Goal: Transaction & Acquisition: Purchase product/service

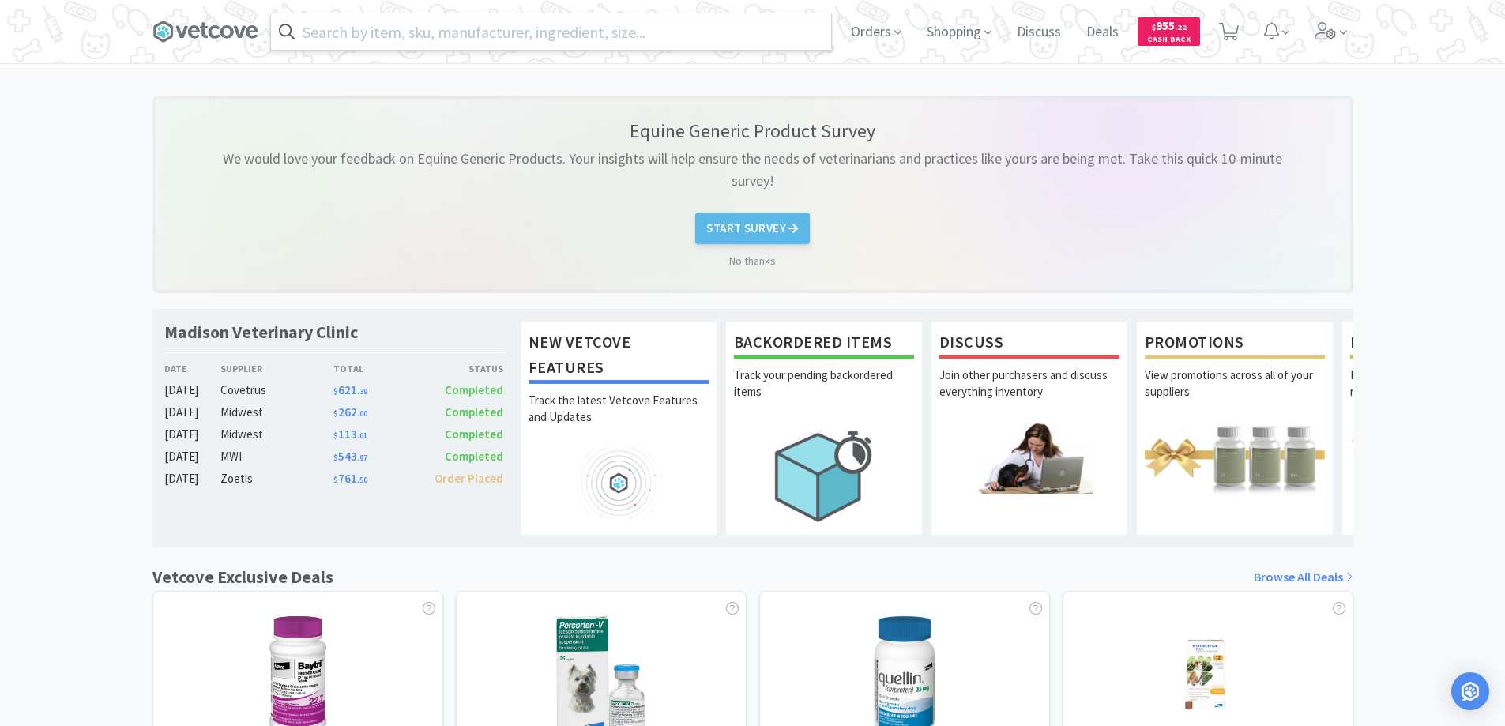
click at [318, 35] on input "text" at bounding box center [551, 31] width 560 height 36
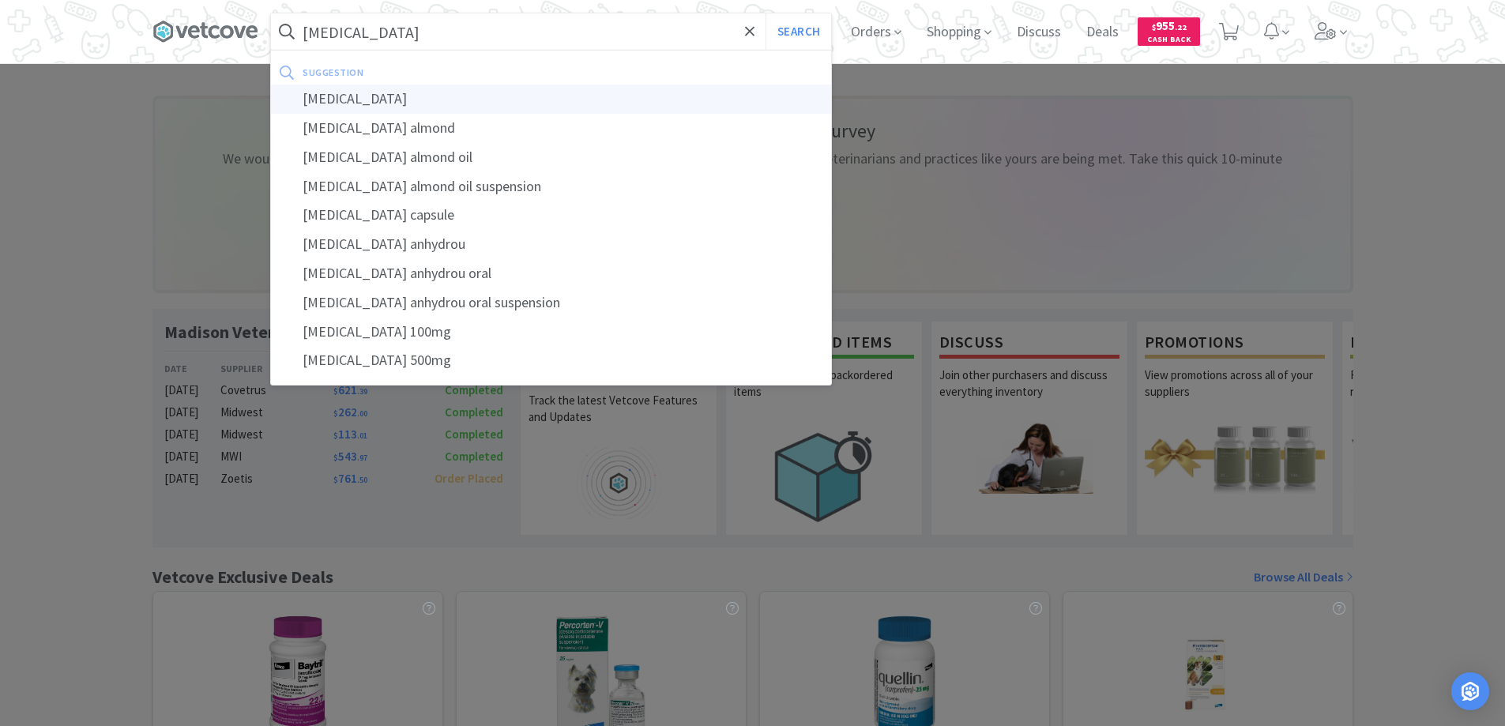
type input "[MEDICAL_DATA]"
click at [341, 96] on div "[MEDICAL_DATA]" at bounding box center [551, 99] width 560 height 29
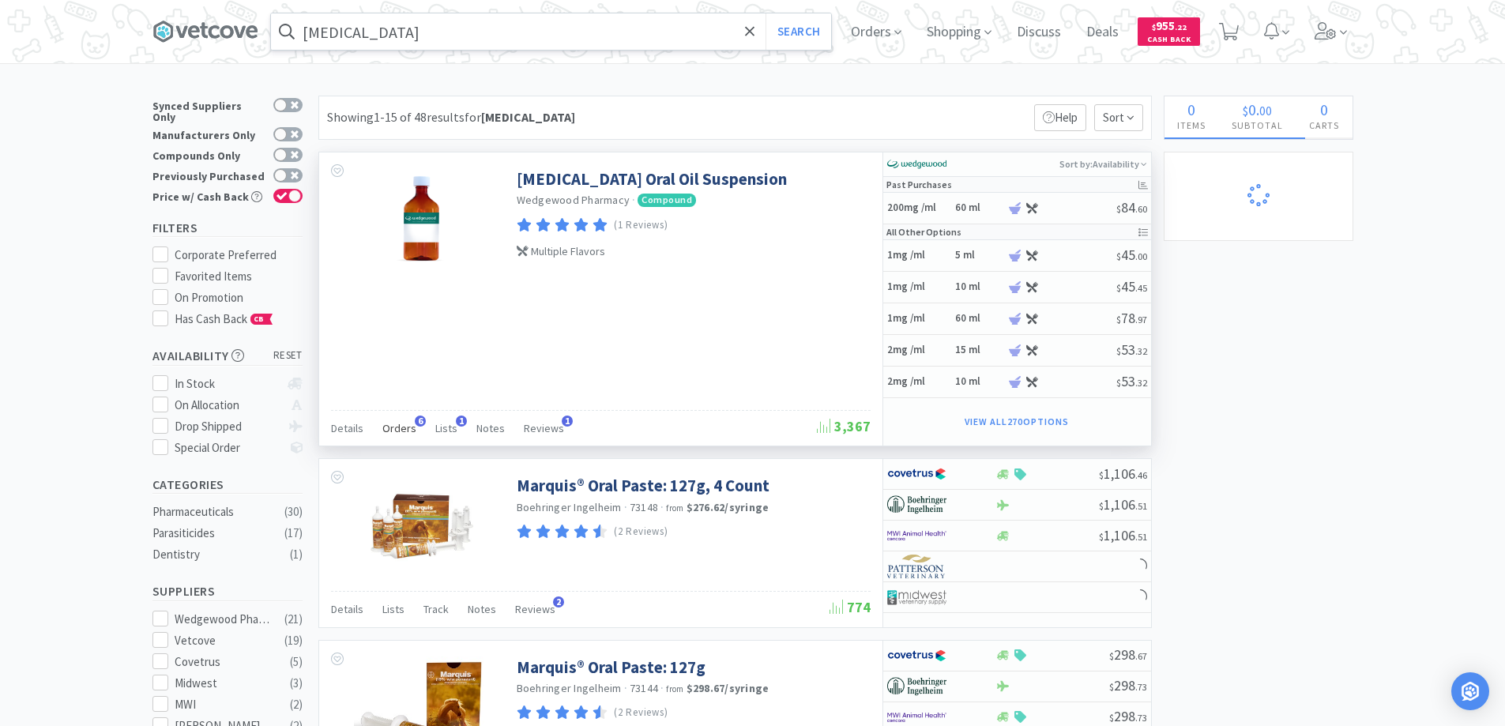
click at [415, 419] on span "6" at bounding box center [420, 421] width 11 height 11
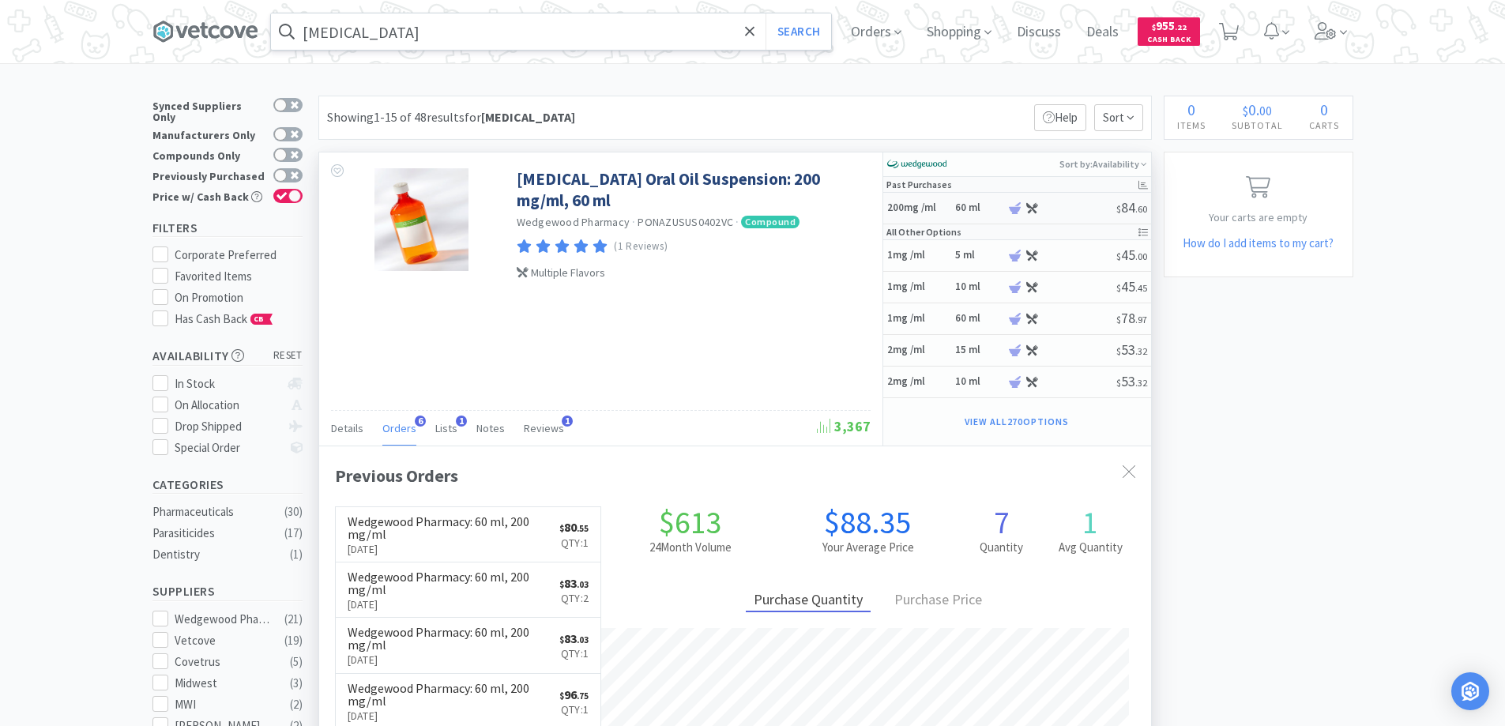
scroll to position [411, 832]
click at [957, 208] on h6 "60 ml" at bounding box center [978, 207] width 47 height 13
select select "45"
select select "1"
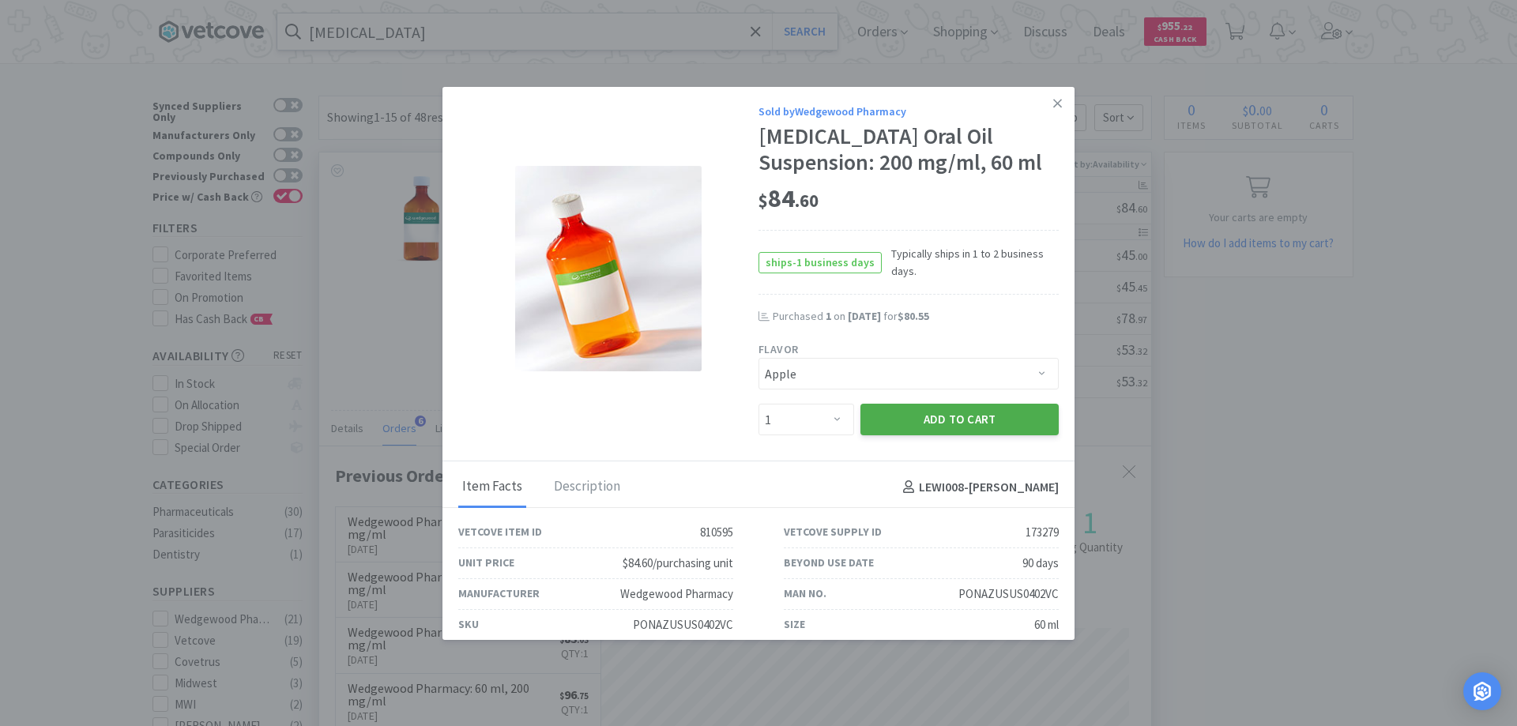
click at [898, 422] on button "Add to Cart" at bounding box center [959, 420] width 198 height 32
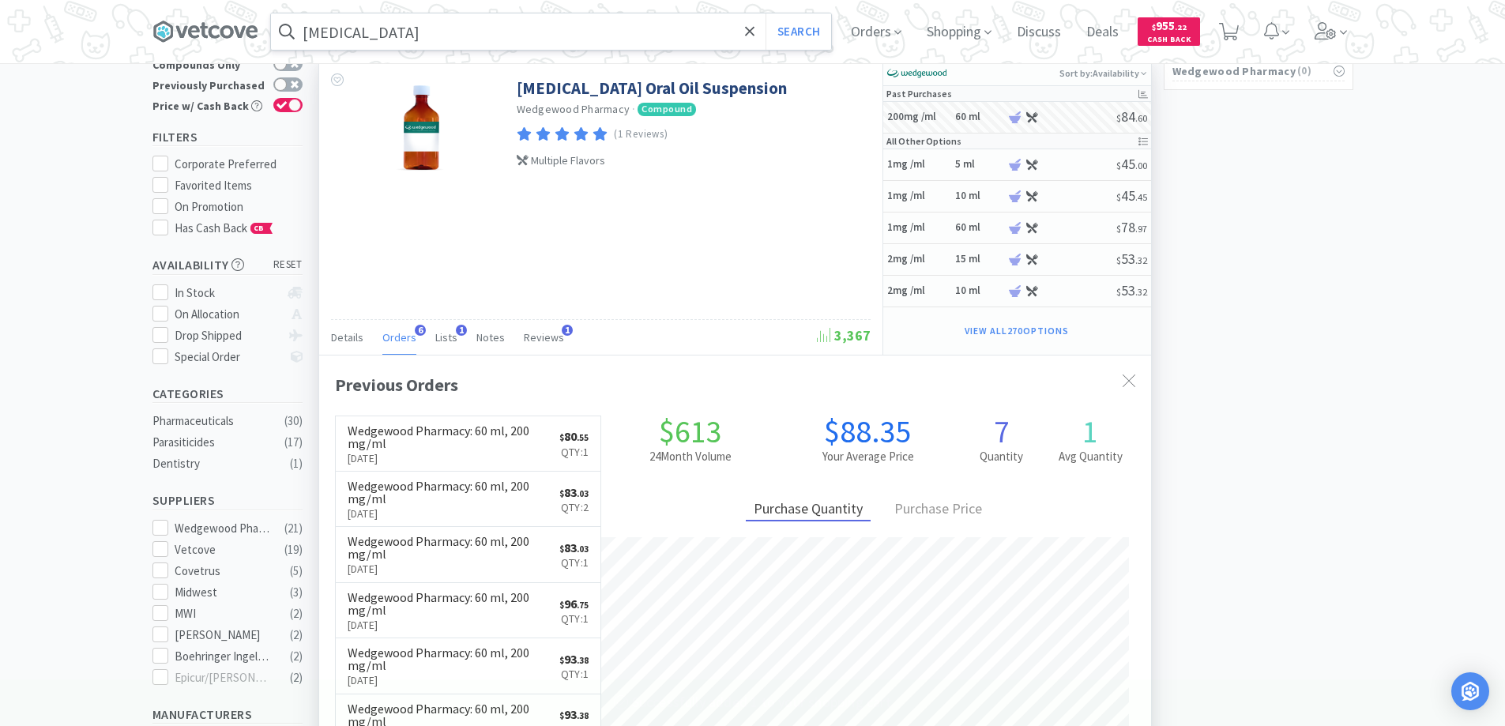
scroll to position [395, 0]
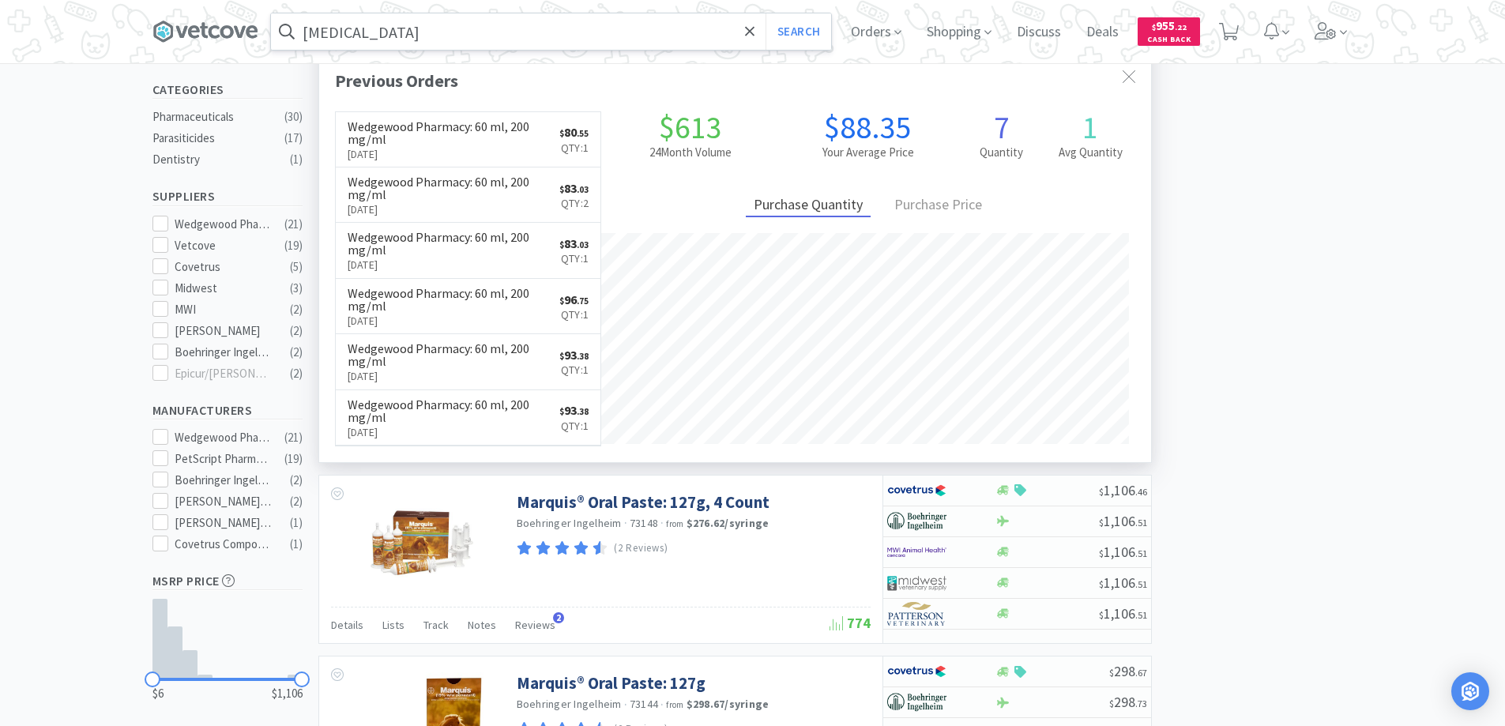
select select "1"
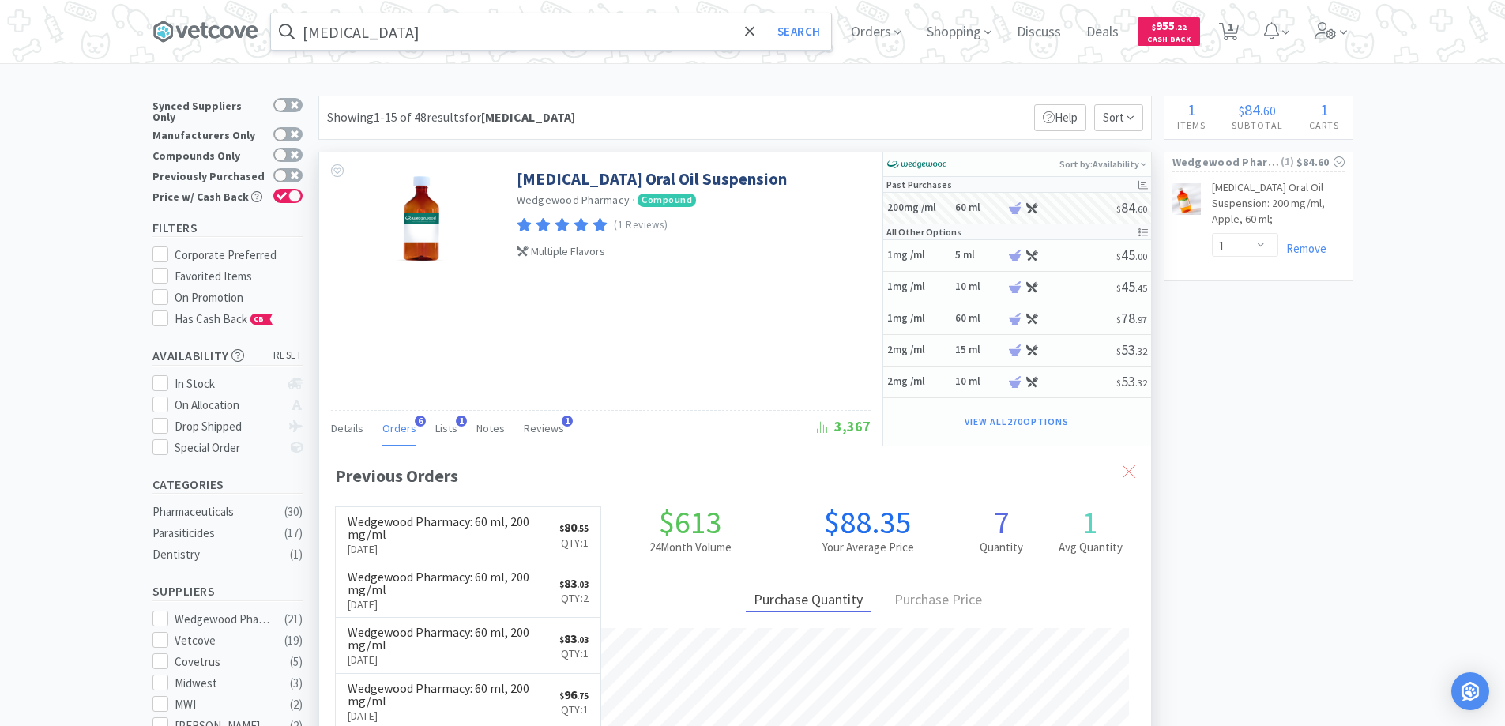
click at [1126, 468] on icon at bounding box center [1129, 471] width 13 height 13
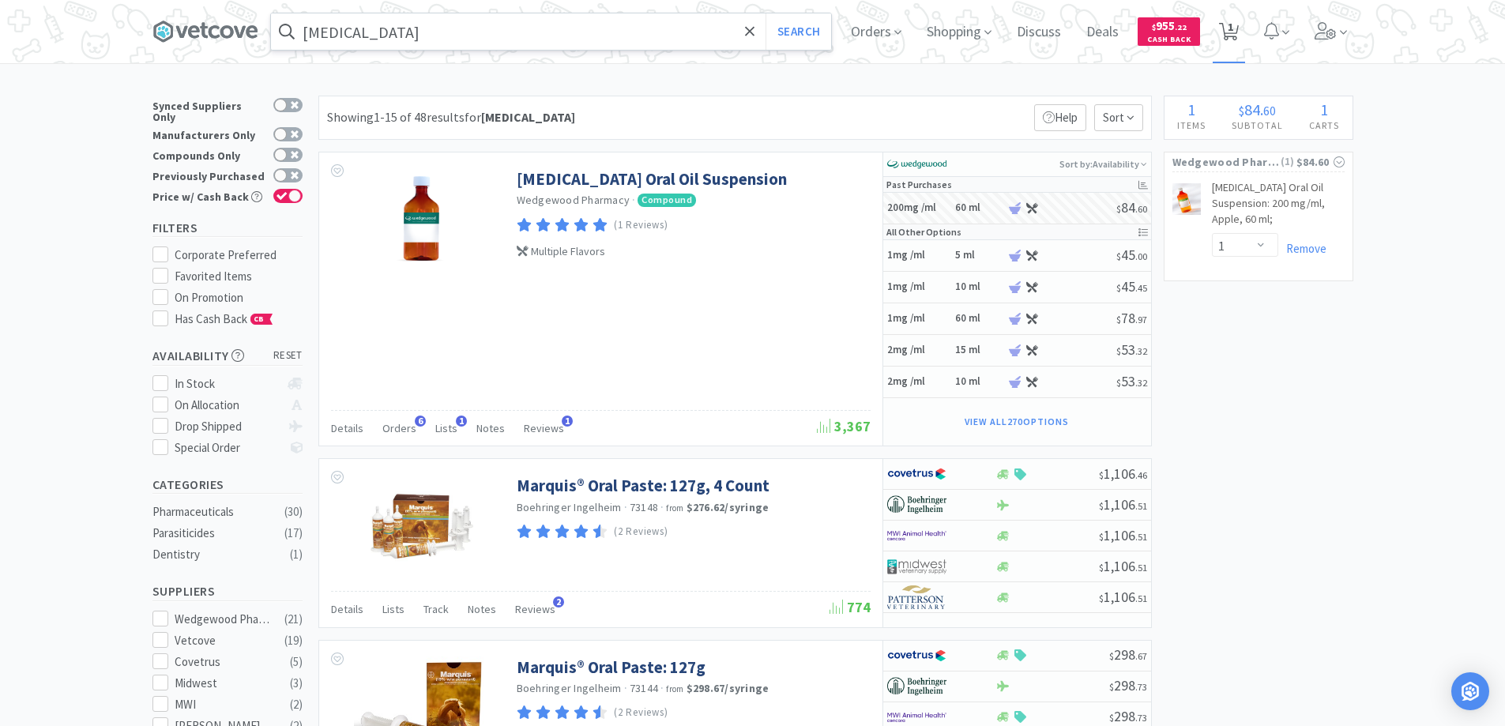
click at [1230, 28] on icon at bounding box center [1229, 31] width 20 height 17
select select "1"
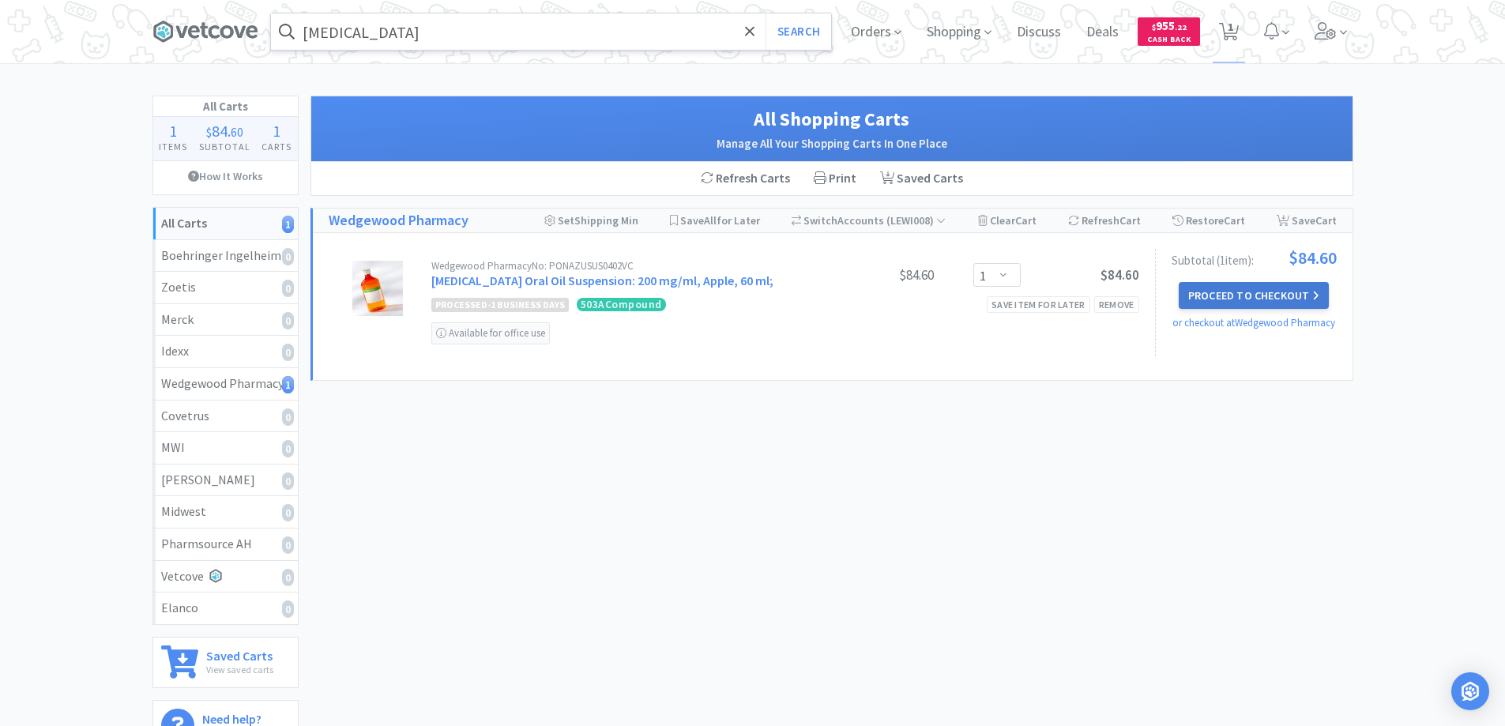
click at [1217, 290] on button "Proceed to Checkout" at bounding box center [1254, 295] width 150 height 27
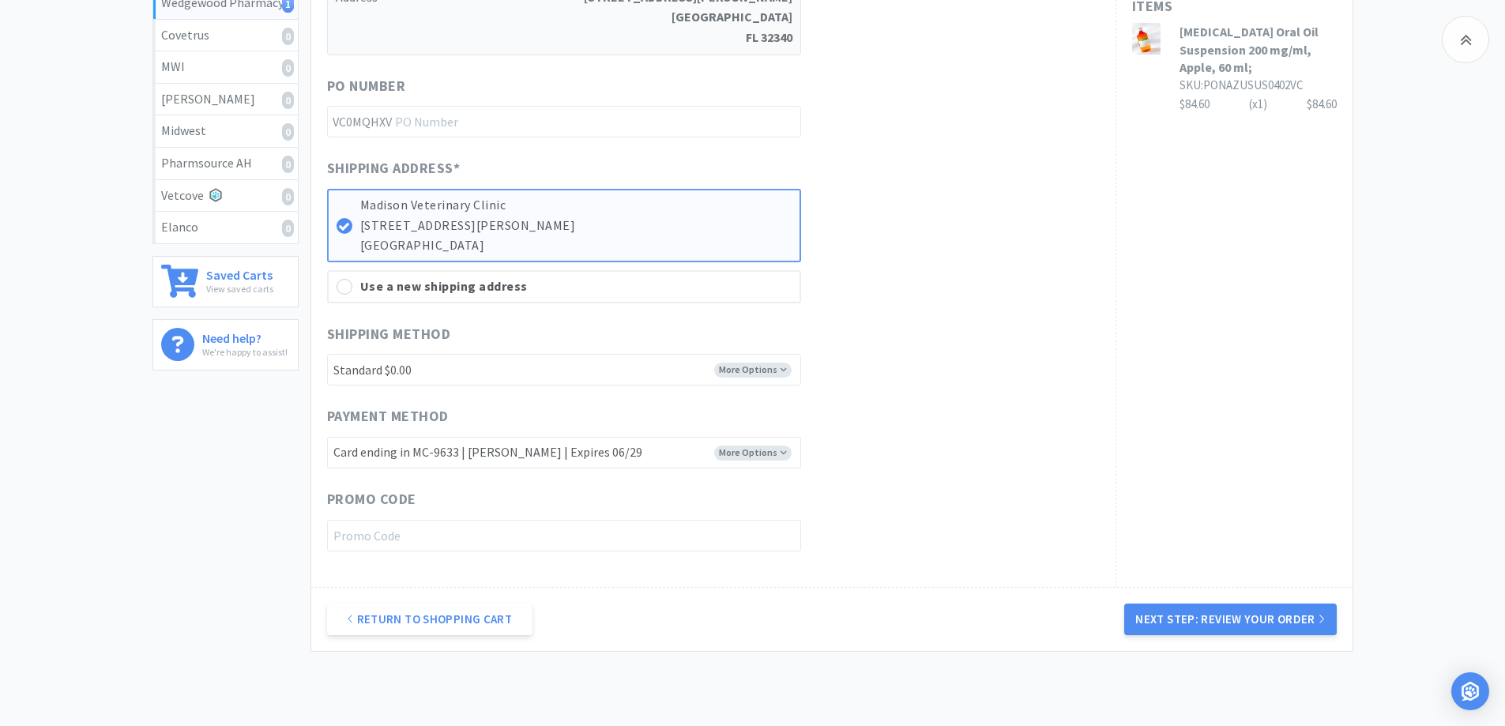
scroll to position [469, 0]
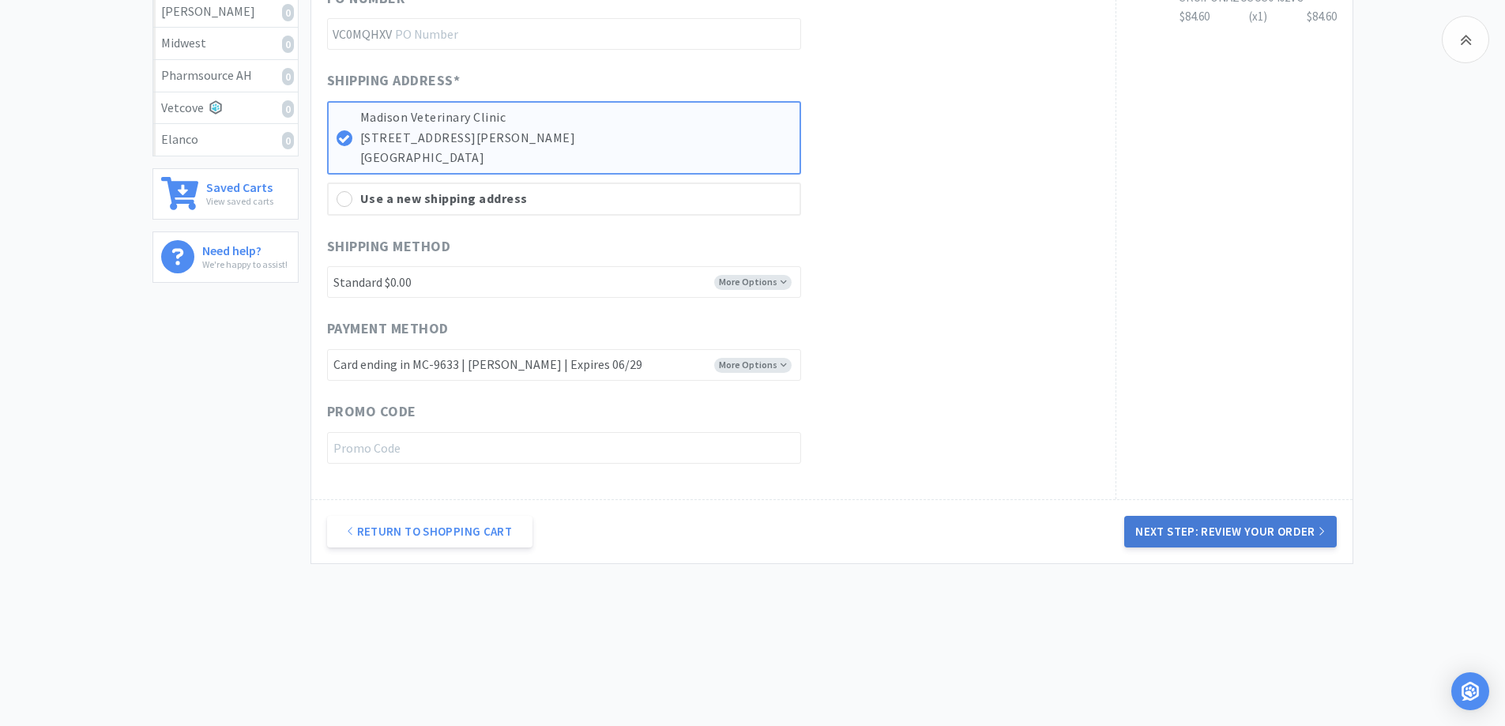
click at [1216, 533] on button "Next Step: Review Your Order" at bounding box center [1230, 532] width 212 height 32
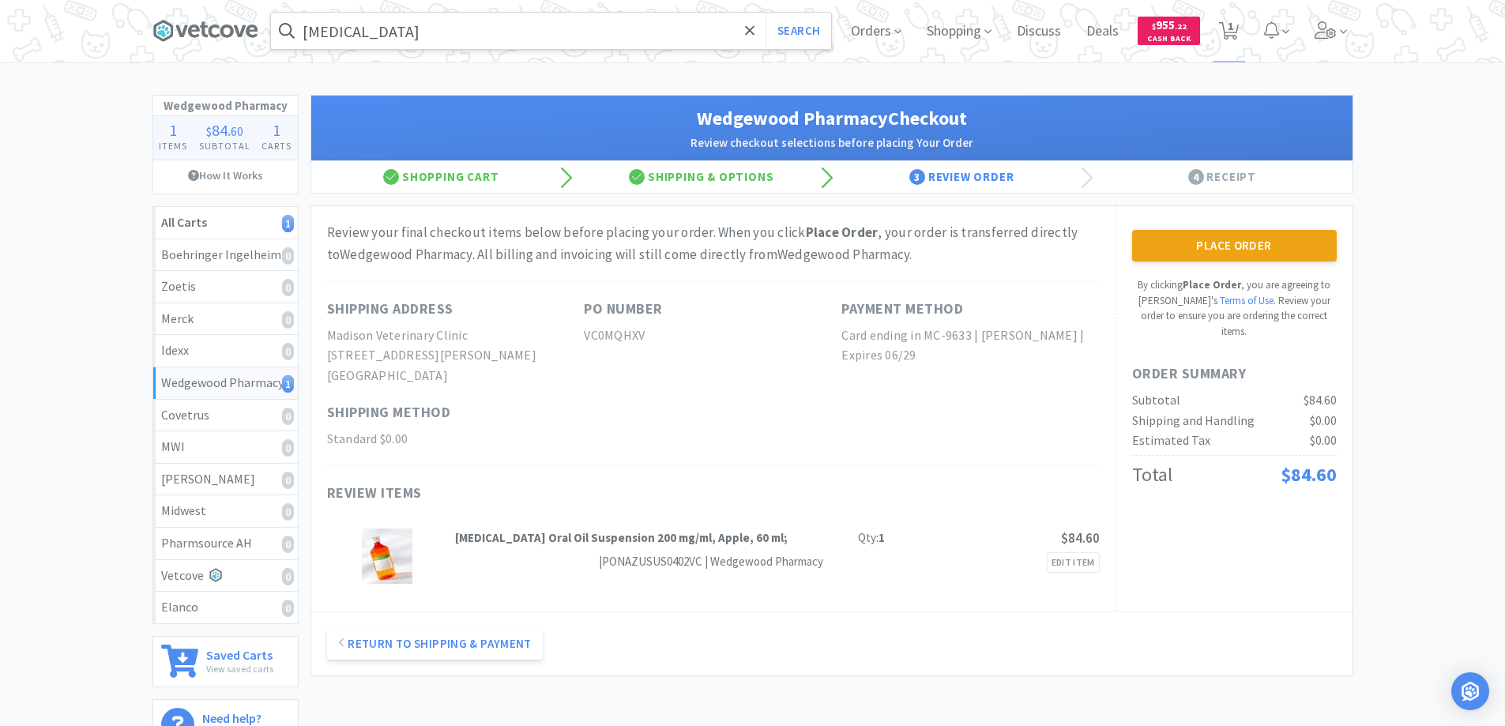
scroll to position [0, 0]
click at [1207, 241] on button "Place Order" at bounding box center [1234, 247] width 205 height 32
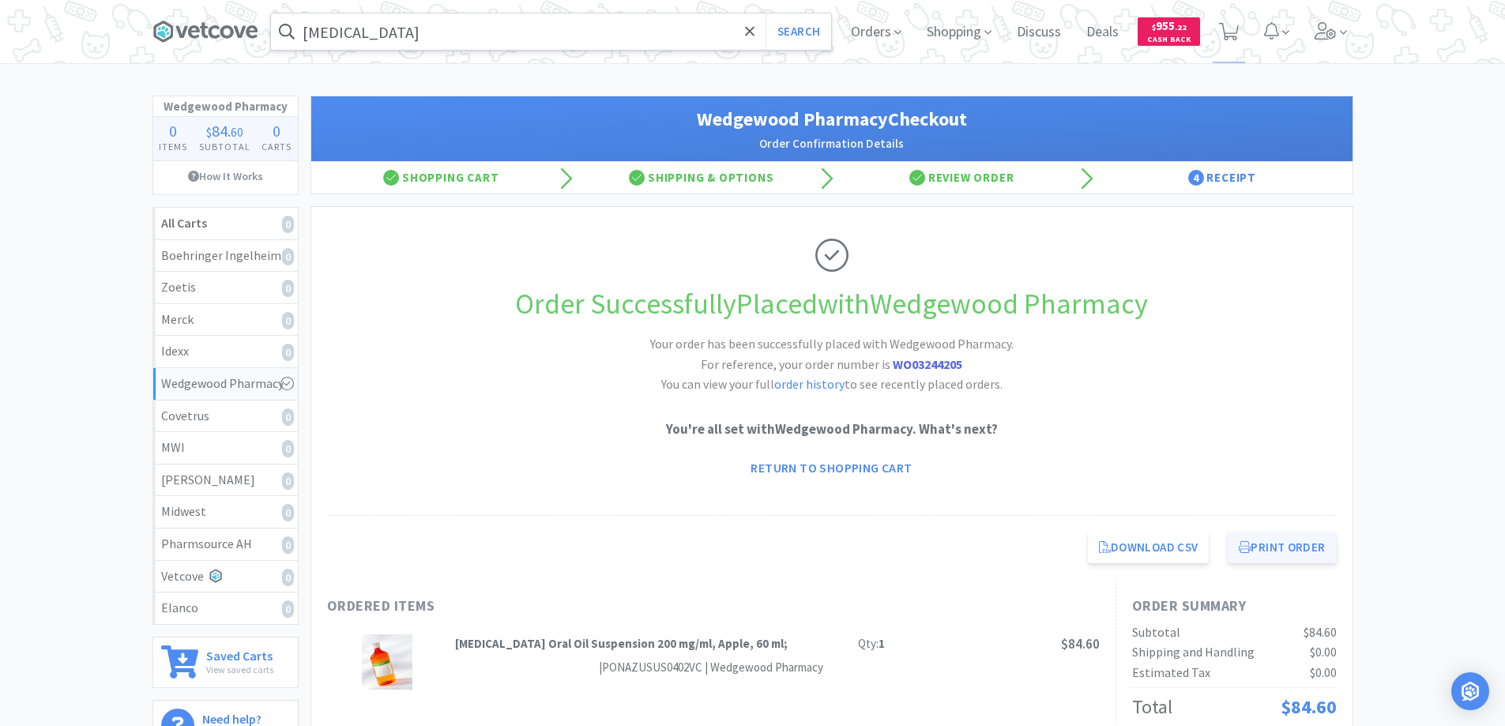
click at [1269, 548] on button "Print Order" at bounding box center [1282, 548] width 108 height 32
click at [742, 31] on span at bounding box center [750, 31] width 18 height 33
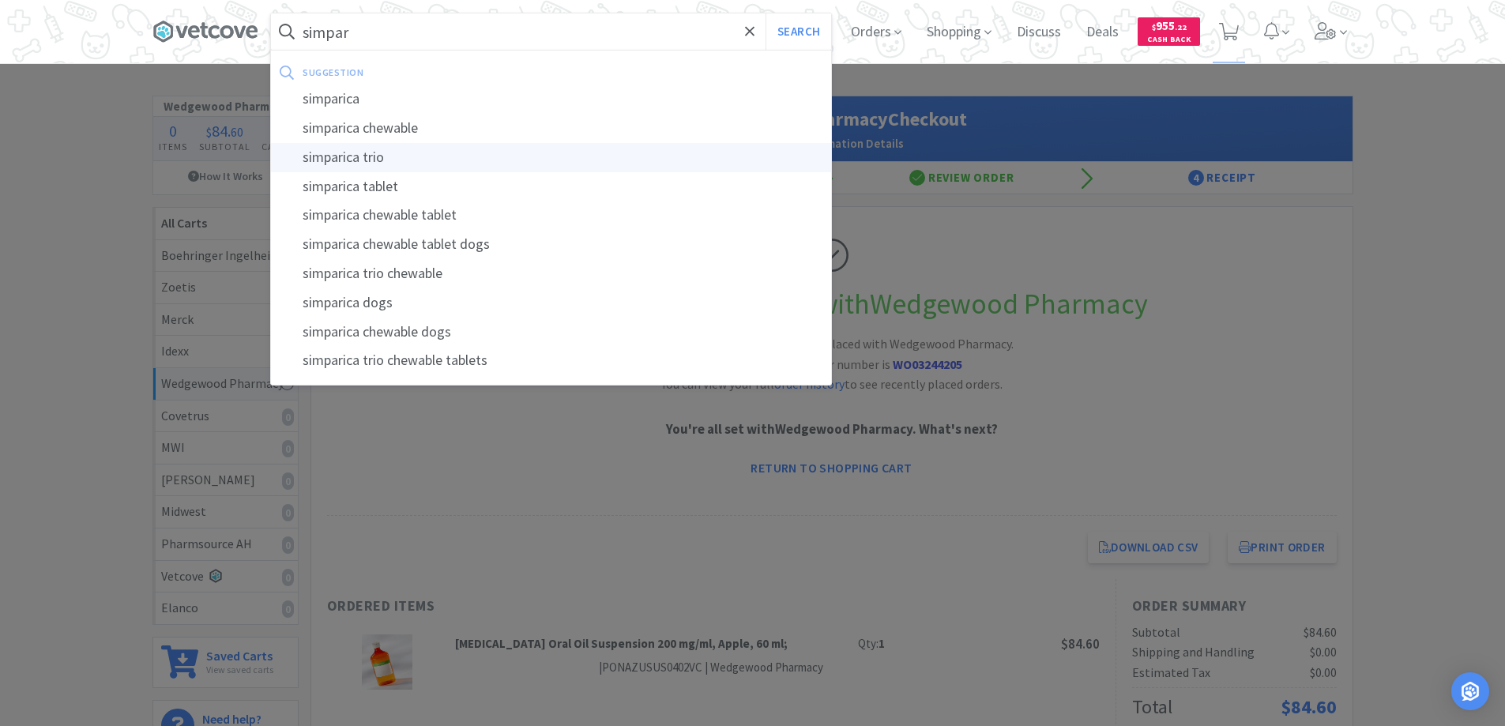
click at [341, 156] on div "simparica trio" at bounding box center [551, 157] width 560 height 29
type input "simparica trio"
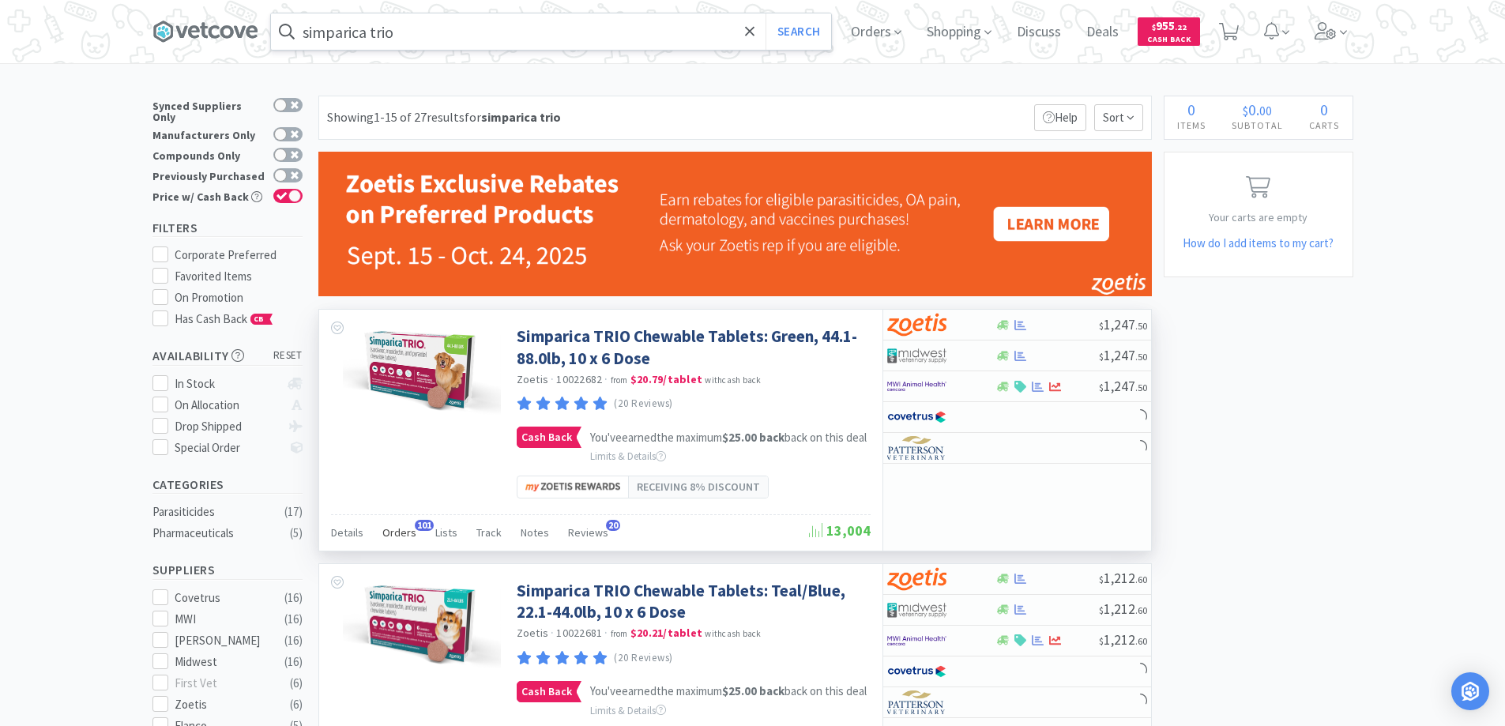
click at [416, 531] on span "101" at bounding box center [424, 525] width 19 height 11
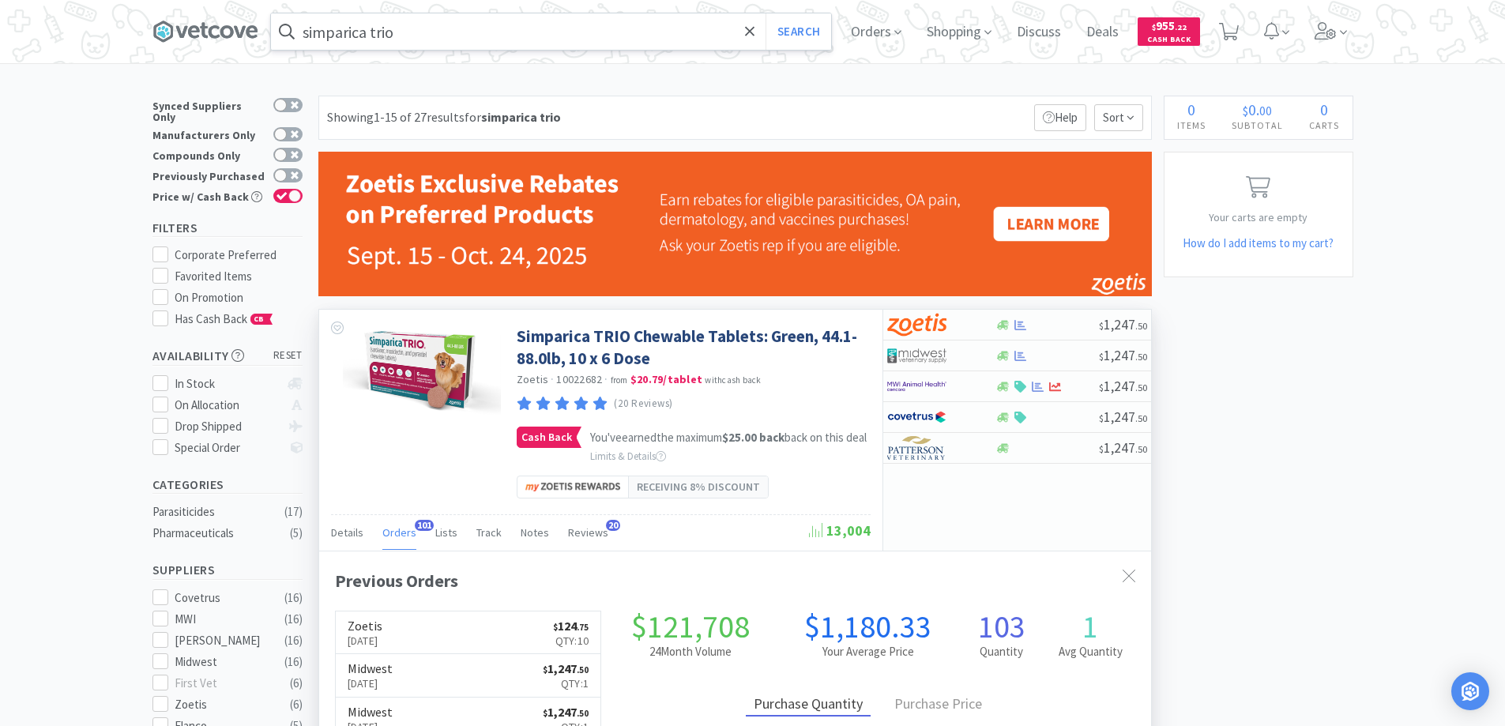
scroll to position [424, 832]
click at [876, 30] on span "Orders" at bounding box center [876, 31] width 63 height 63
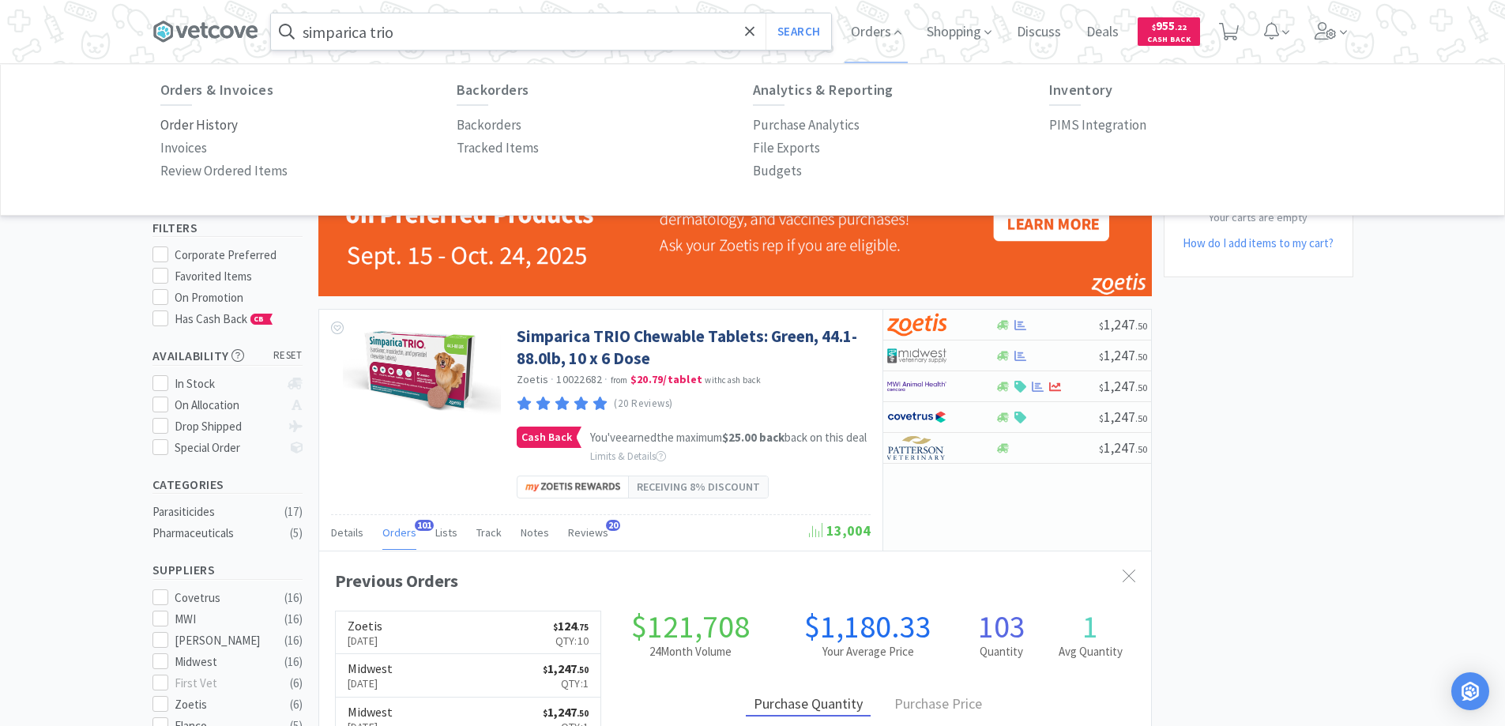
click at [214, 121] on p "Order History" at bounding box center [198, 125] width 77 height 21
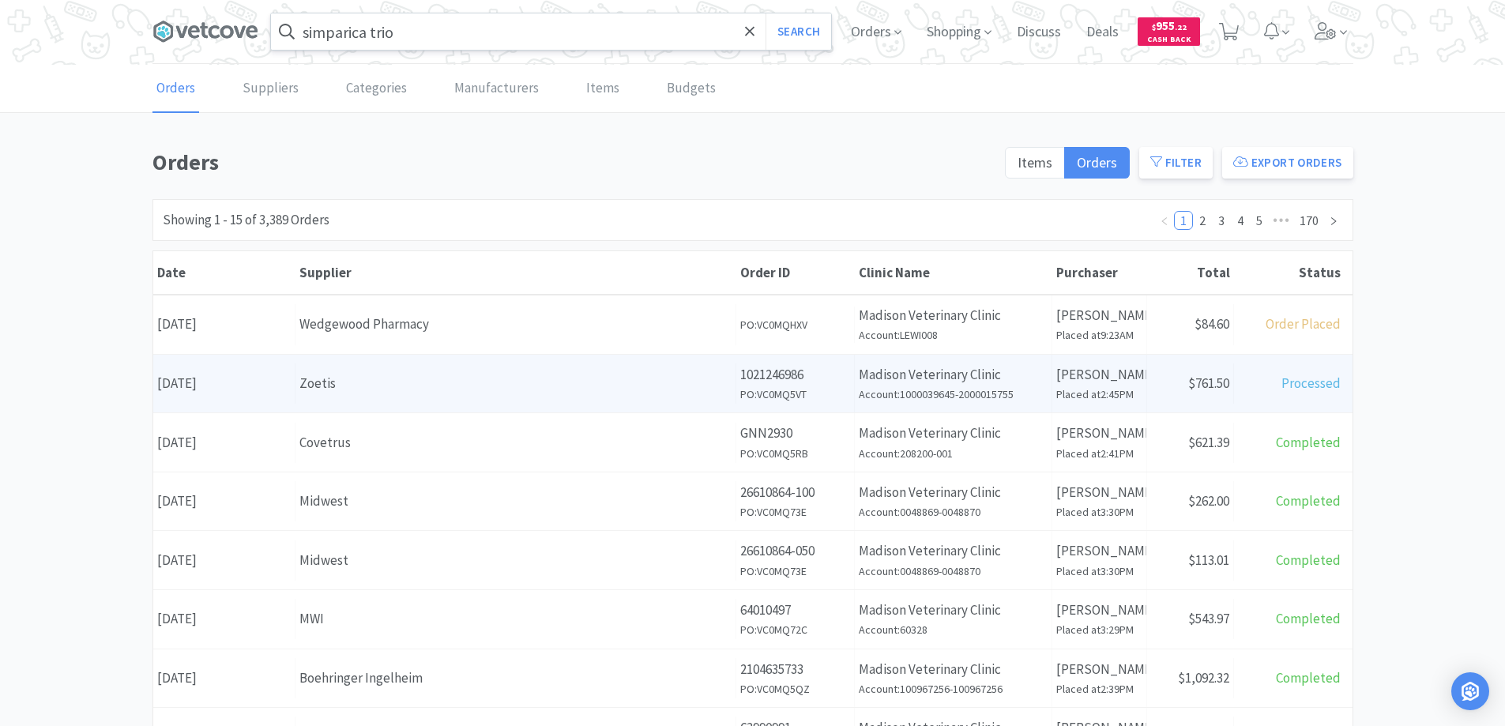
click at [387, 390] on div "Zoetis" at bounding box center [515, 383] width 432 height 21
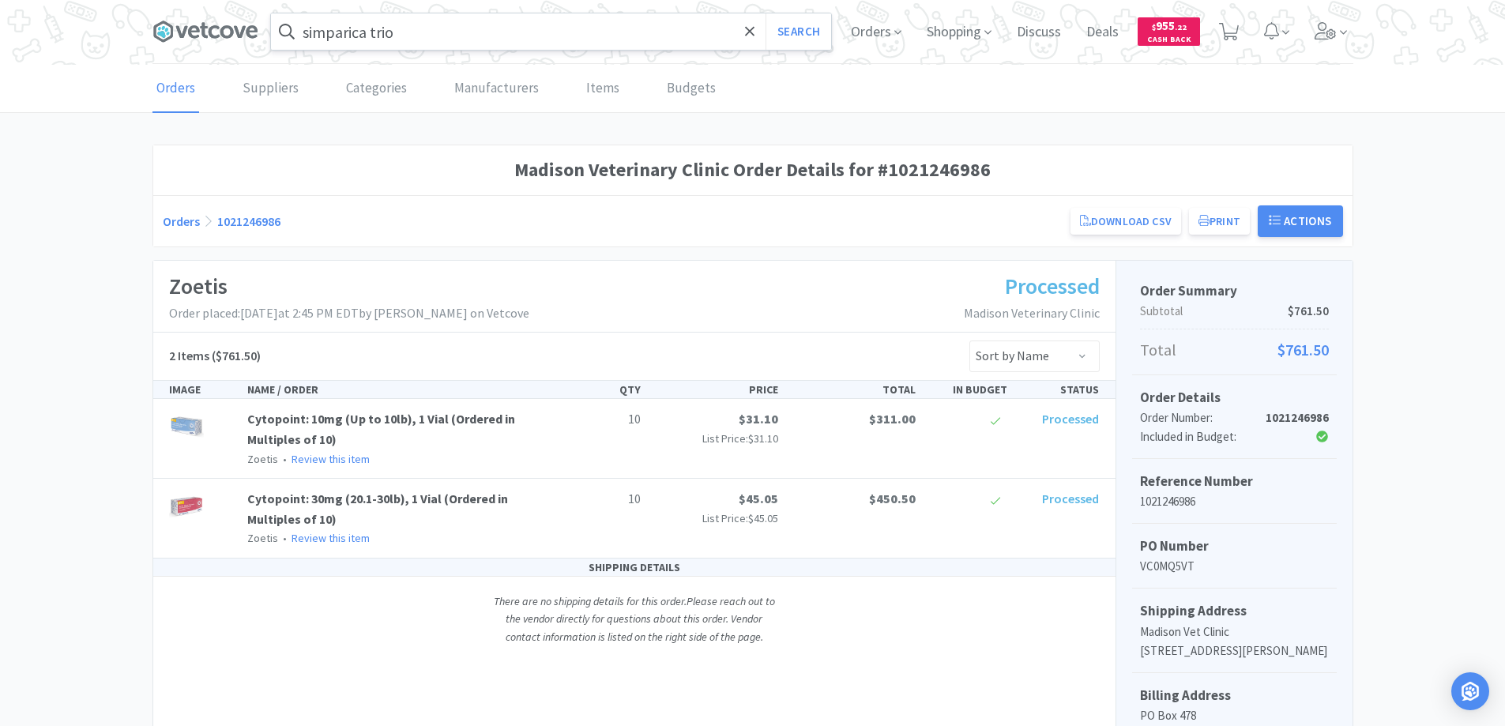
click at [180, 221] on link "Orders" at bounding box center [181, 221] width 37 height 16
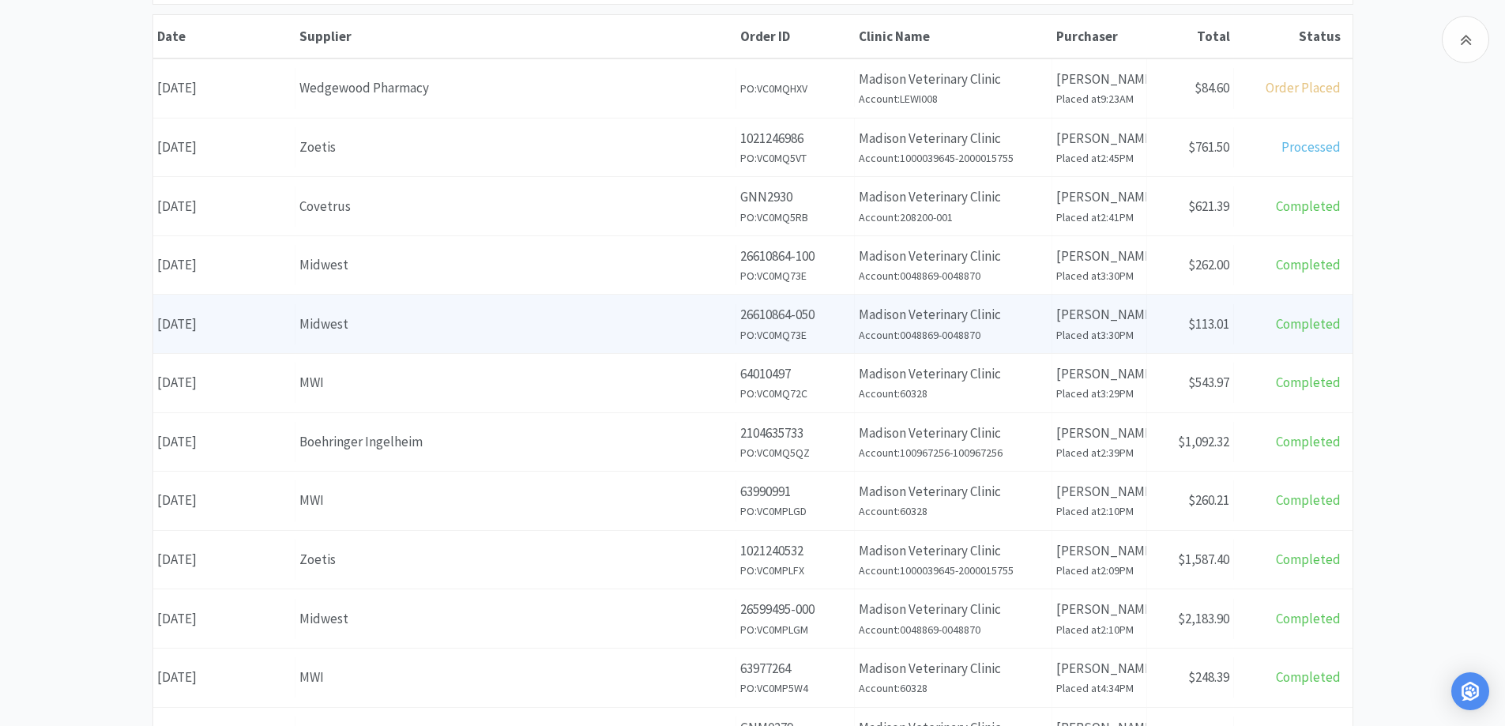
scroll to position [237, 0]
click at [427, 551] on div "Zoetis" at bounding box center [515, 558] width 432 height 21
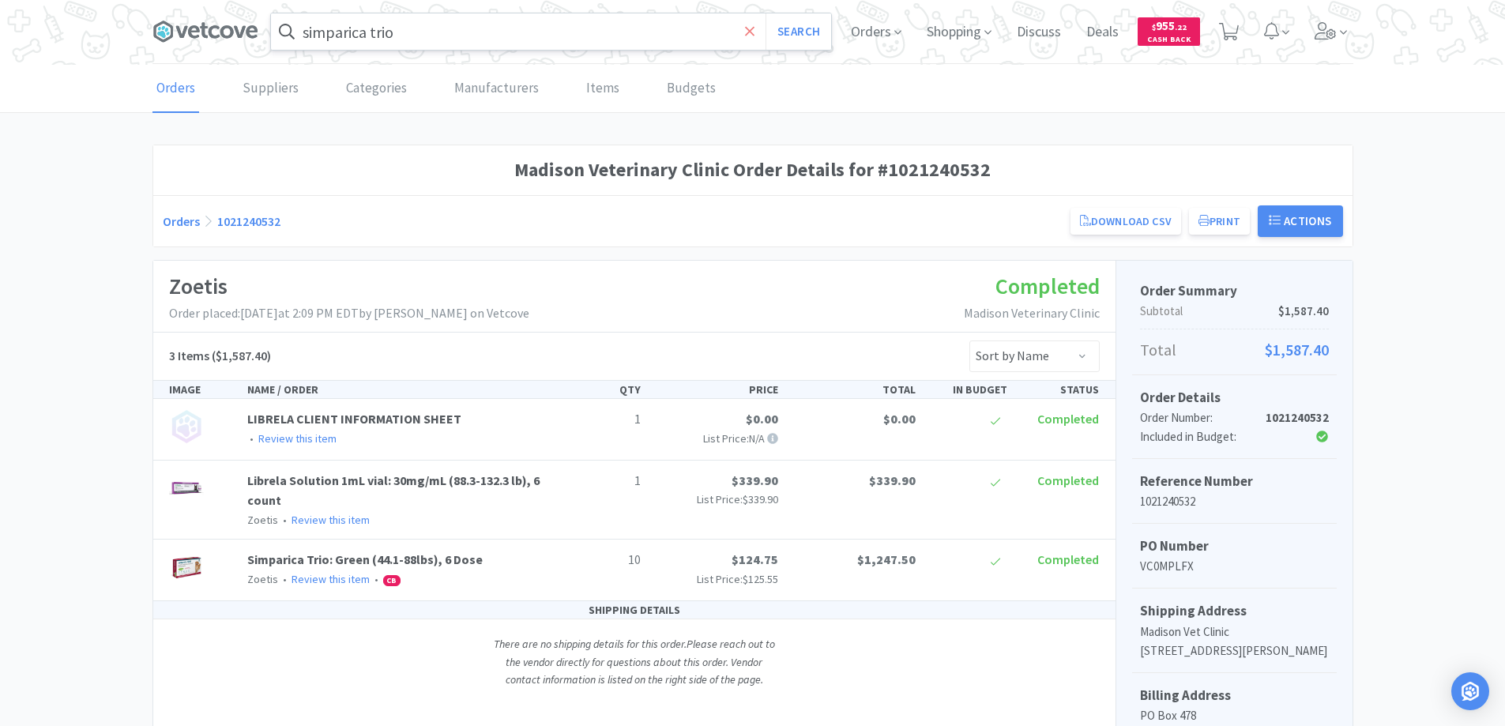
click at [751, 28] on icon at bounding box center [749, 30] width 9 height 9
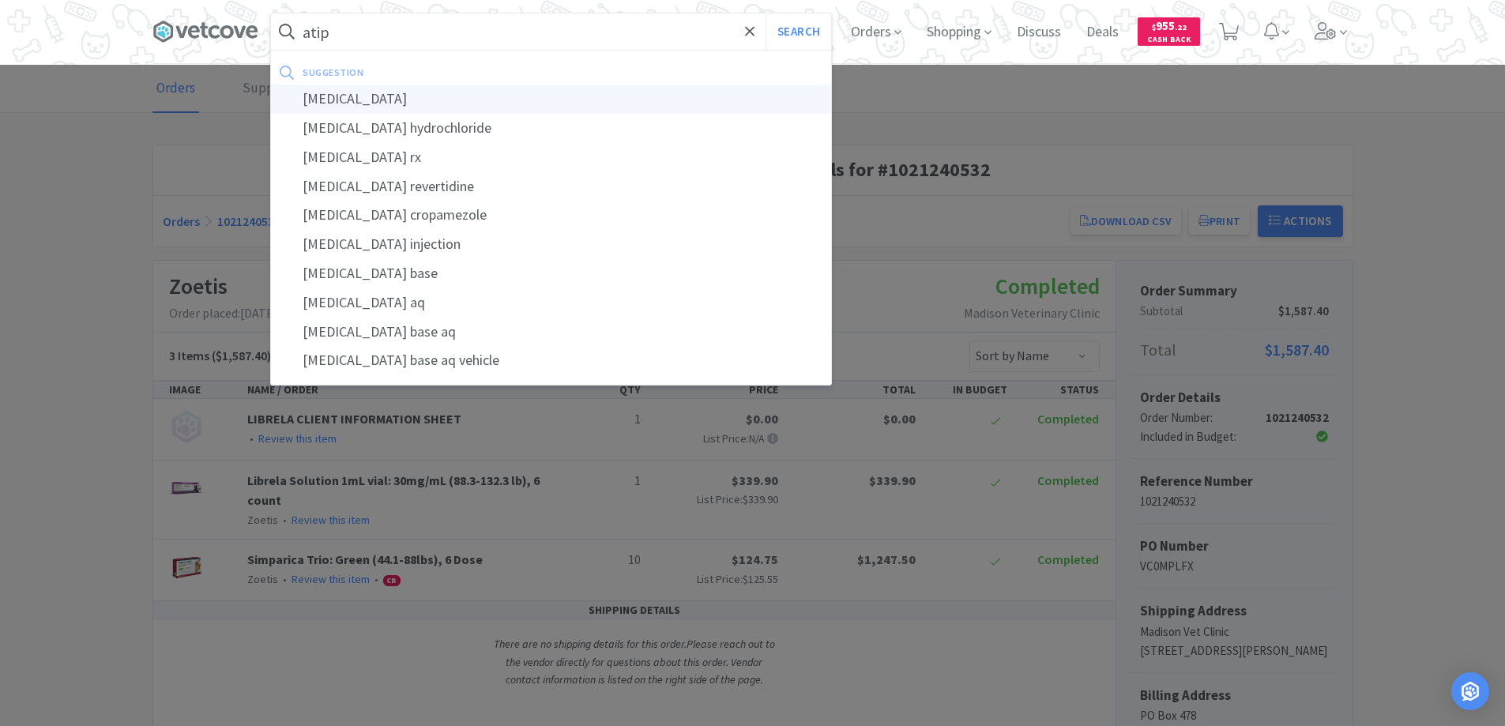
click at [321, 97] on div "[MEDICAL_DATA]" at bounding box center [551, 99] width 560 height 29
type input "[MEDICAL_DATA]"
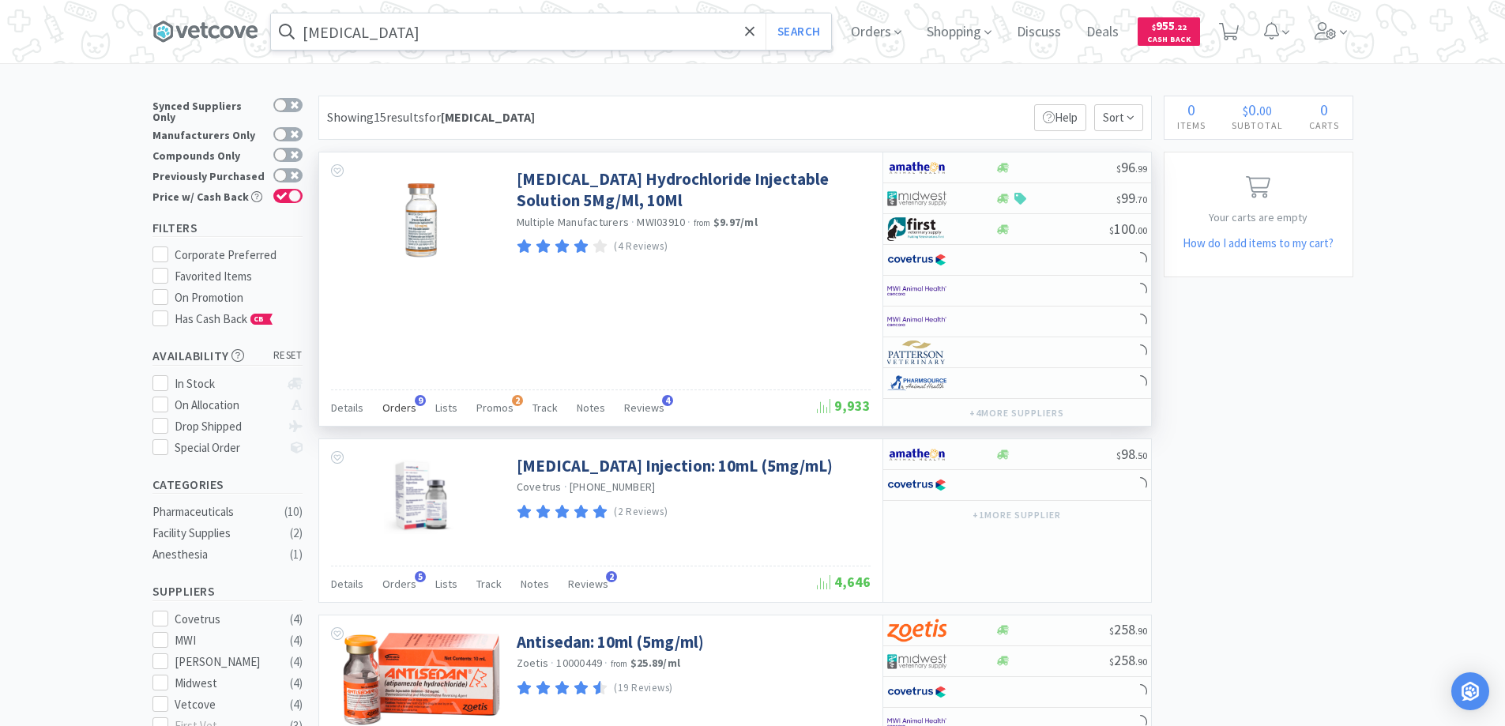
click at [417, 400] on span "9" at bounding box center [420, 400] width 11 height 11
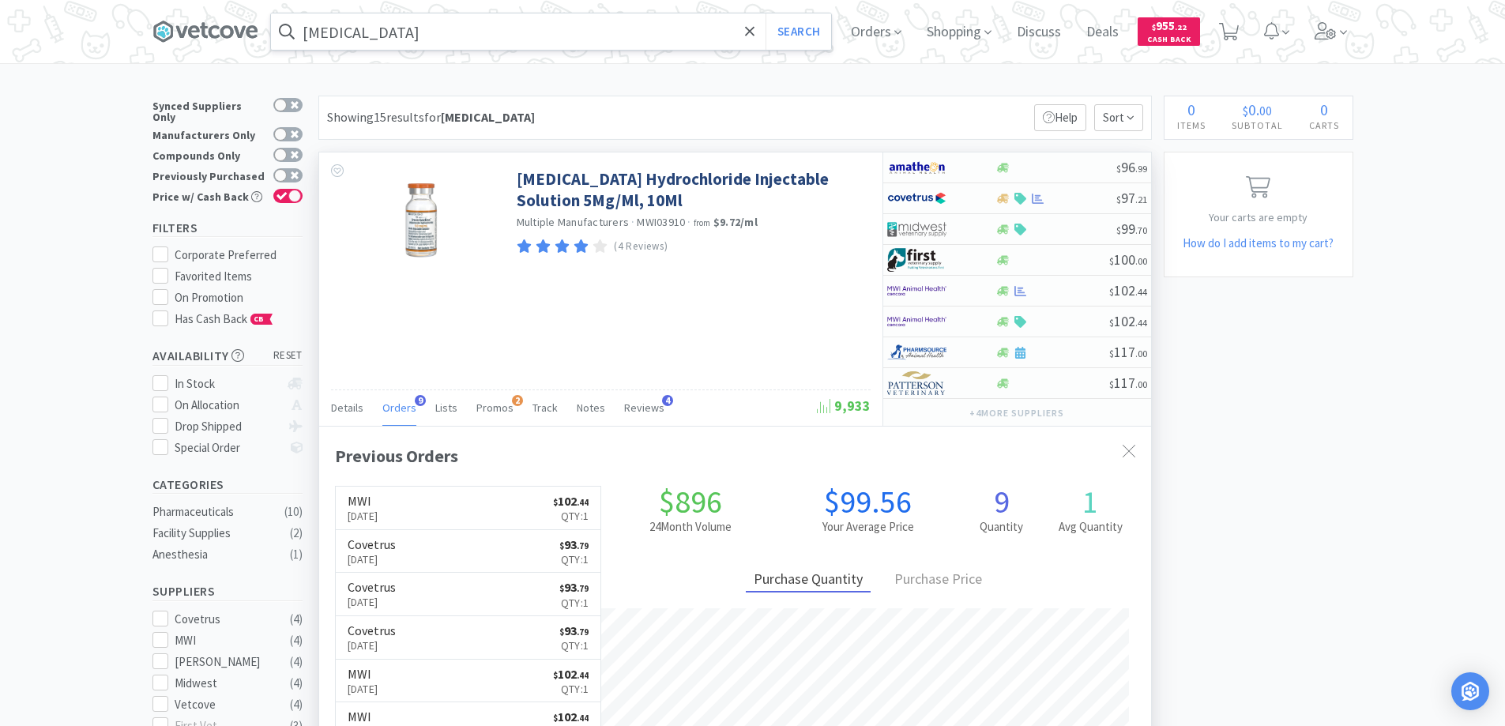
scroll to position [424, 832]
click at [883, 27] on span "Orders" at bounding box center [876, 31] width 63 height 63
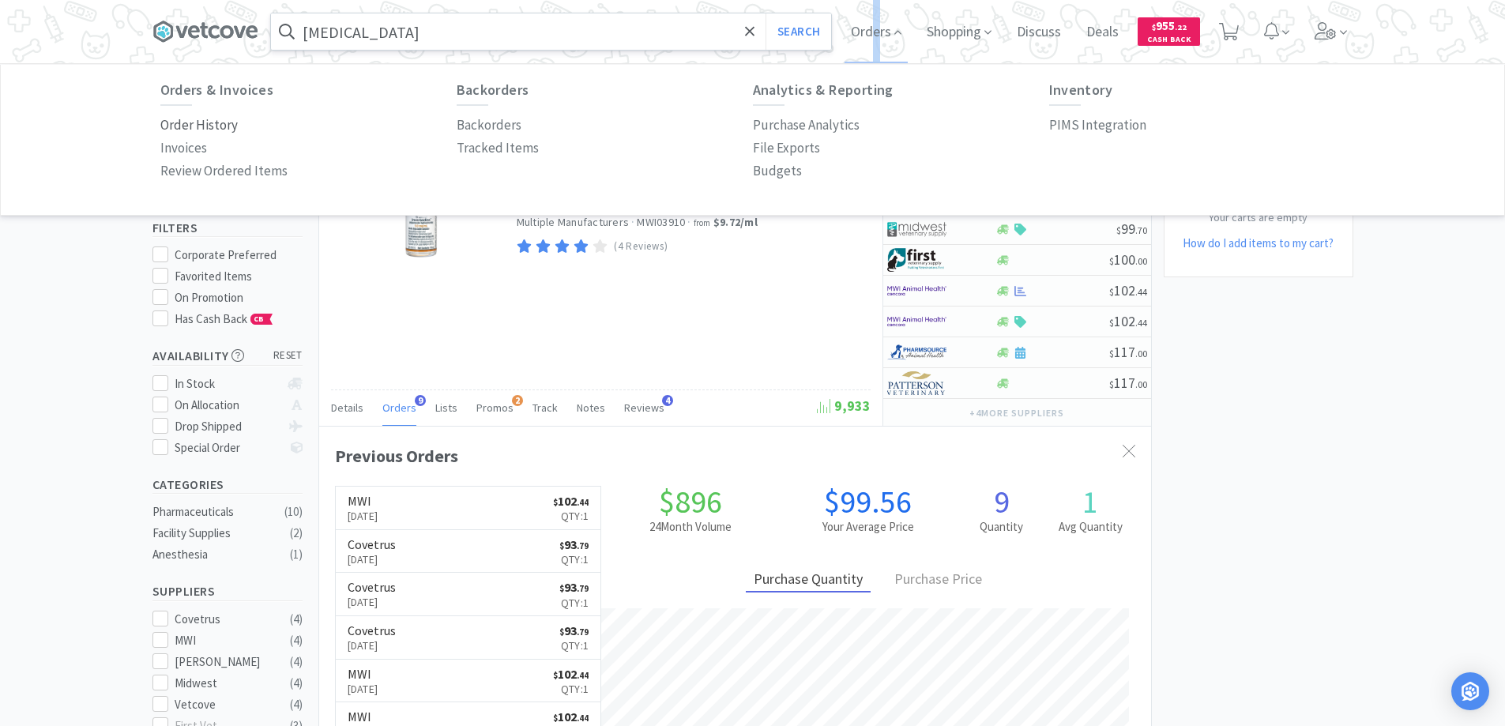
click at [220, 122] on p "Order History" at bounding box center [198, 125] width 77 height 21
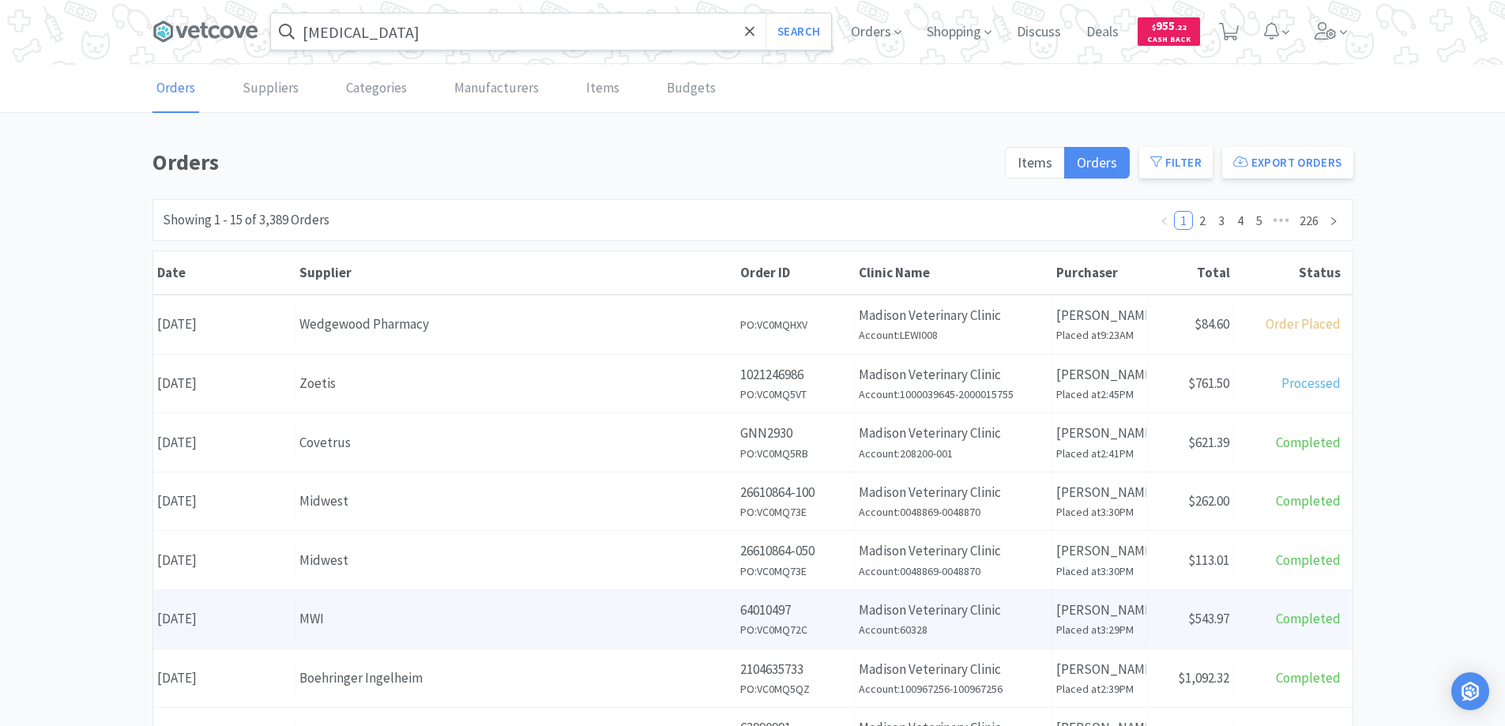
click at [446, 623] on div "MWI" at bounding box center [515, 618] width 432 height 21
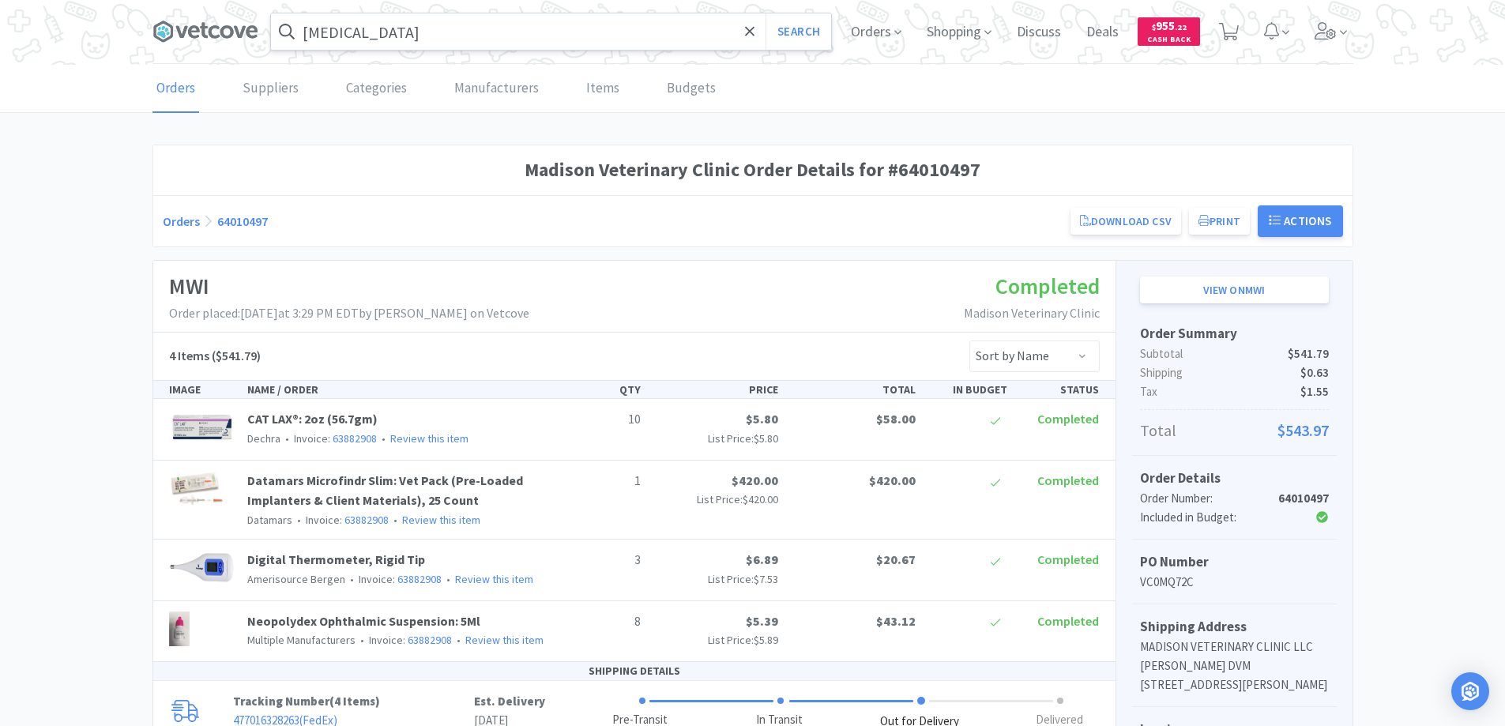
click at [170, 216] on link "Orders" at bounding box center [181, 221] width 37 height 16
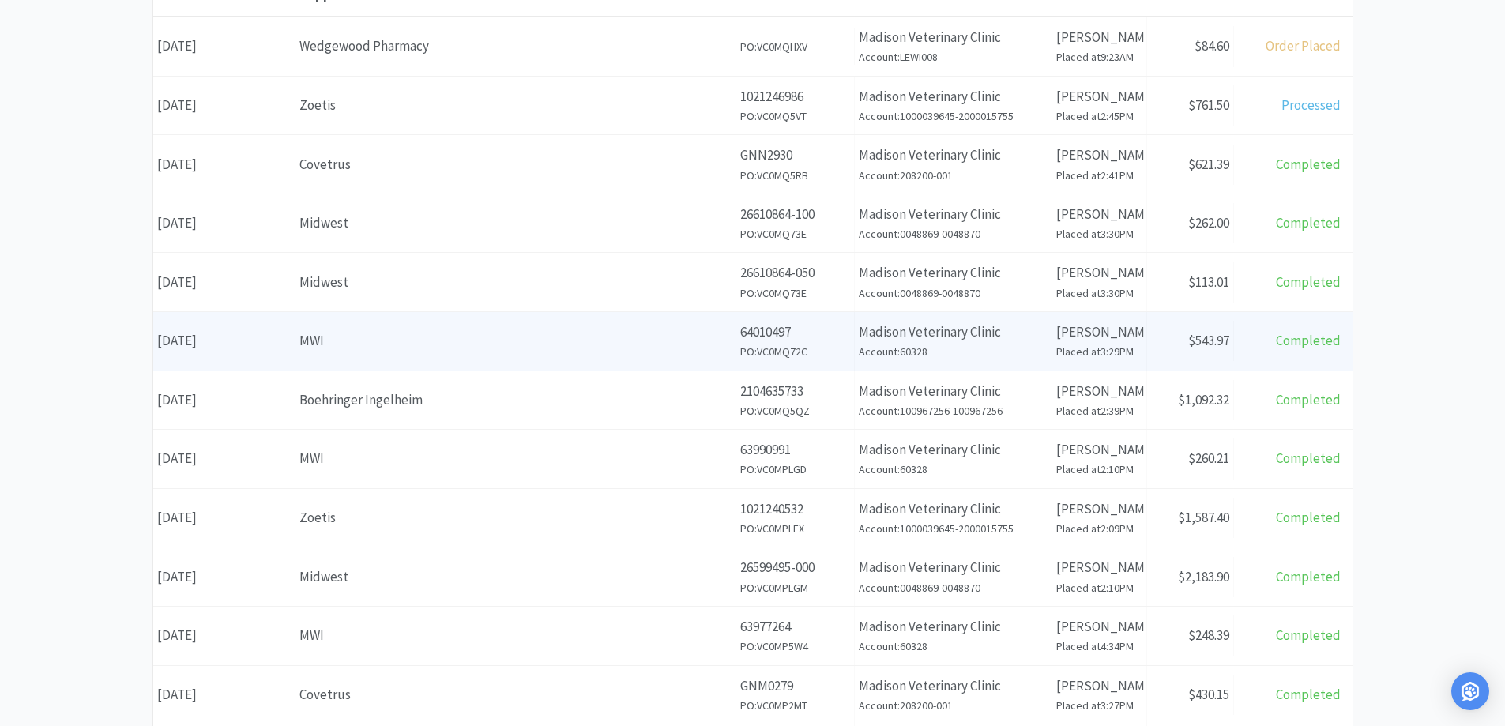
scroll to position [316, 0]
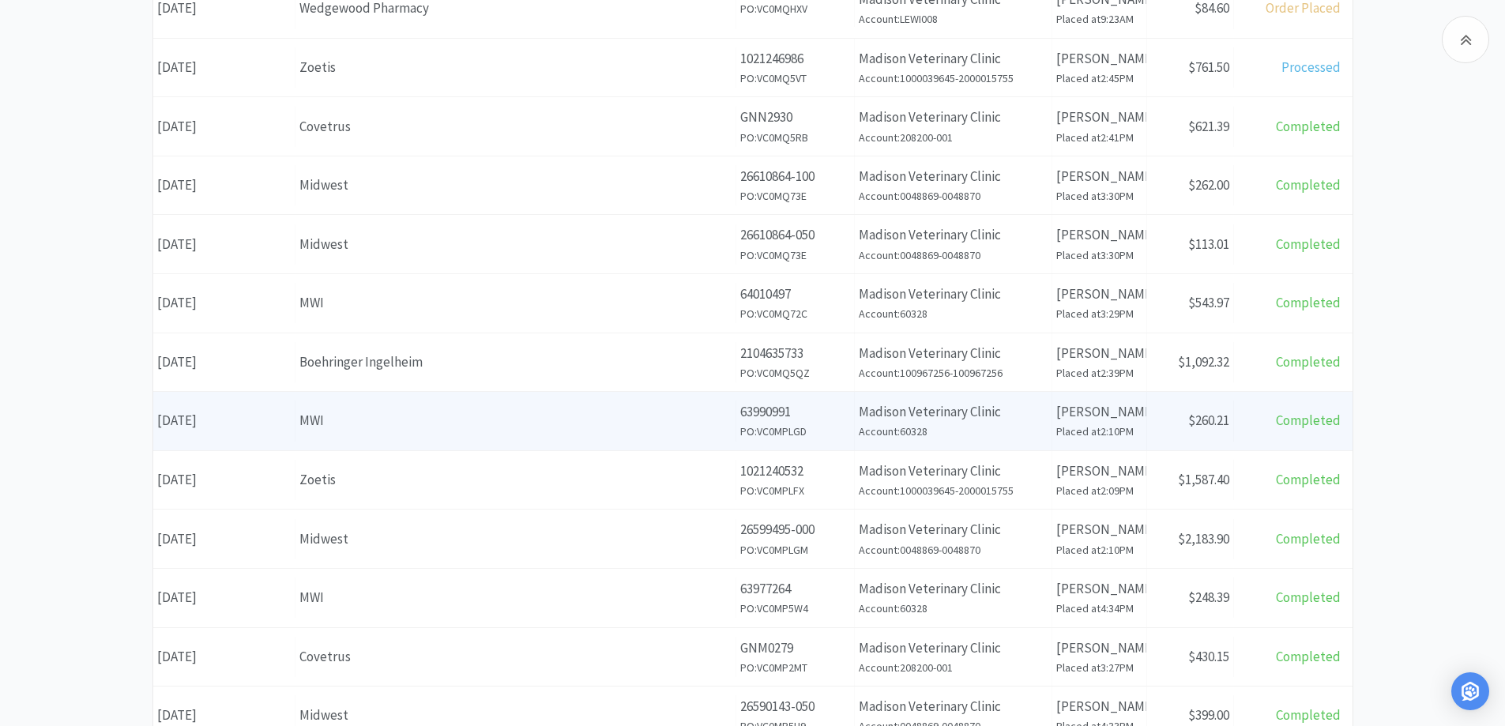
click at [400, 419] on div "MWI" at bounding box center [515, 420] width 432 height 21
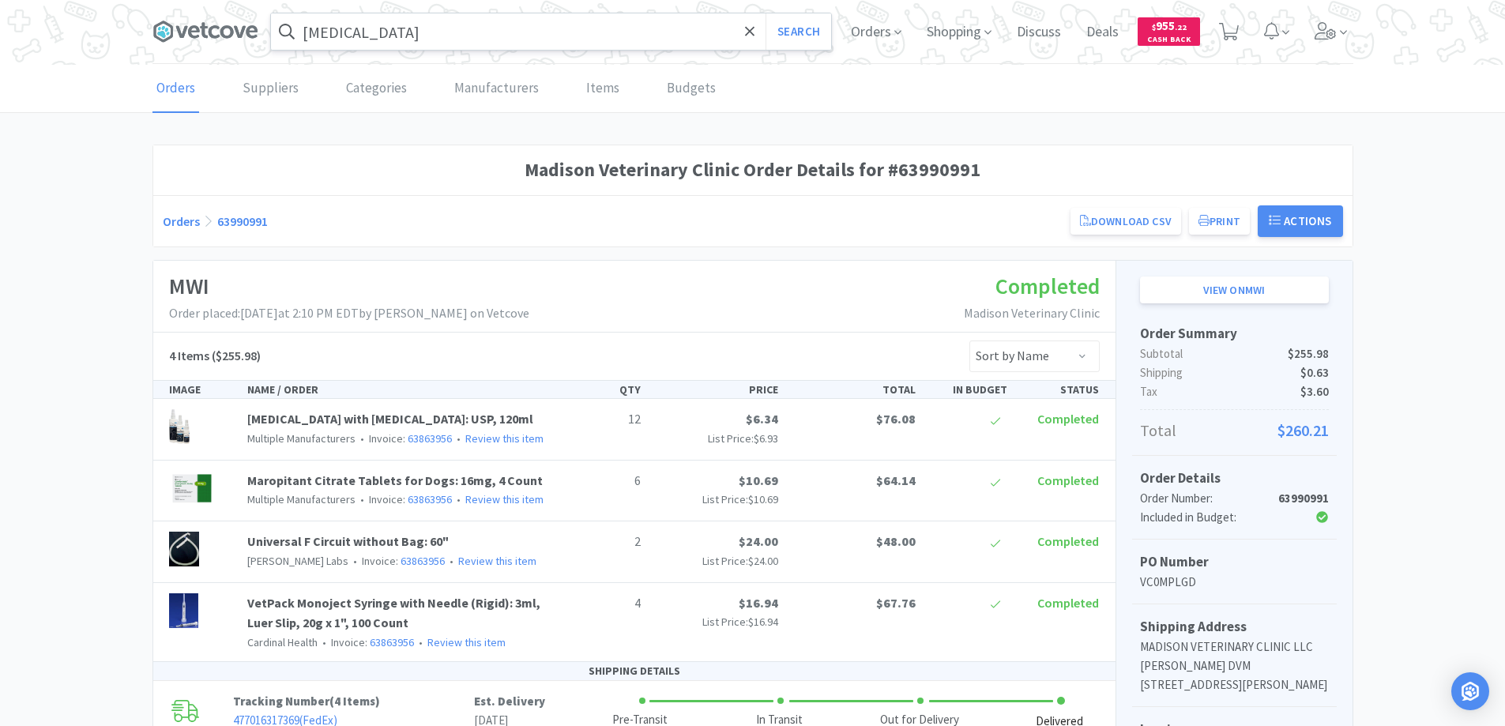
click at [177, 220] on link "Orders" at bounding box center [181, 221] width 37 height 16
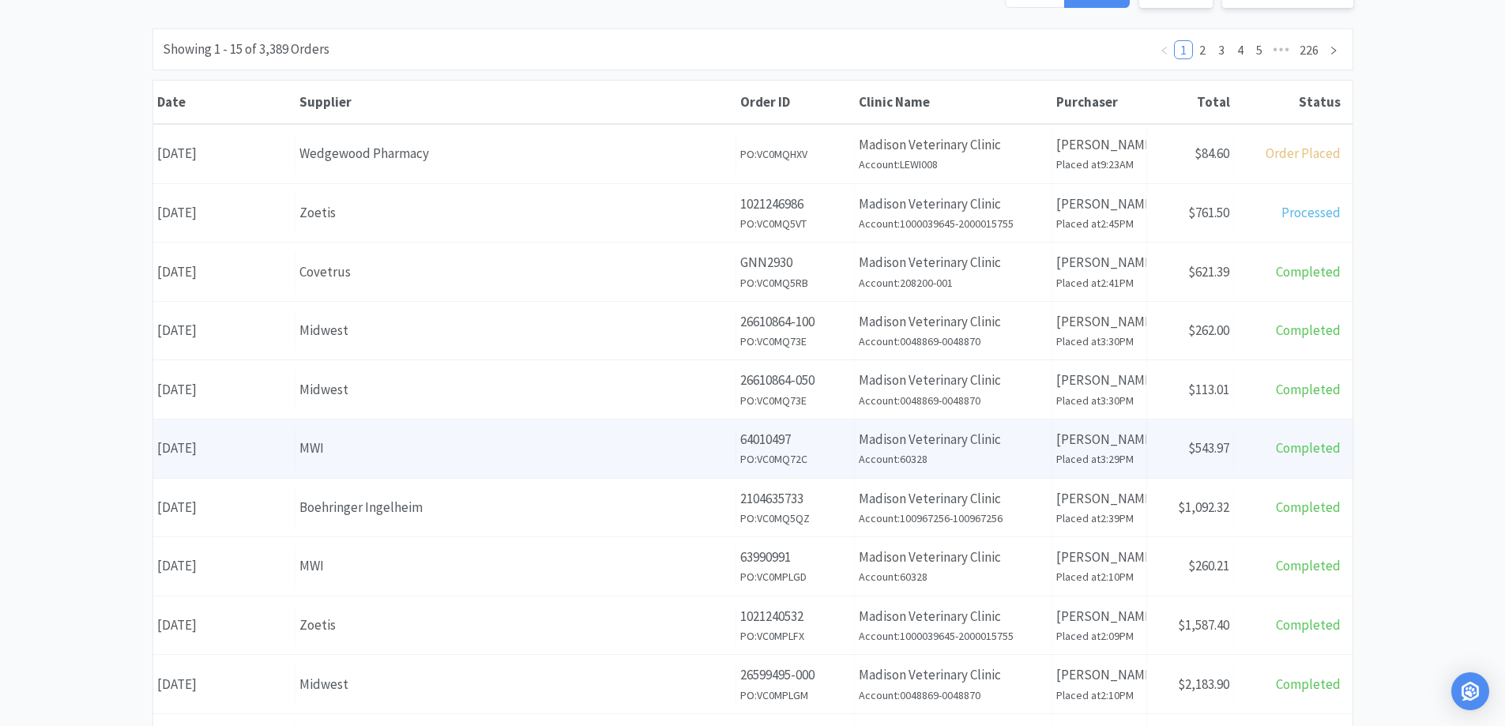
scroll to position [237, 0]
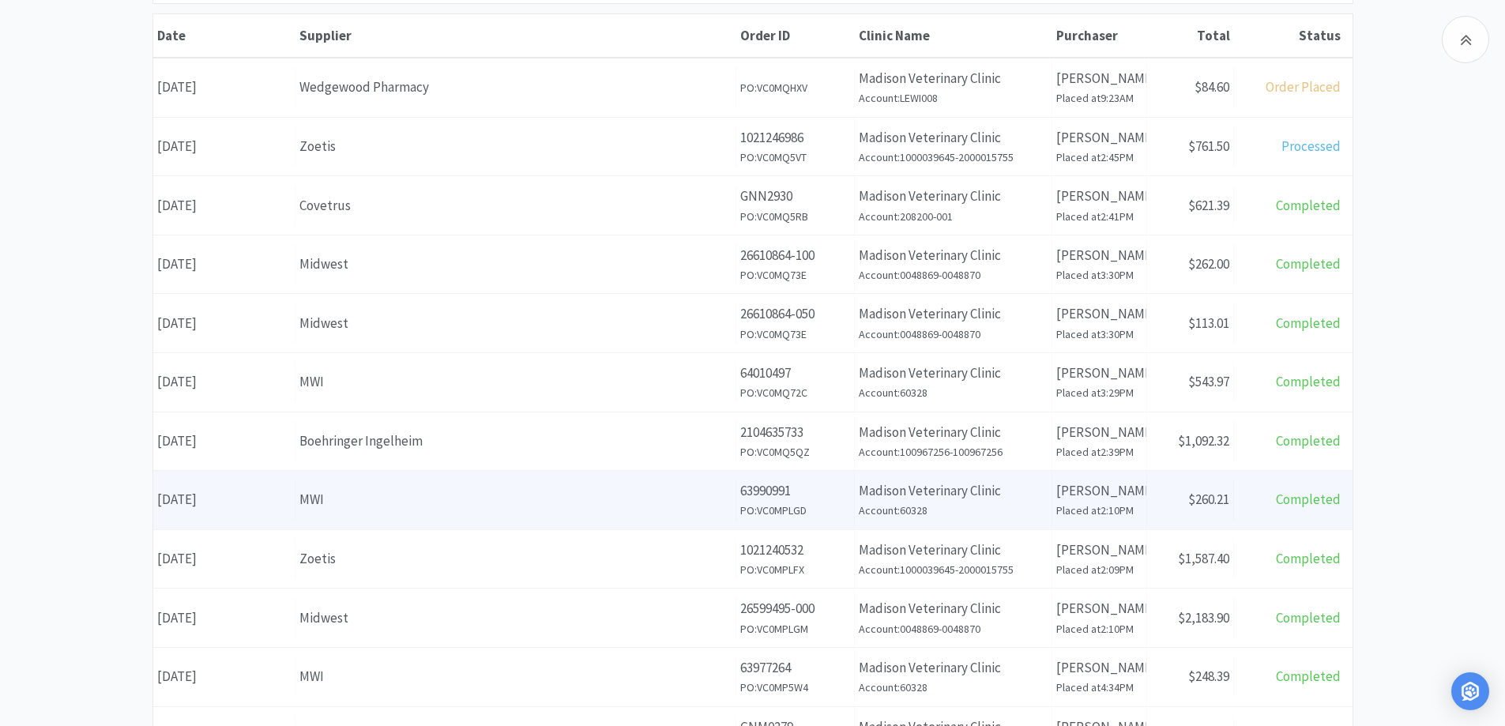
click at [419, 496] on div "MWI" at bounding box center [515, 499] width 432 height 21
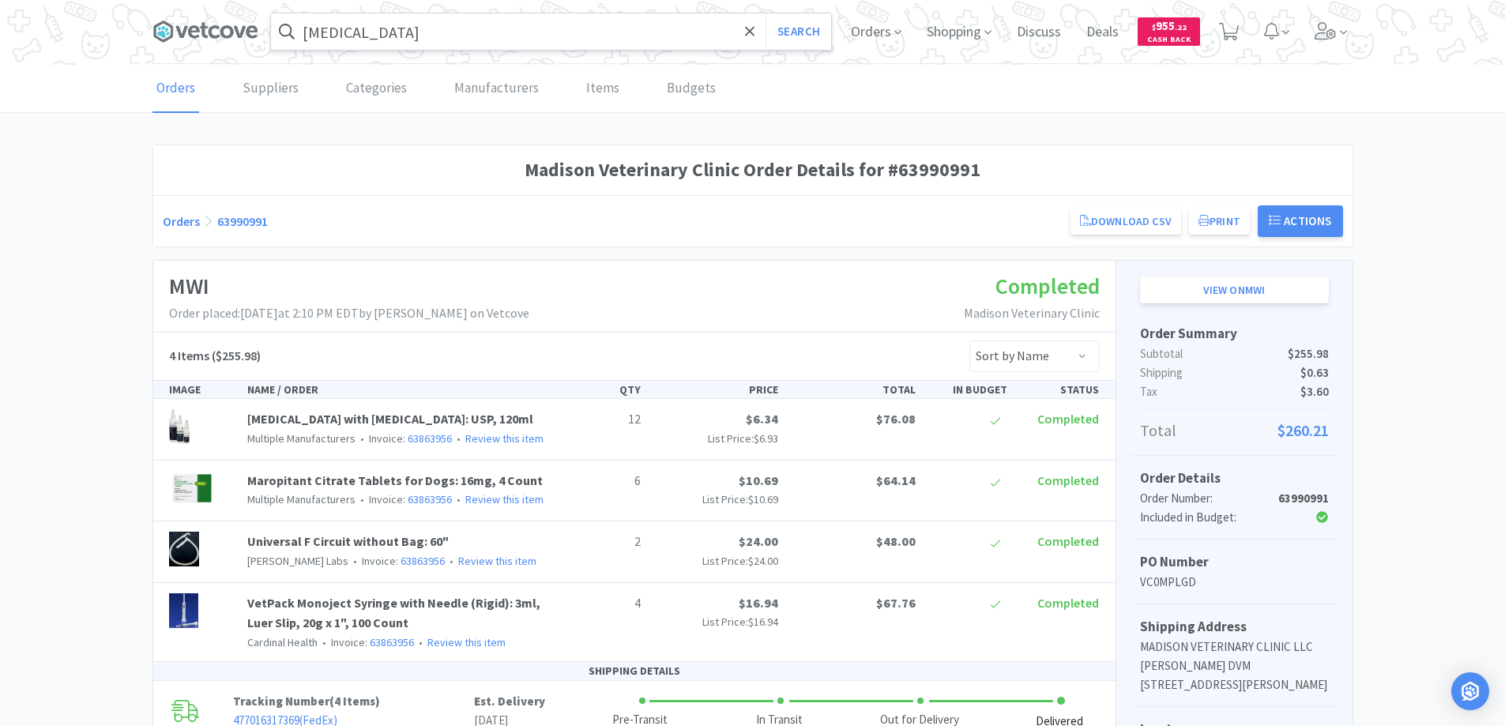
click at [185, 220] on link "Orders" at bounding box center [181, 221] width 37 height 16
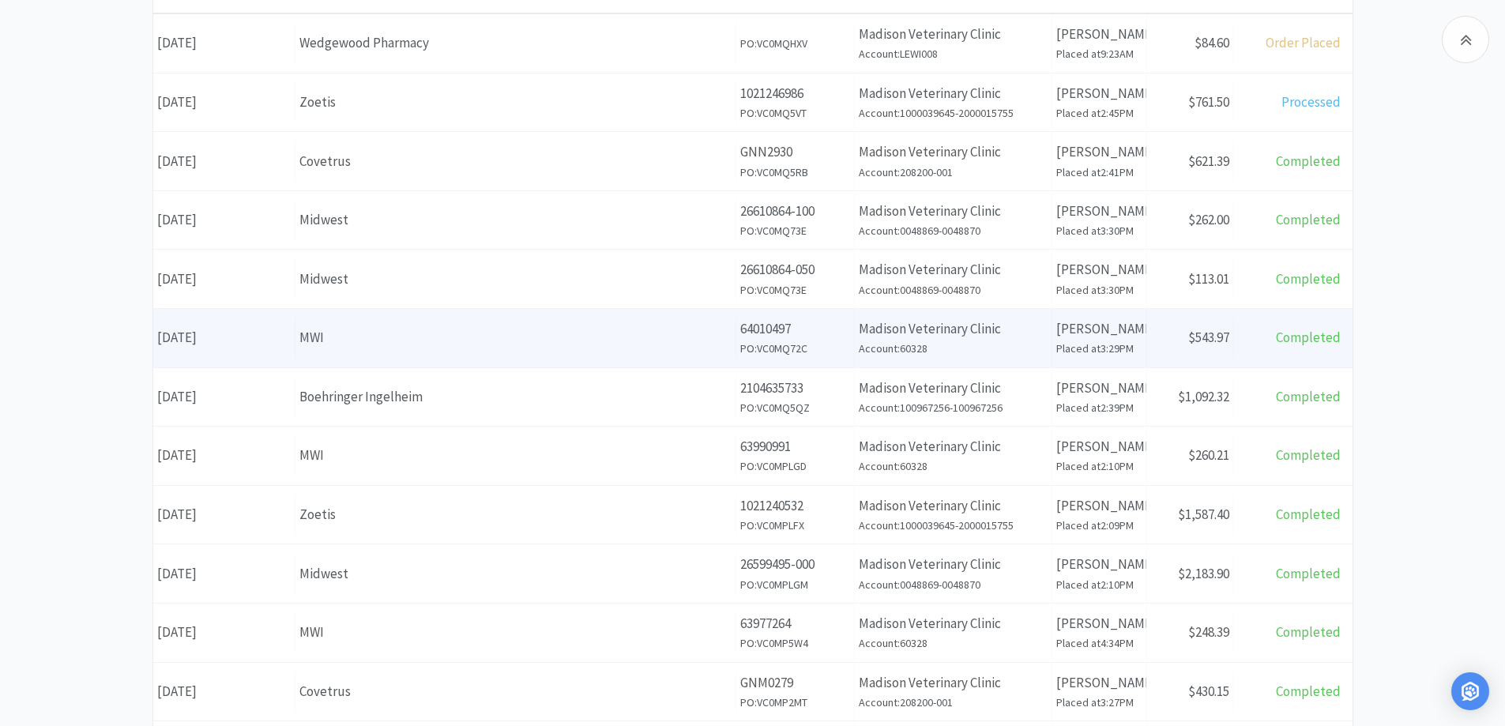
scroll to position [316, 0]
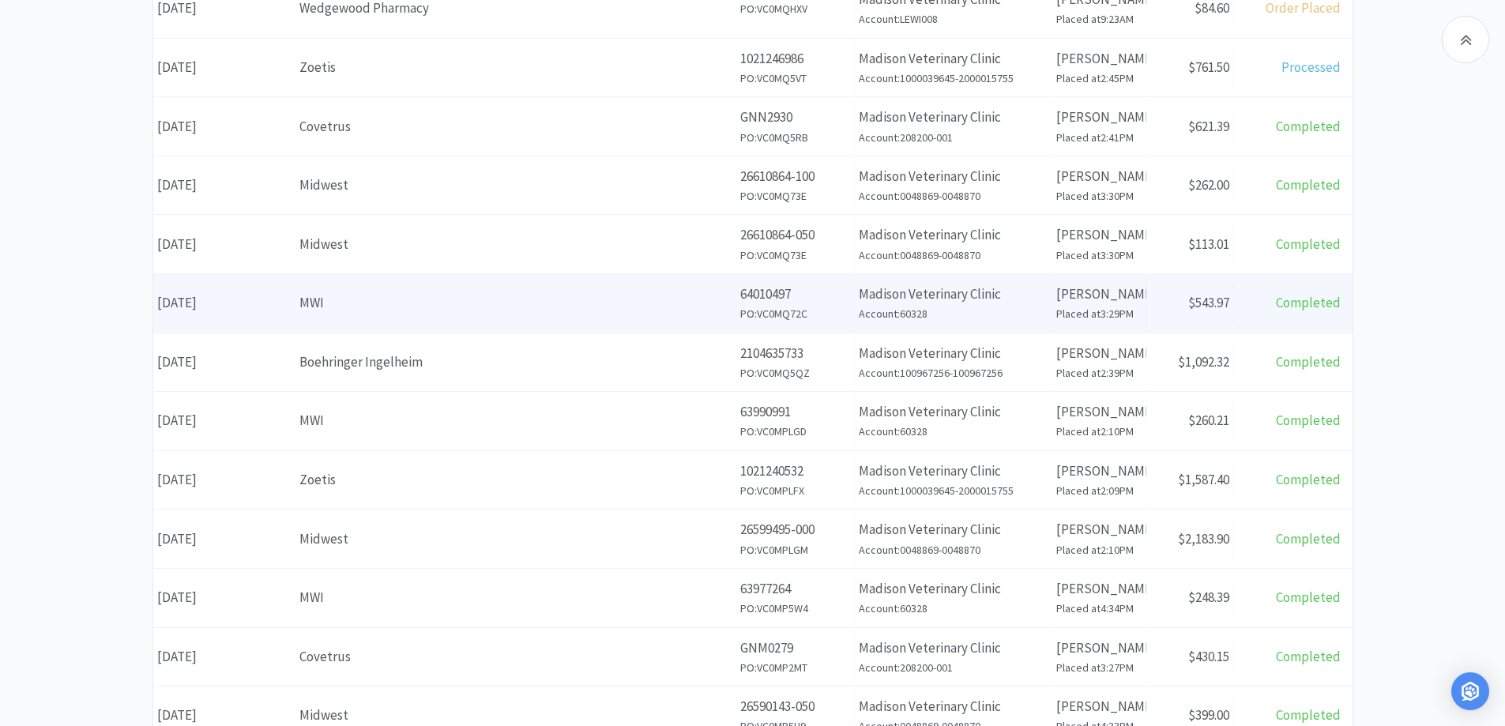
click at [454, 591] on div "MWI" at bounding box center [515, 597] width 432 height 21
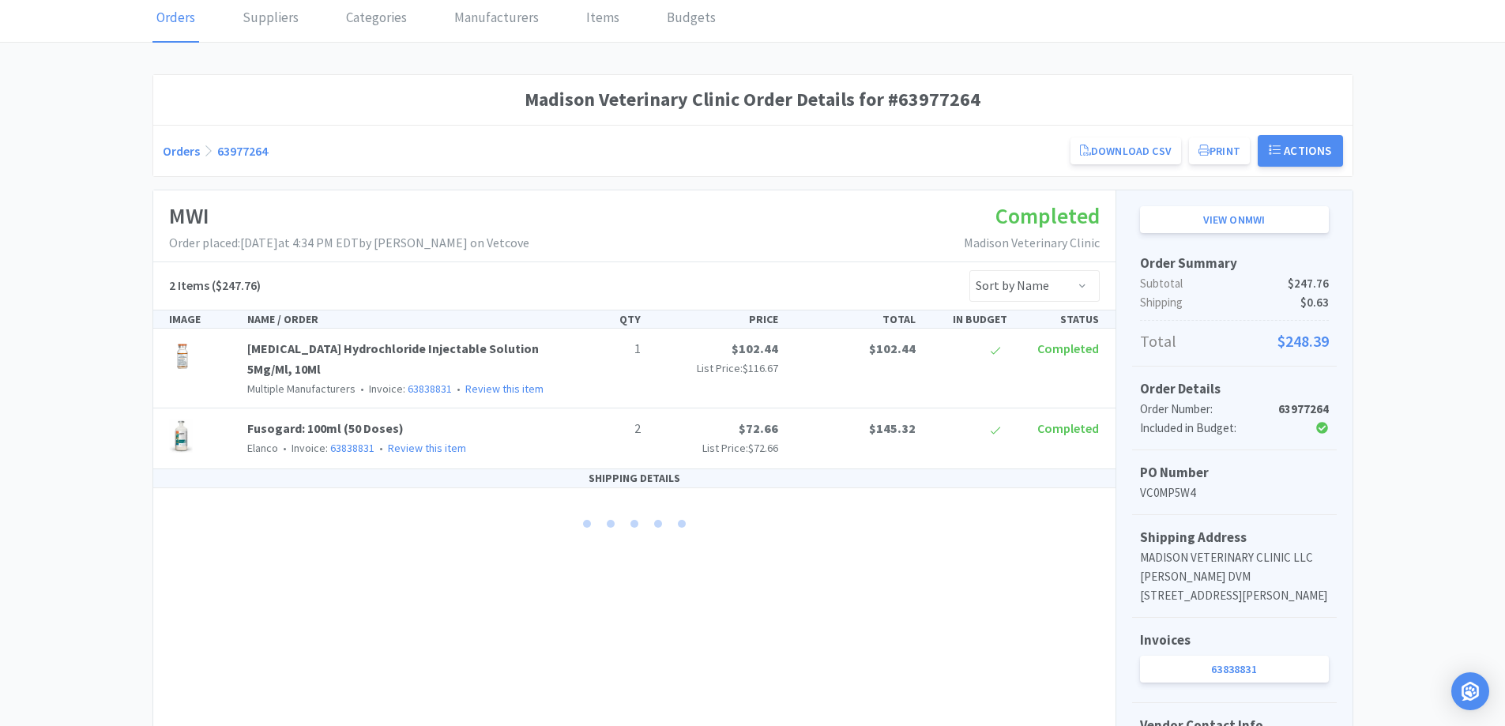
scroll to position [50, 0]
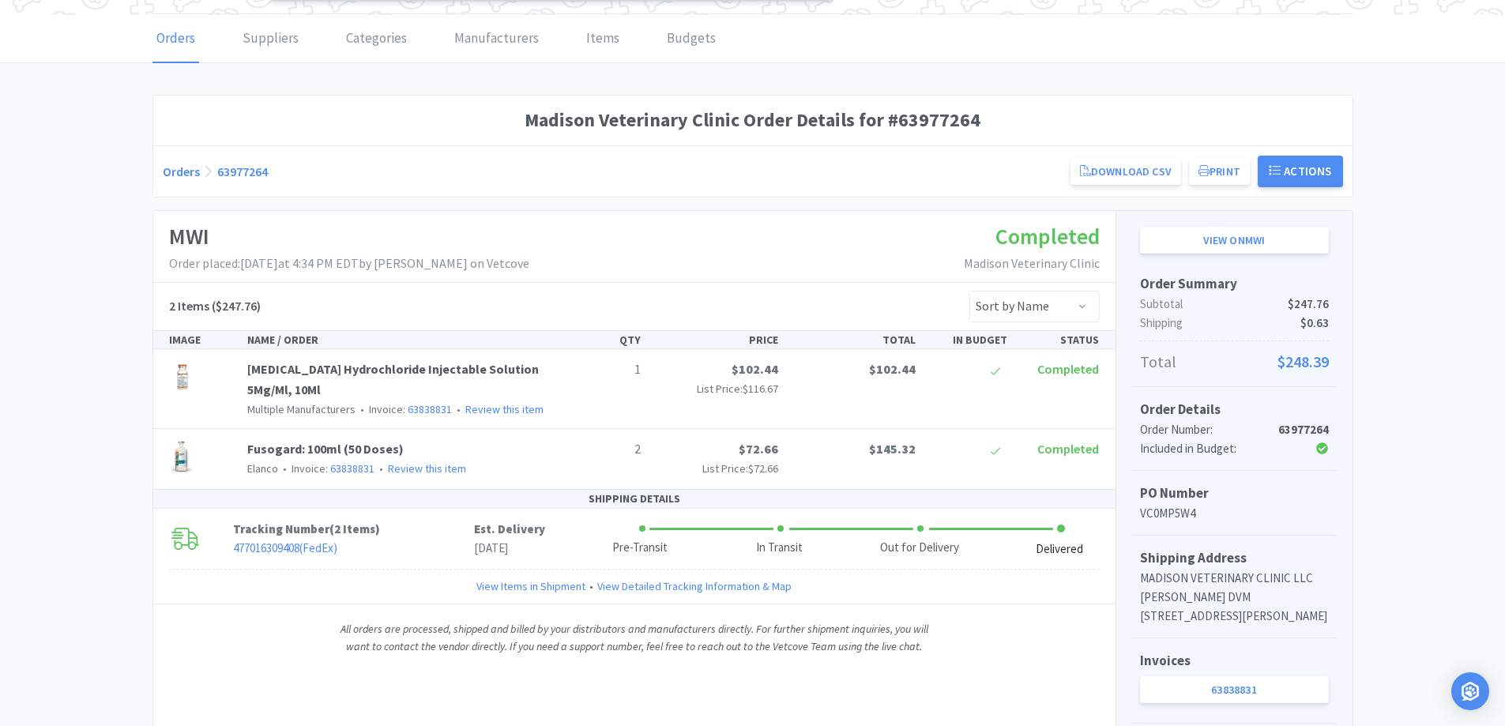
click at [179, 40] on link "Orders" at bounding box center [176, 39] width 47 height 48
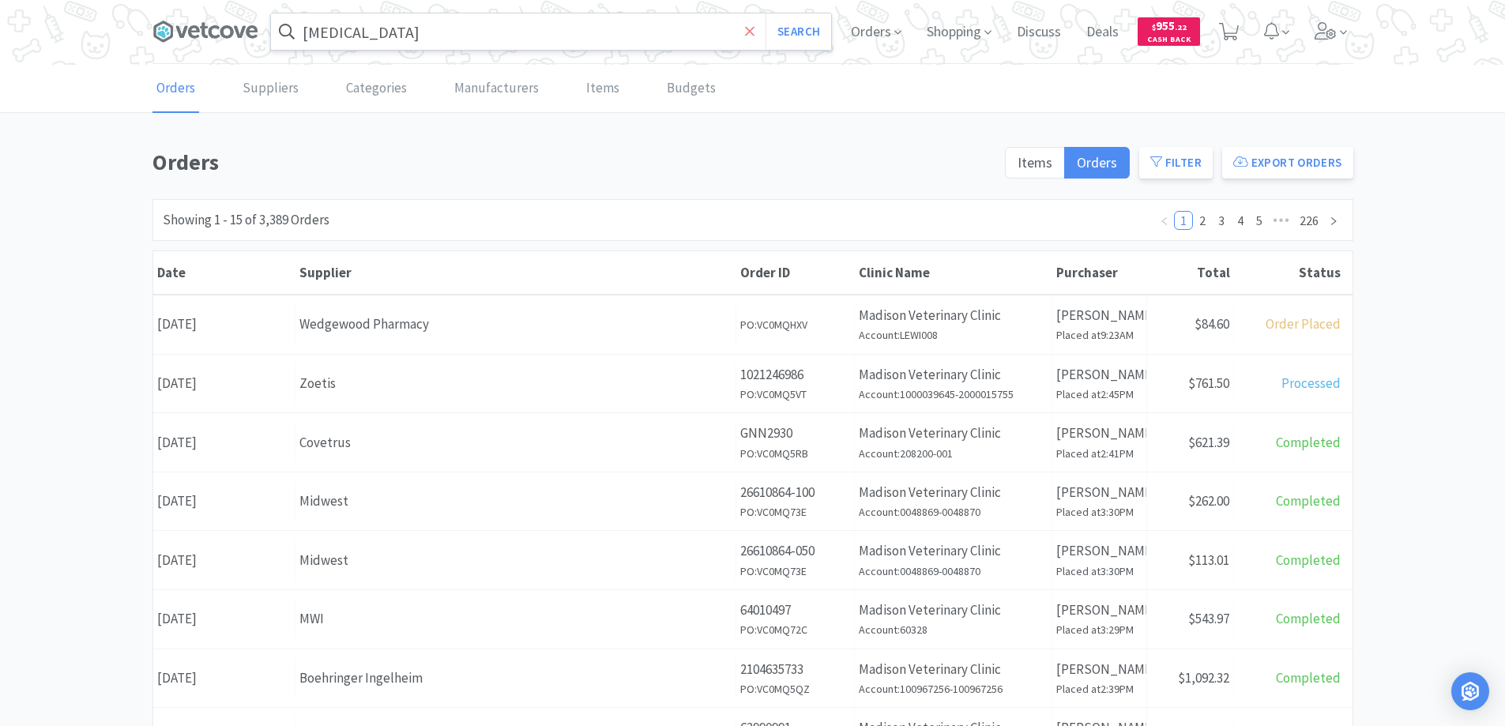
click at [745, 28] on icon at bounding box center [750, 32] width 10 height 16
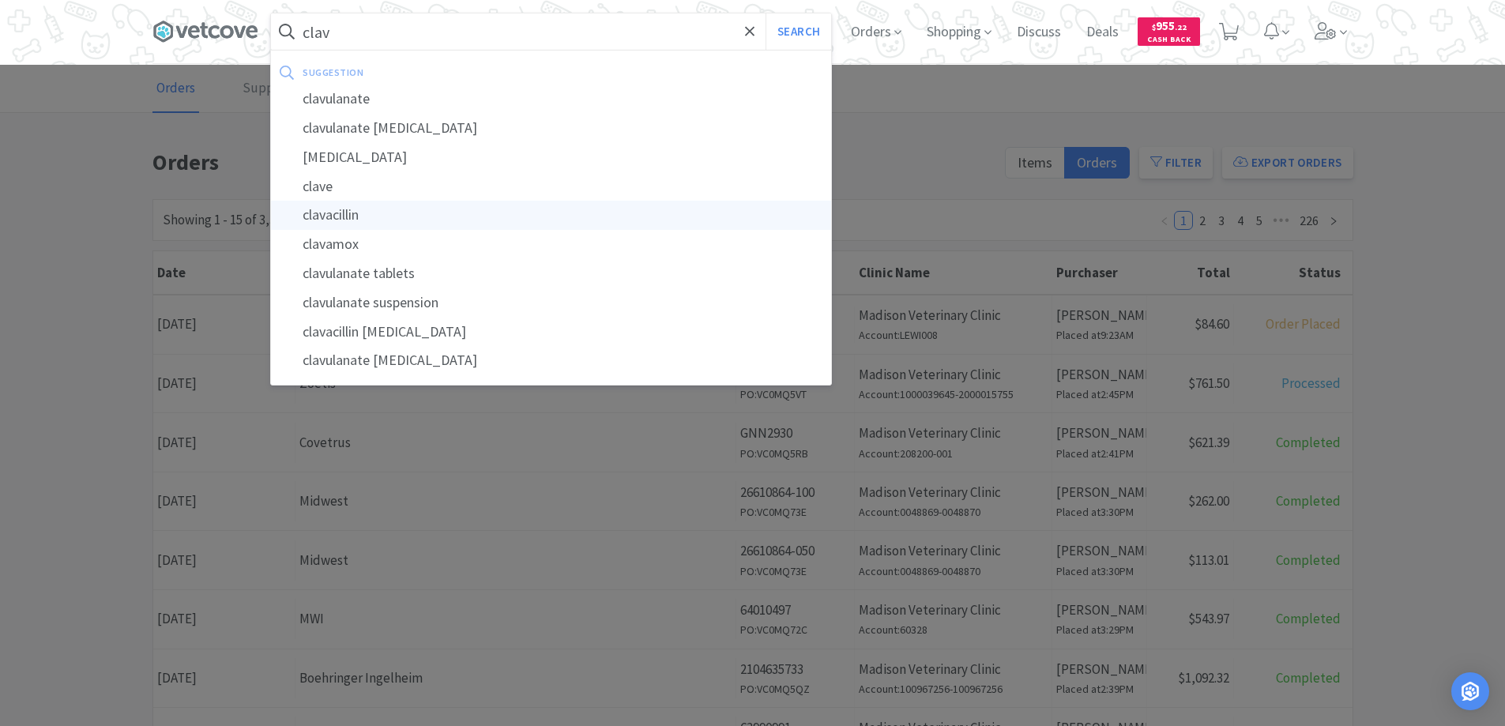
click at [338, 216] on div "clavacillin" at bounding box center [551, 215] width 560 height 29
type input "clavacillin"
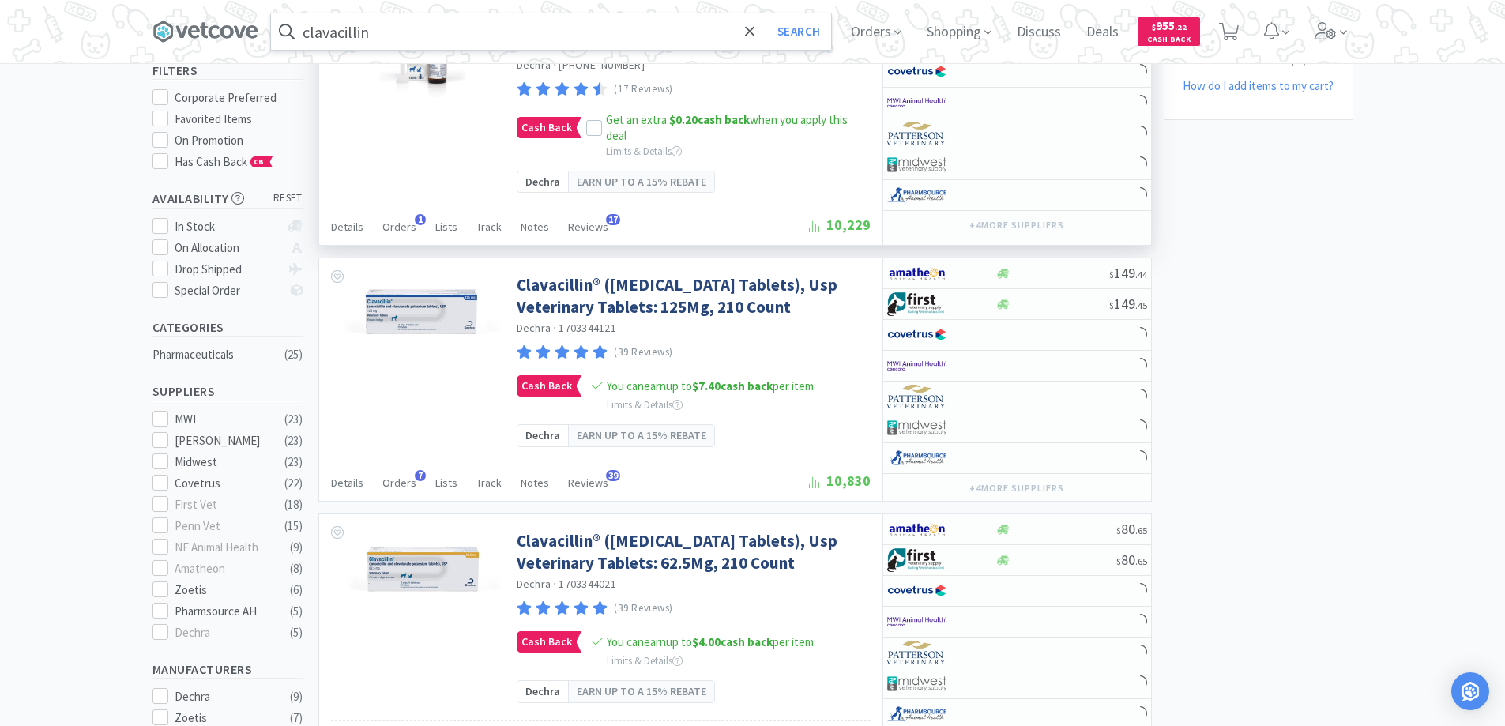
scroll to position [158, 0]
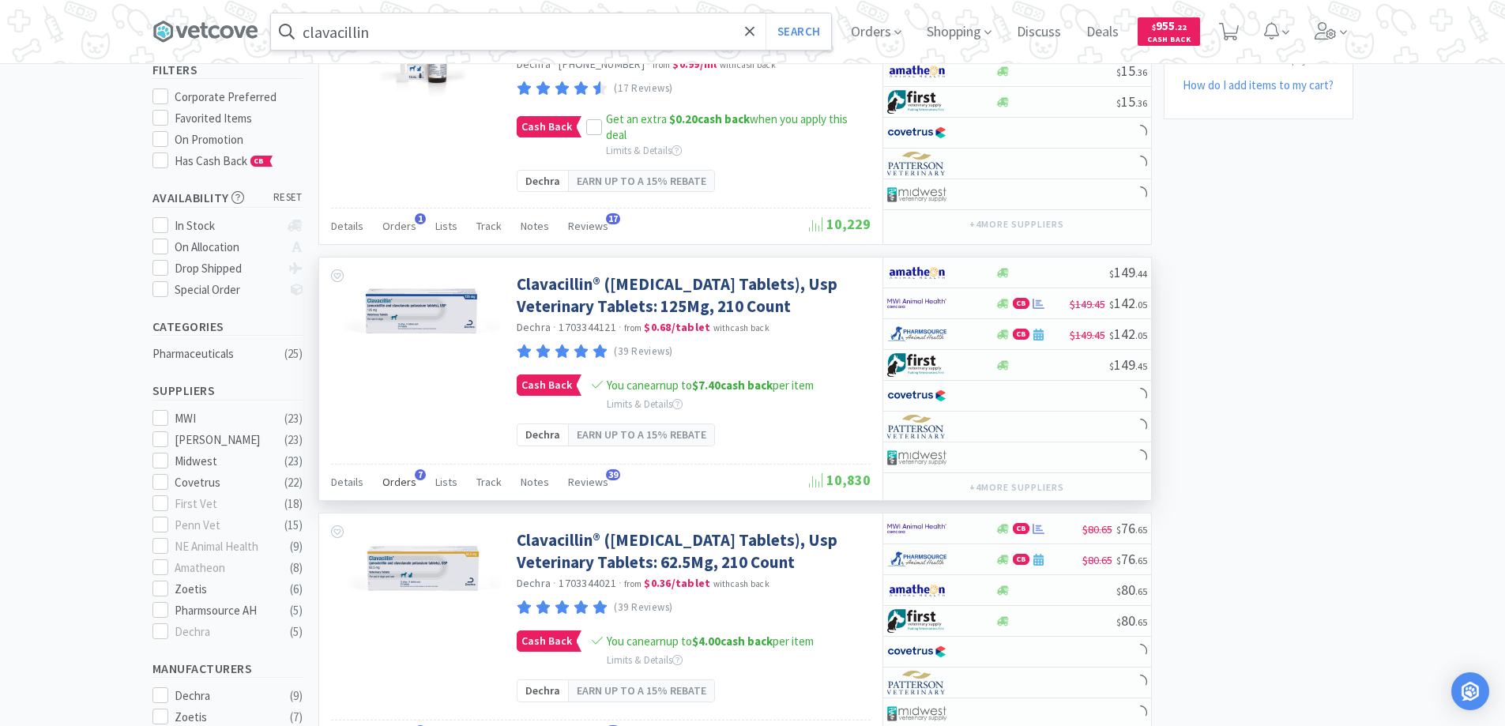
click at [416, 480] on span "7" at bounding box center [420, 474] width 11 height 11
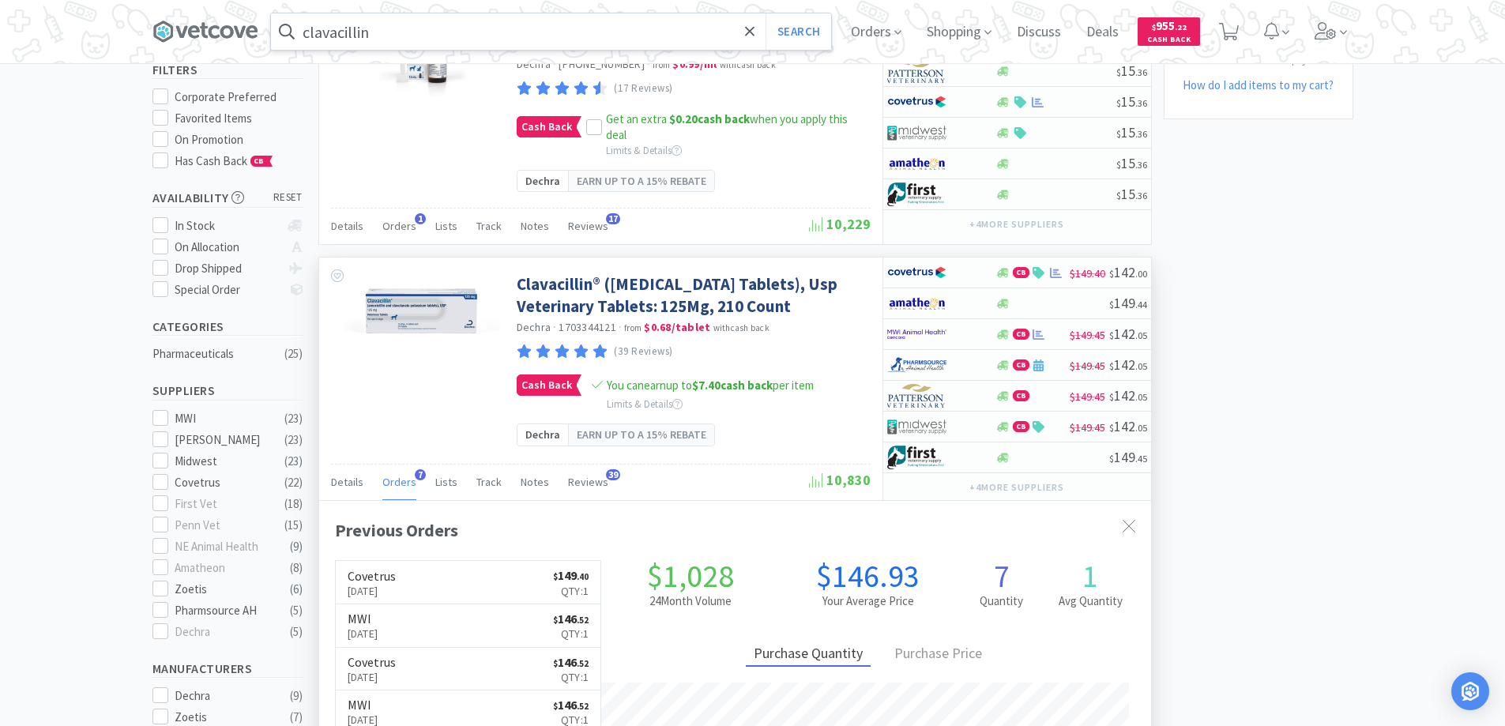
scroll to position [409, 832]
click at [751, 28] on icon at bounding box center [749, 30] width 9 height 9
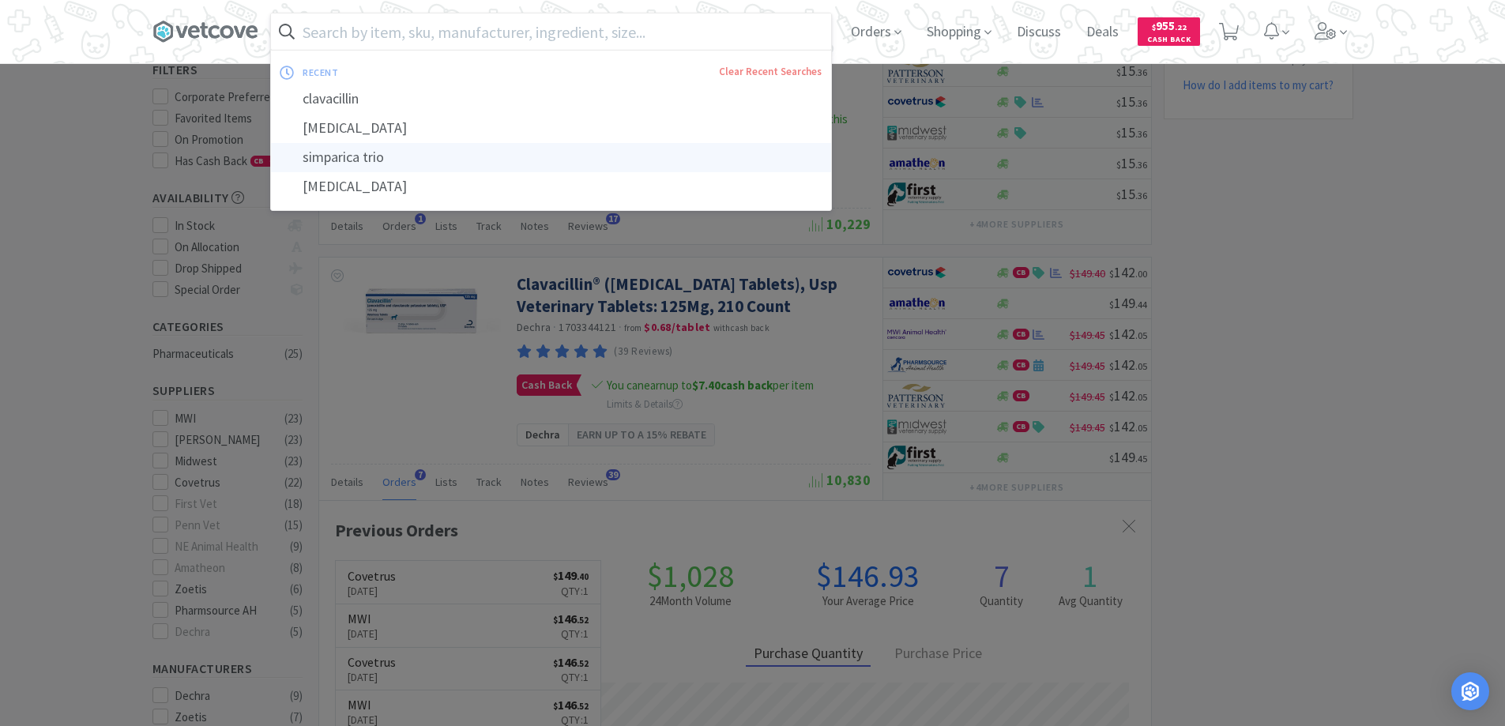
click at [342, 155] on div "simparica trio" at bounding box center [551, 157] width 560 height 29
type input "simparica trio"
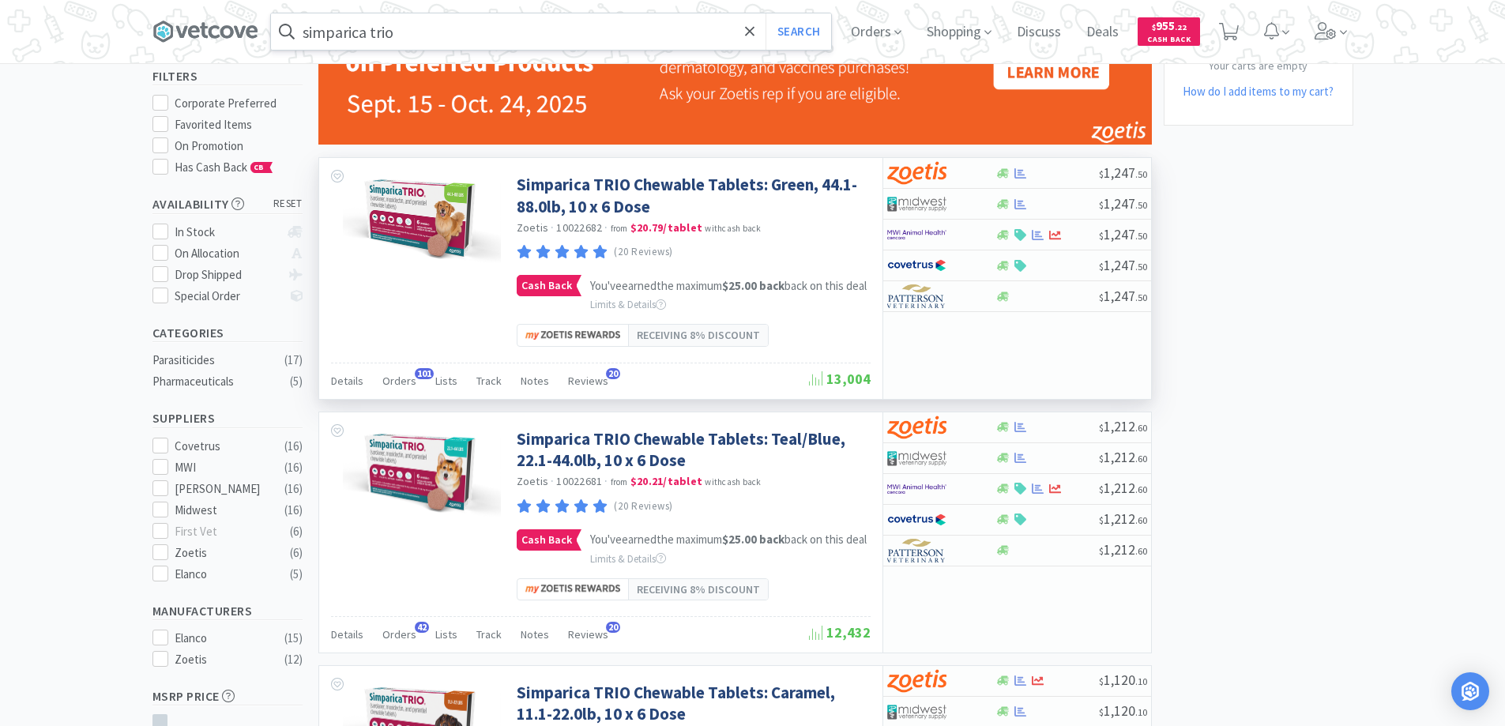
scroll to position [158, 0]
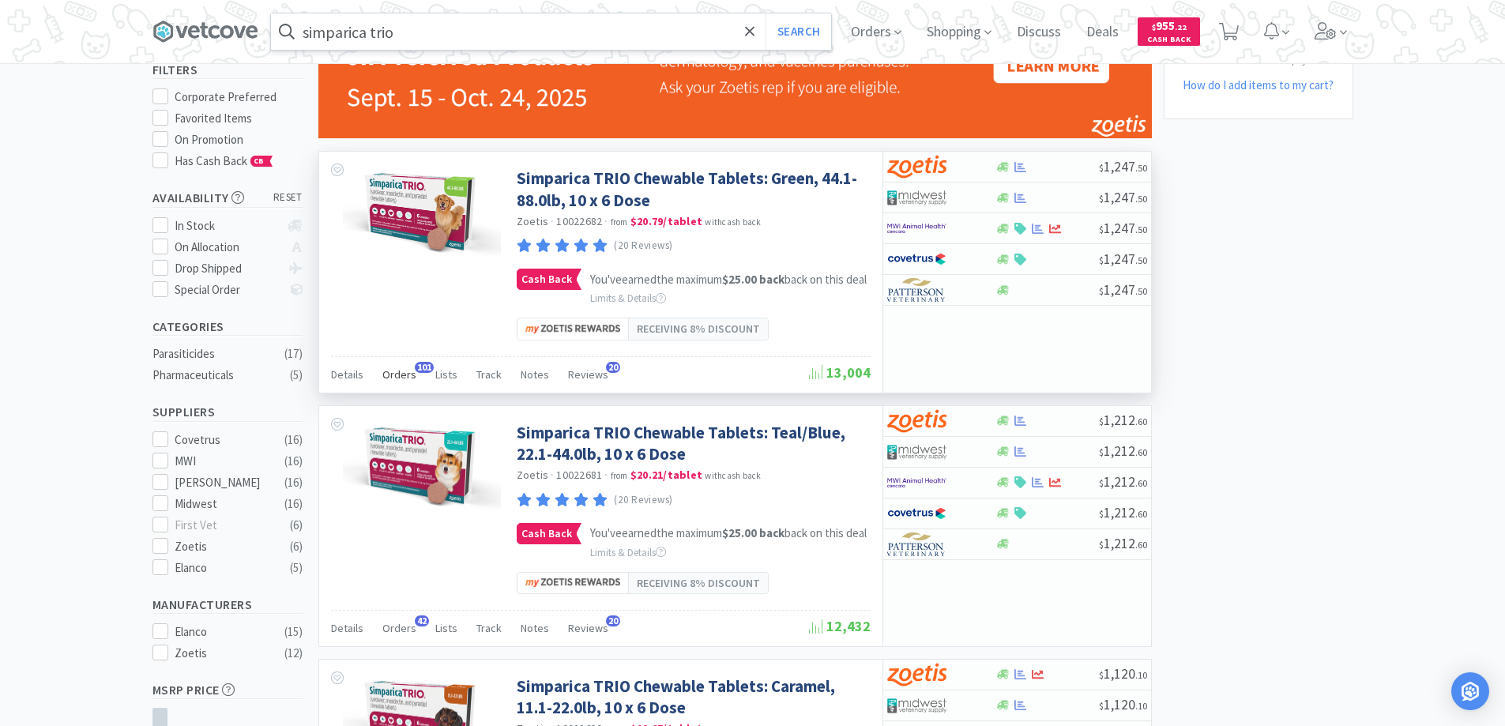
click at [420, 373] on span "101" at bounding box center [424, 367] width 19 height 11
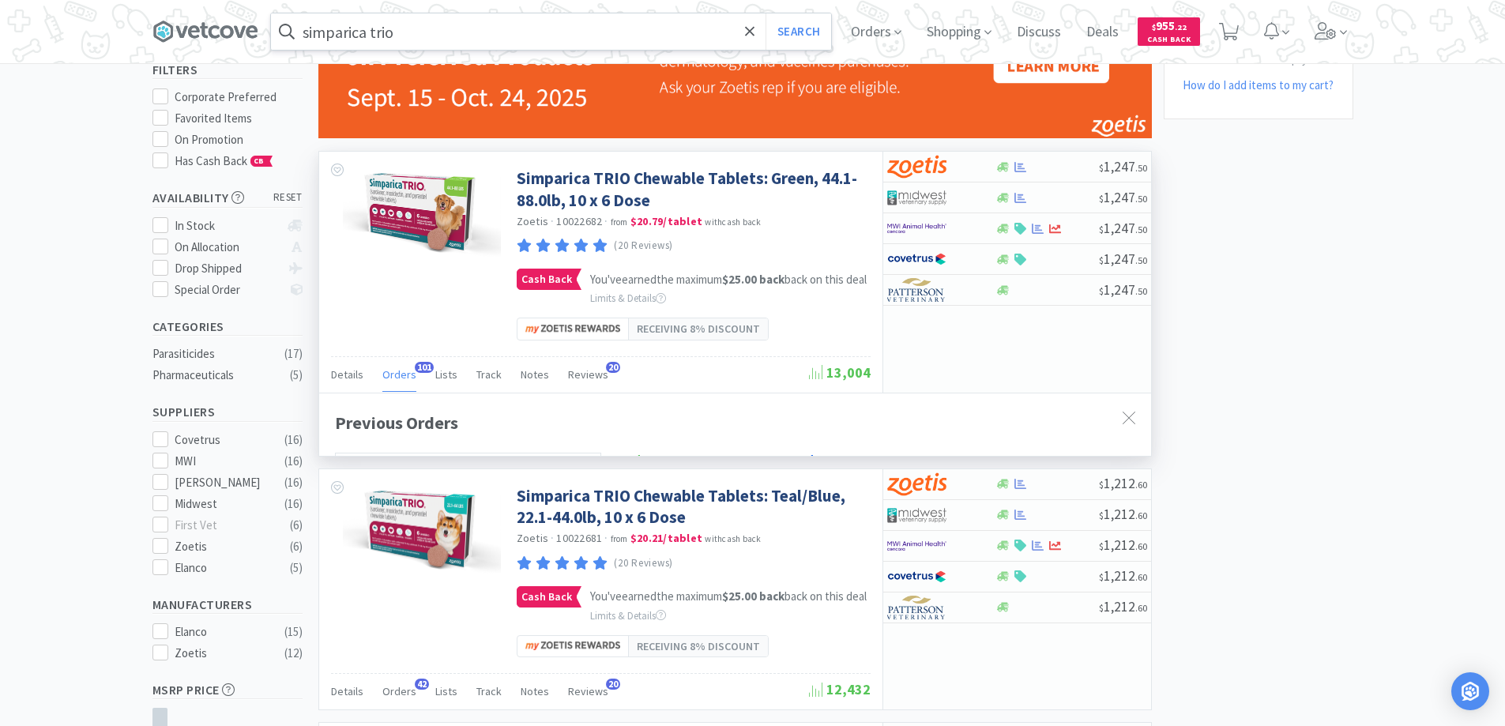
scroll to position [424, 832]
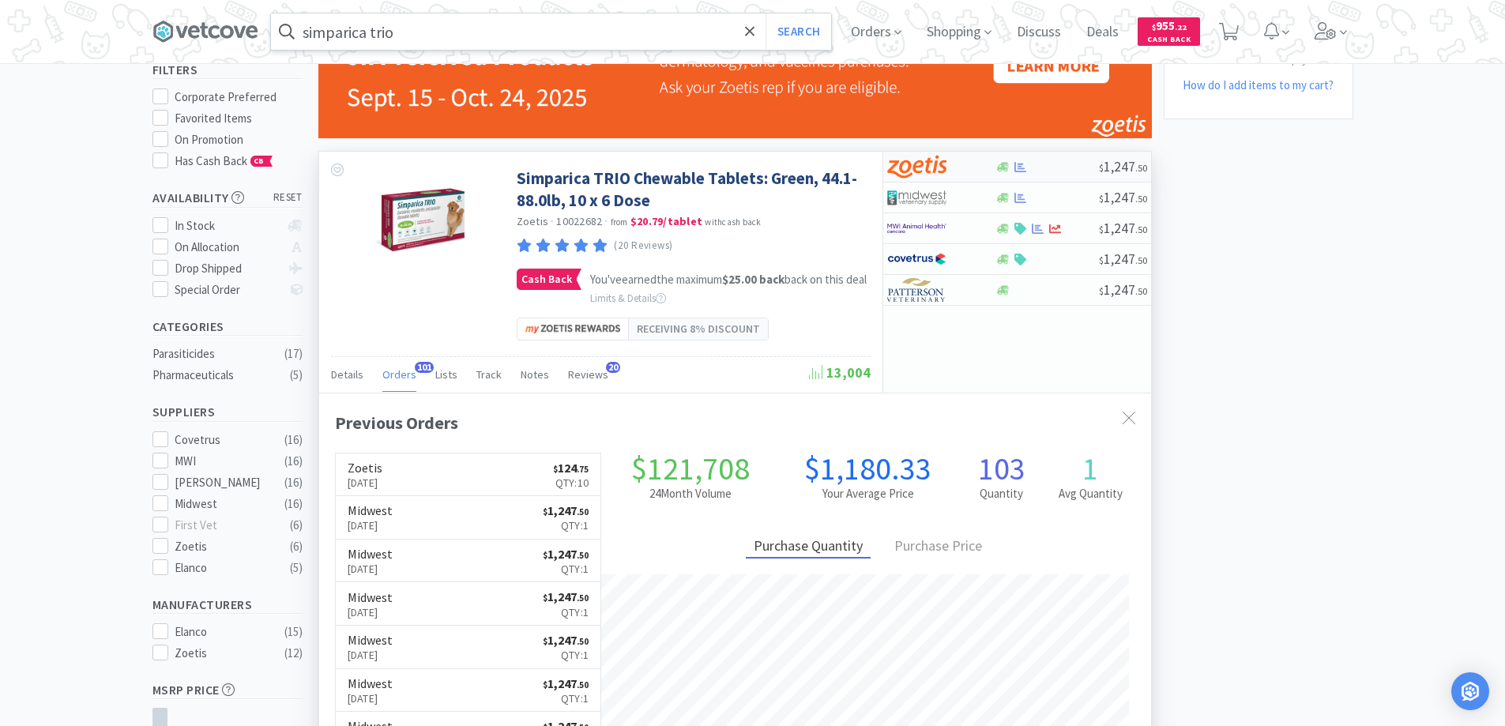
click at [970, 167] on div at bounding box center [930, 166] width 87 height 27
select select "10"
click at [1126, 424] on icon at bounding box center [1129, 418] width 13 height 13
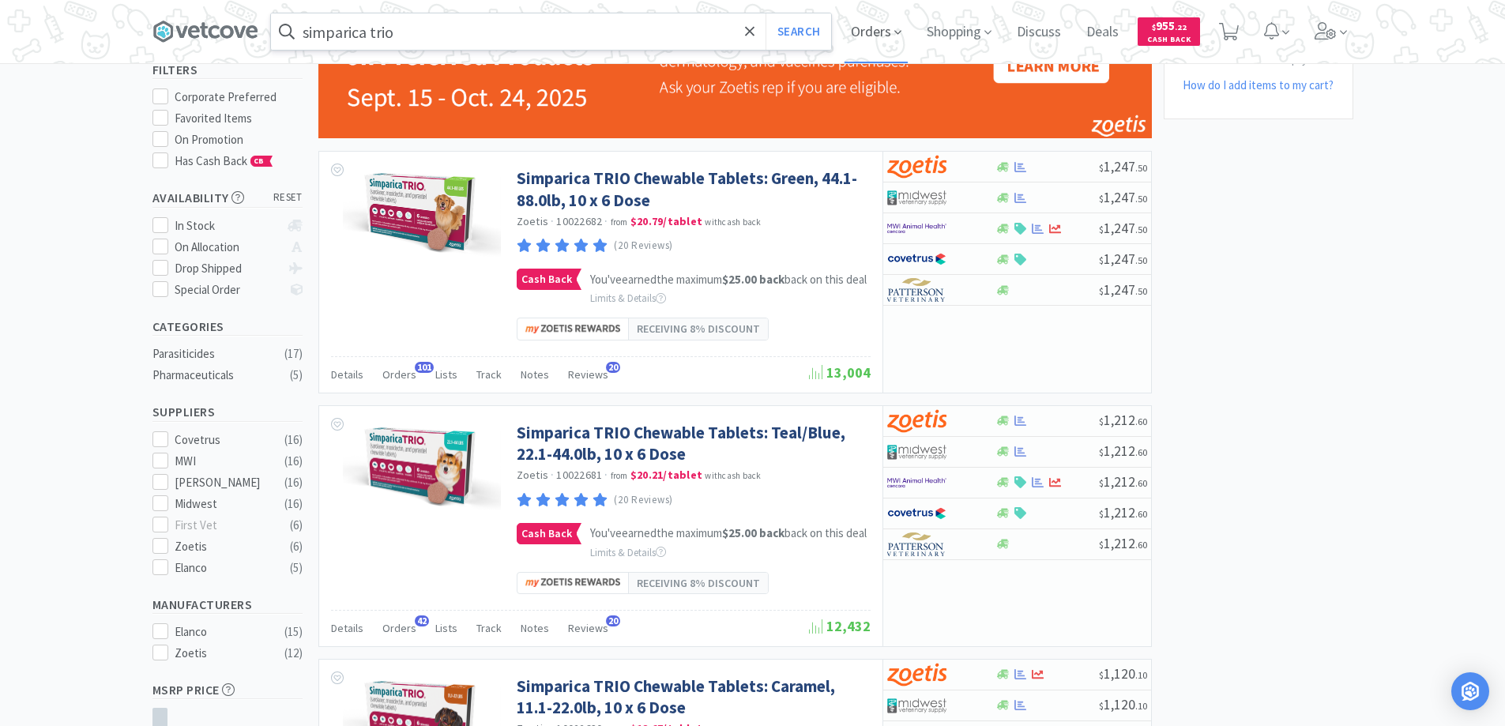
click at [860, 27] on span "Orders" at bounding box center [876, 31] width 63 height 63
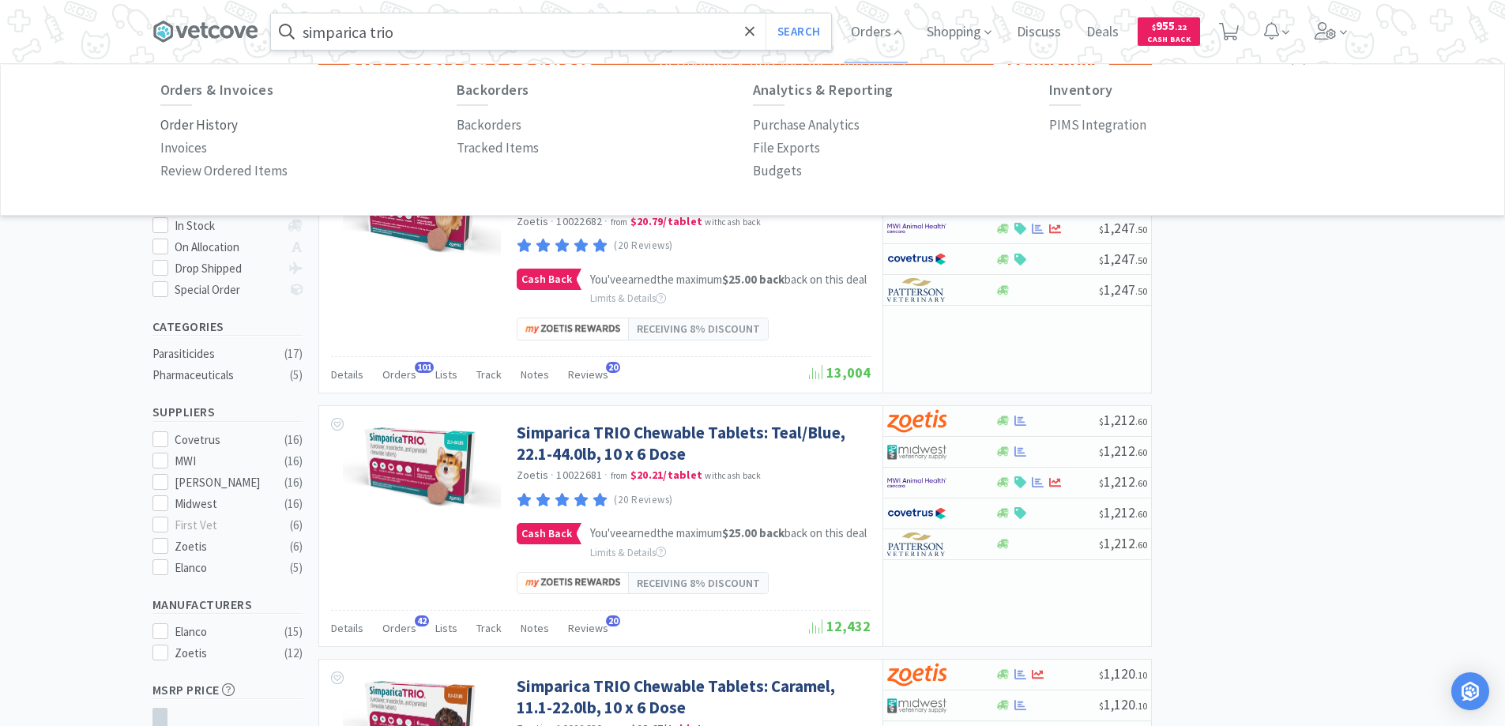
click at [220, 122] on p "Order History" at bounding box center [198, 125] width 77 height 21
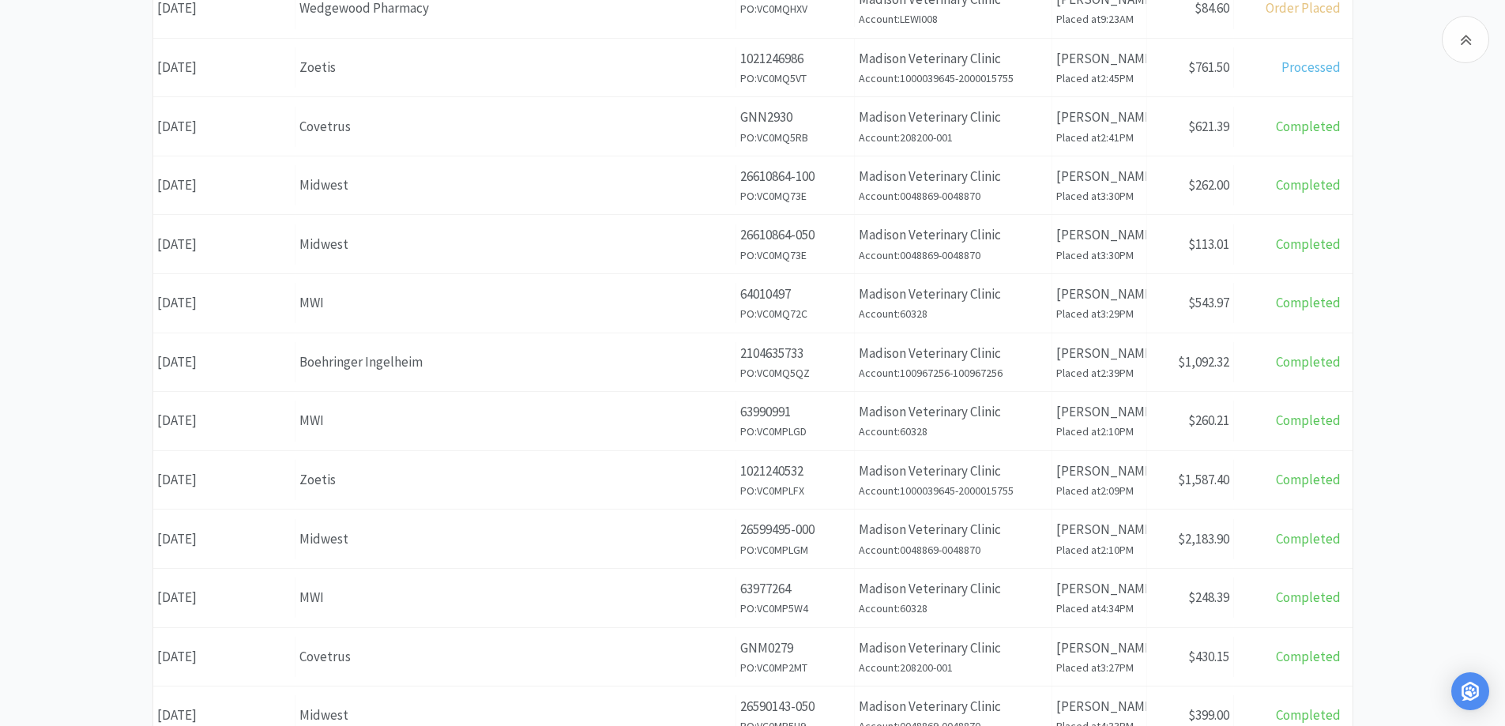
scroll to position [553, 0]
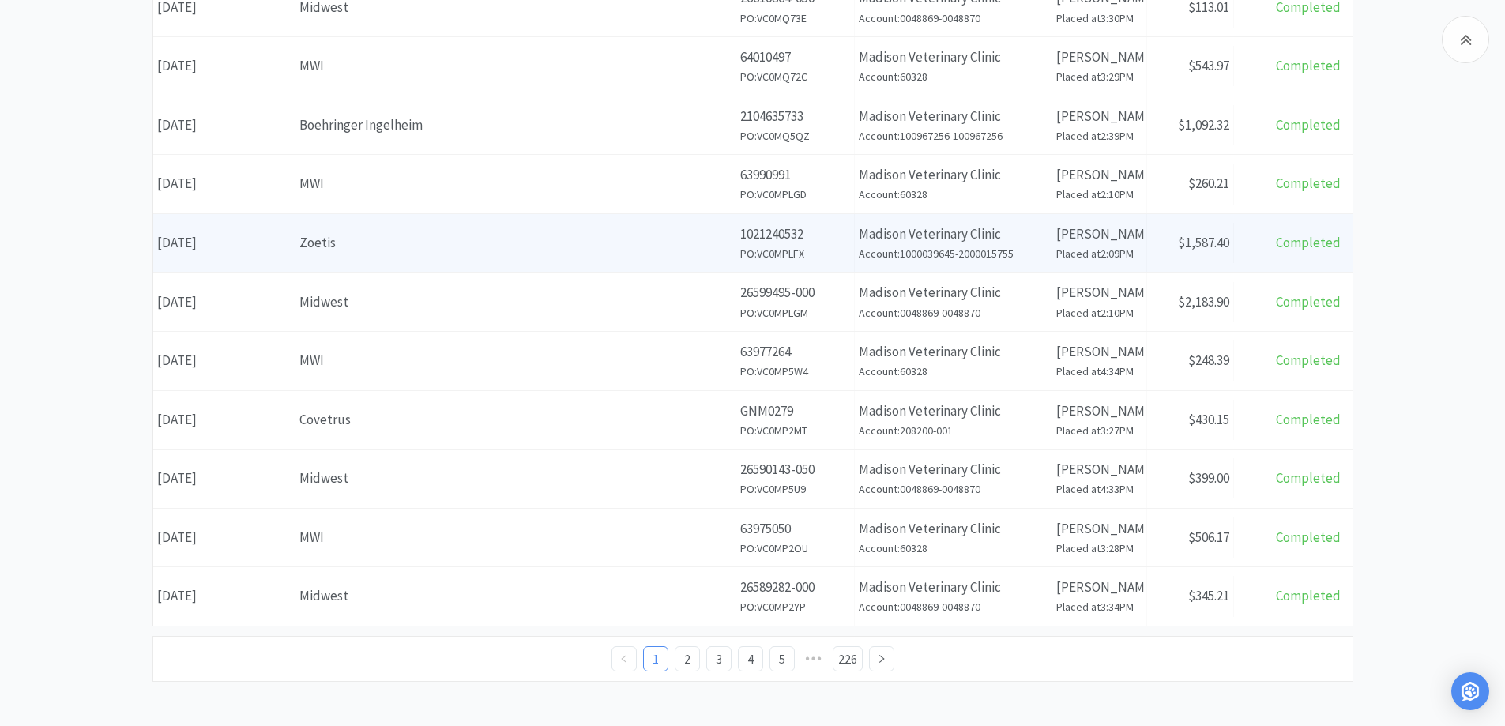
click at [392, 253] on div "Zoetis" at bounding box center [515, 242] width 432 height 21
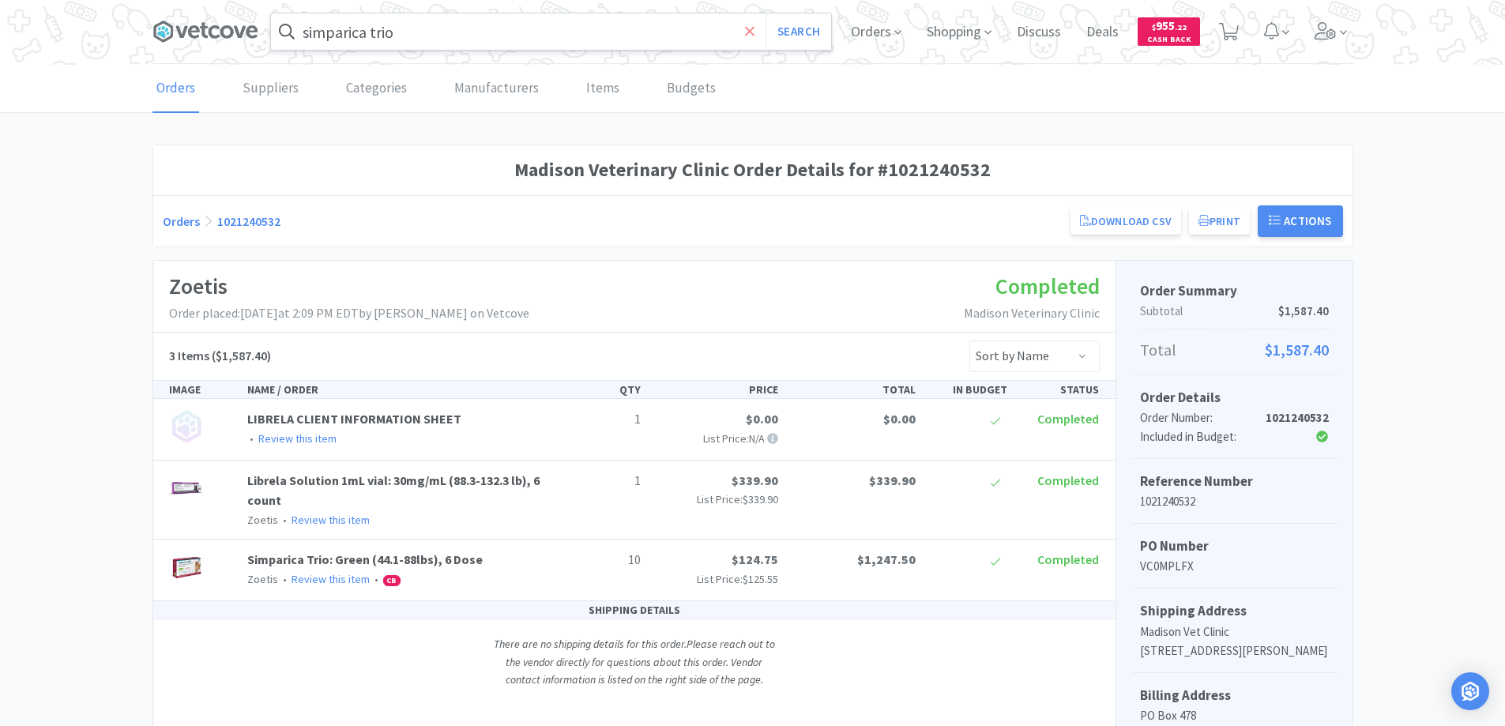
click at [745, 30] on icon at bounding box center [750, 32] width 10 height 16
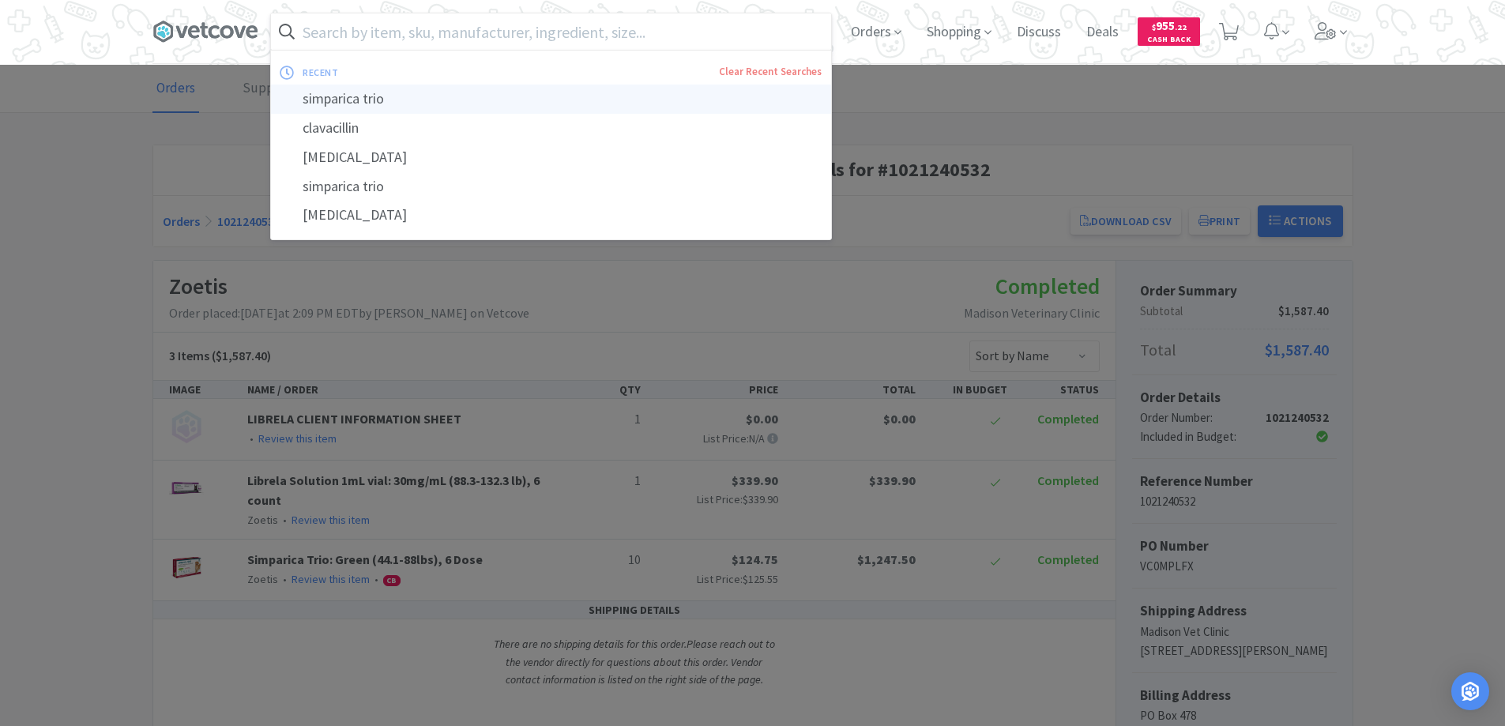
click at [331, 101] on div "simparica trio" at bounding box center [551, 99] width 560 height 29
type input "simparica trio"
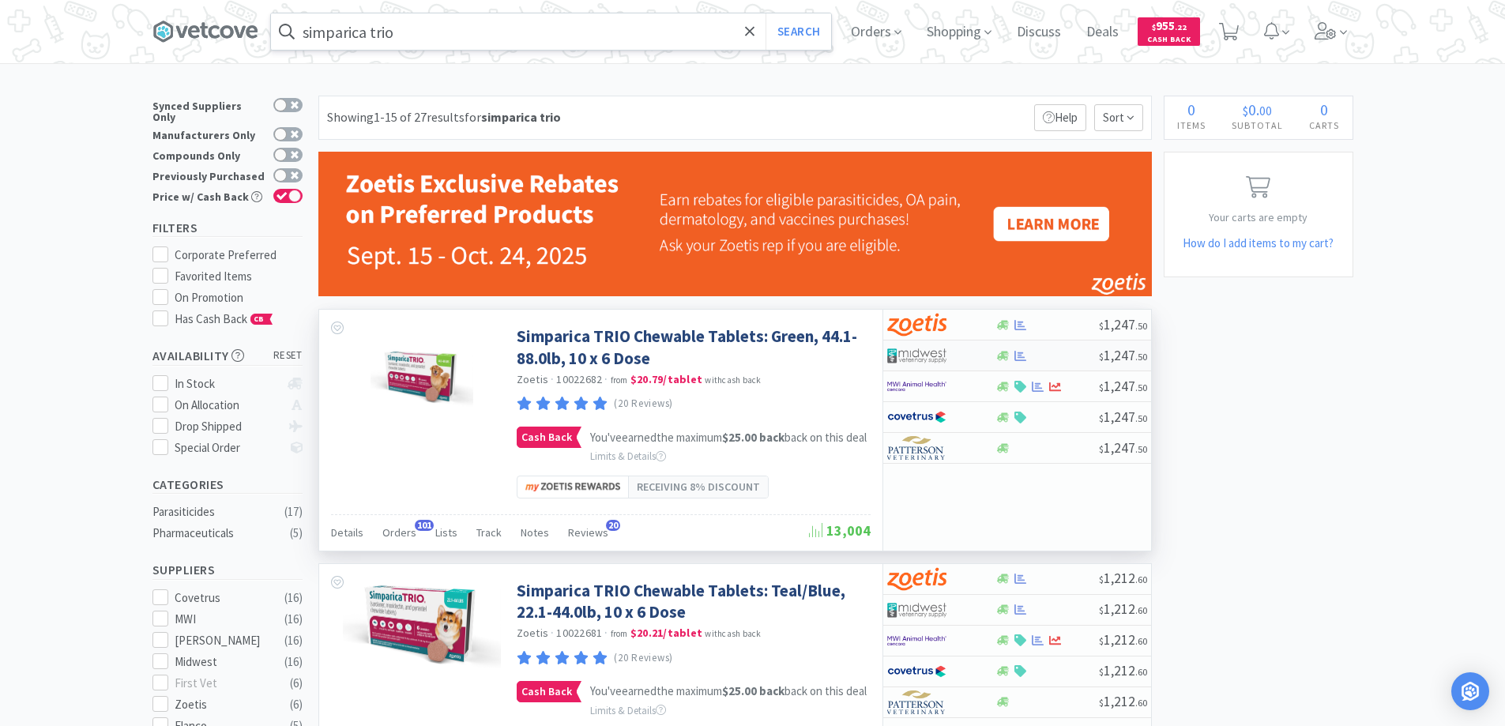
click at [953, 357] on div at bounding box center [930, 355] width 87 height 27
select select "1"
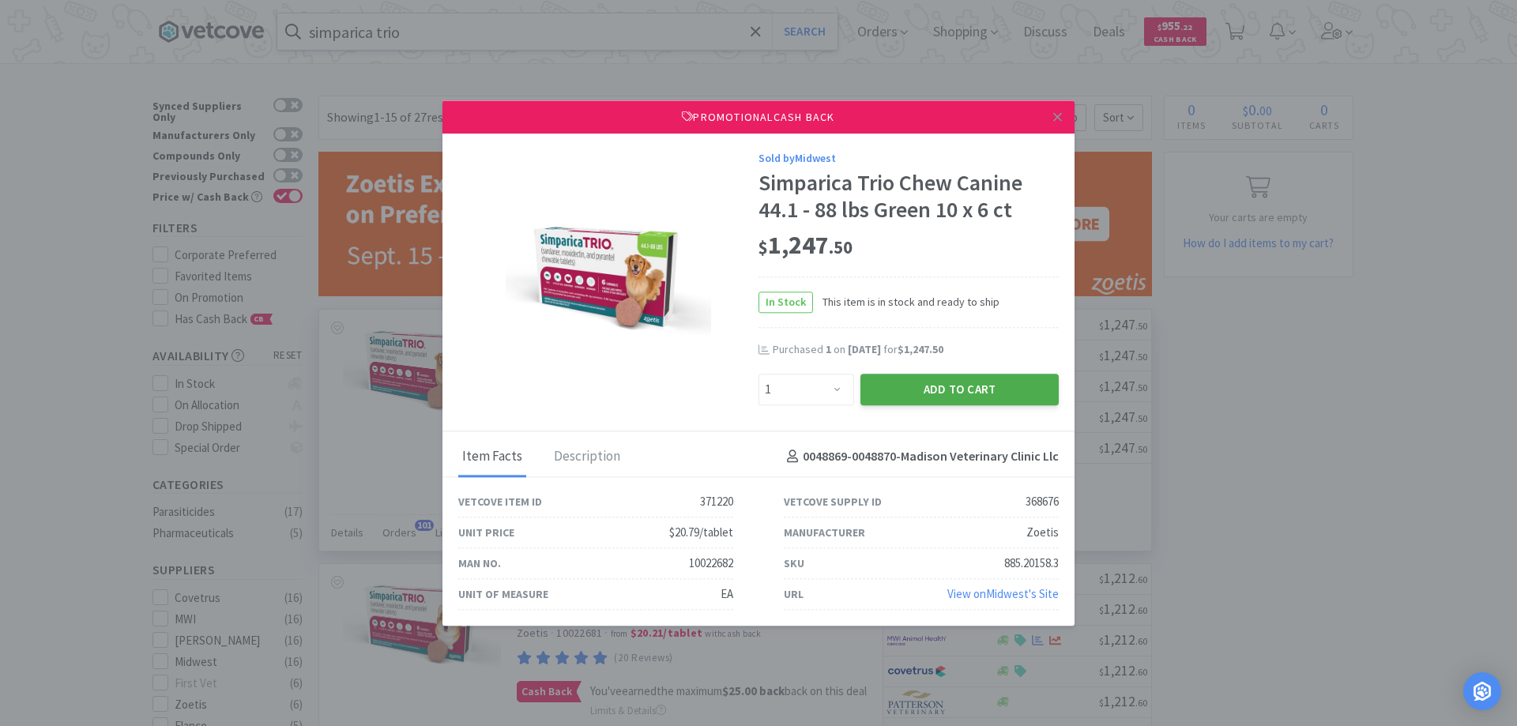
click at [908, 392] on button "Add to Cart" at bounding box center [959, 390] width 198 height 32
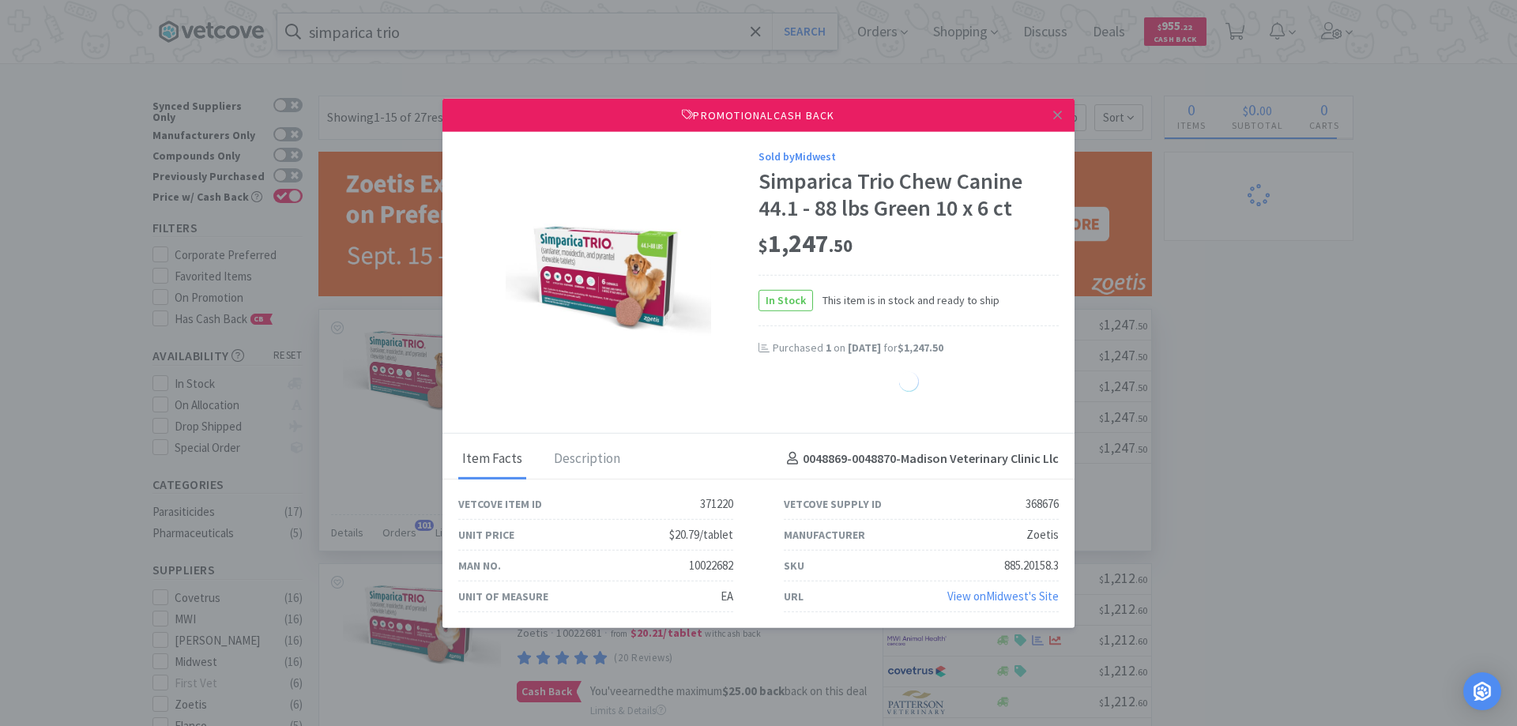
select select "1"
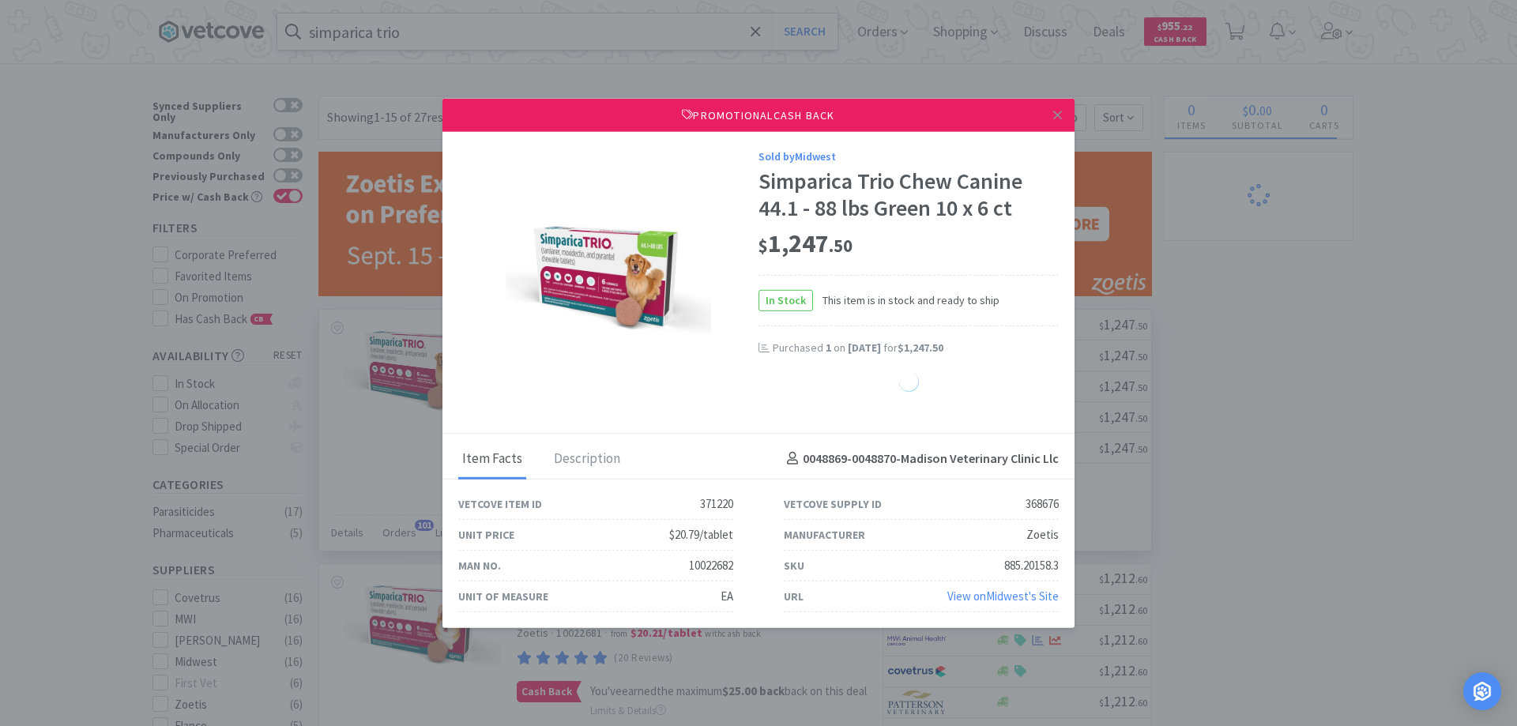
select select "1"
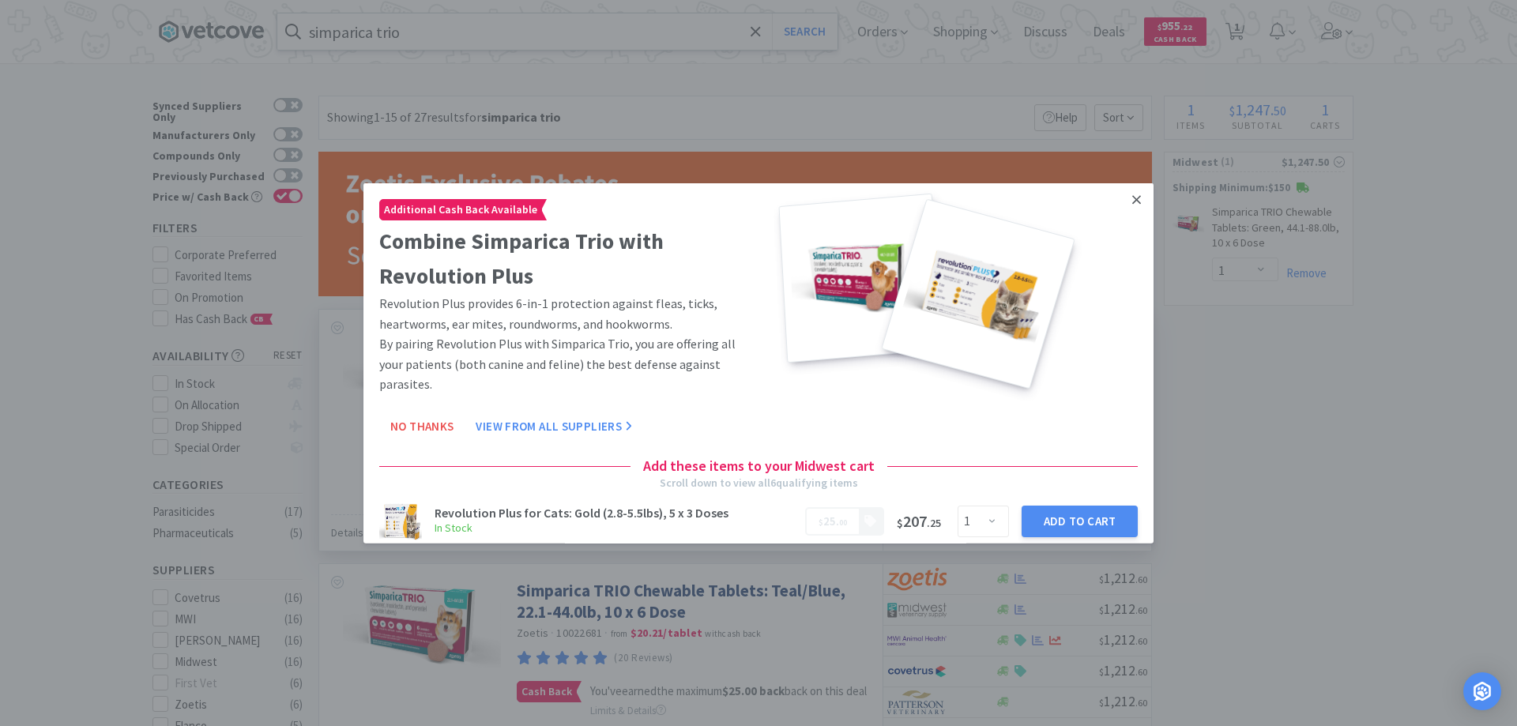
click at [1132, 199] on icon at bounding box center [1136, 199] width 9 height 9
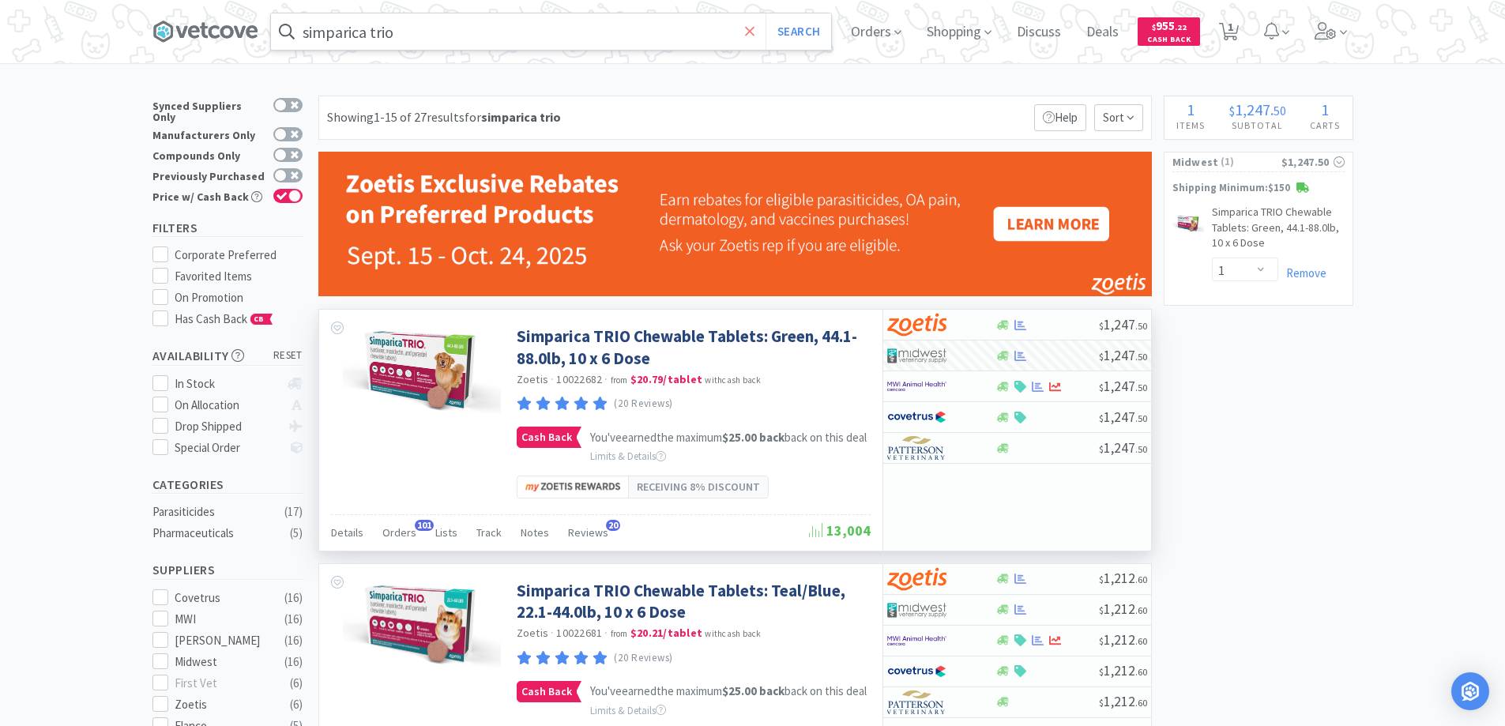
click at [752, 34] on icon at bounding box center [749, 30] width 9 height 9
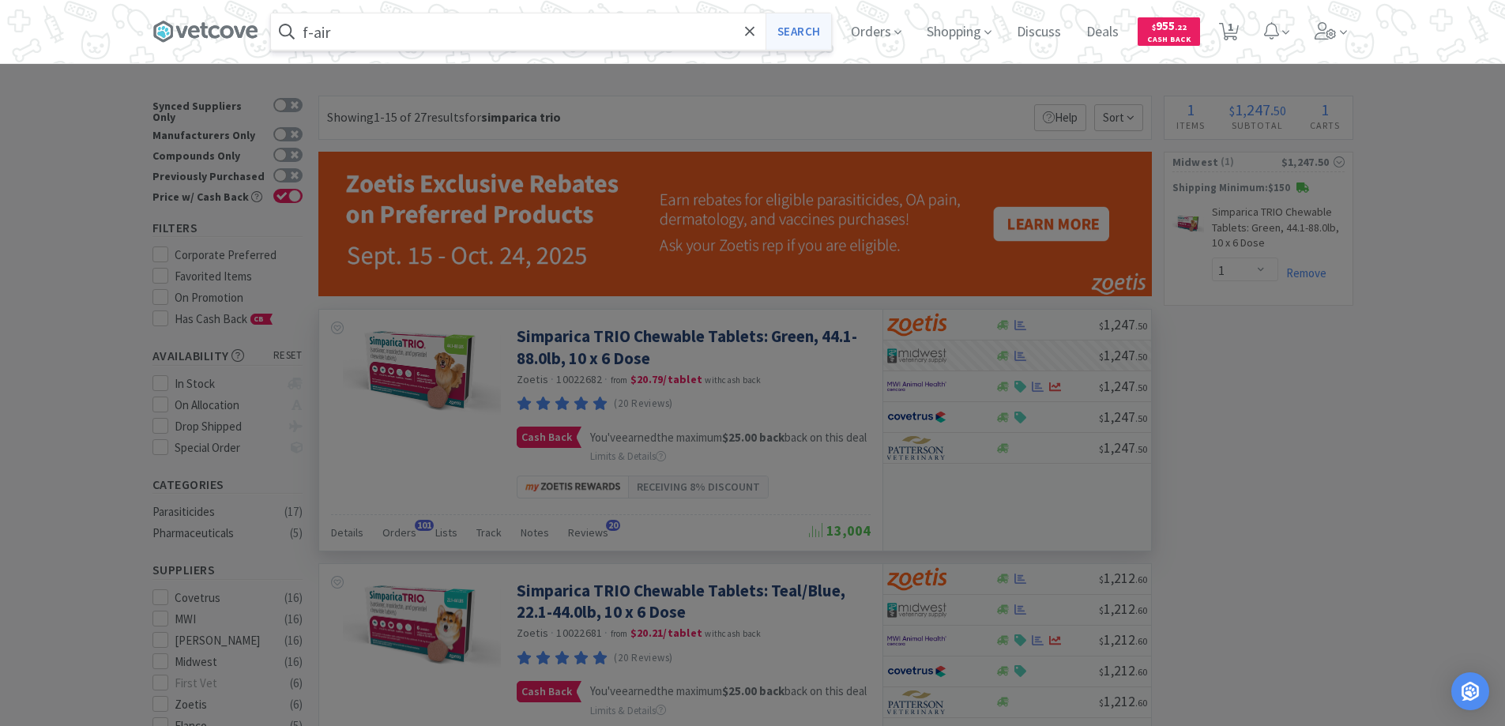
type input "f-air"
click at [800, 28] on button "Search" at bounding box center [799, 31] width 66 height 36
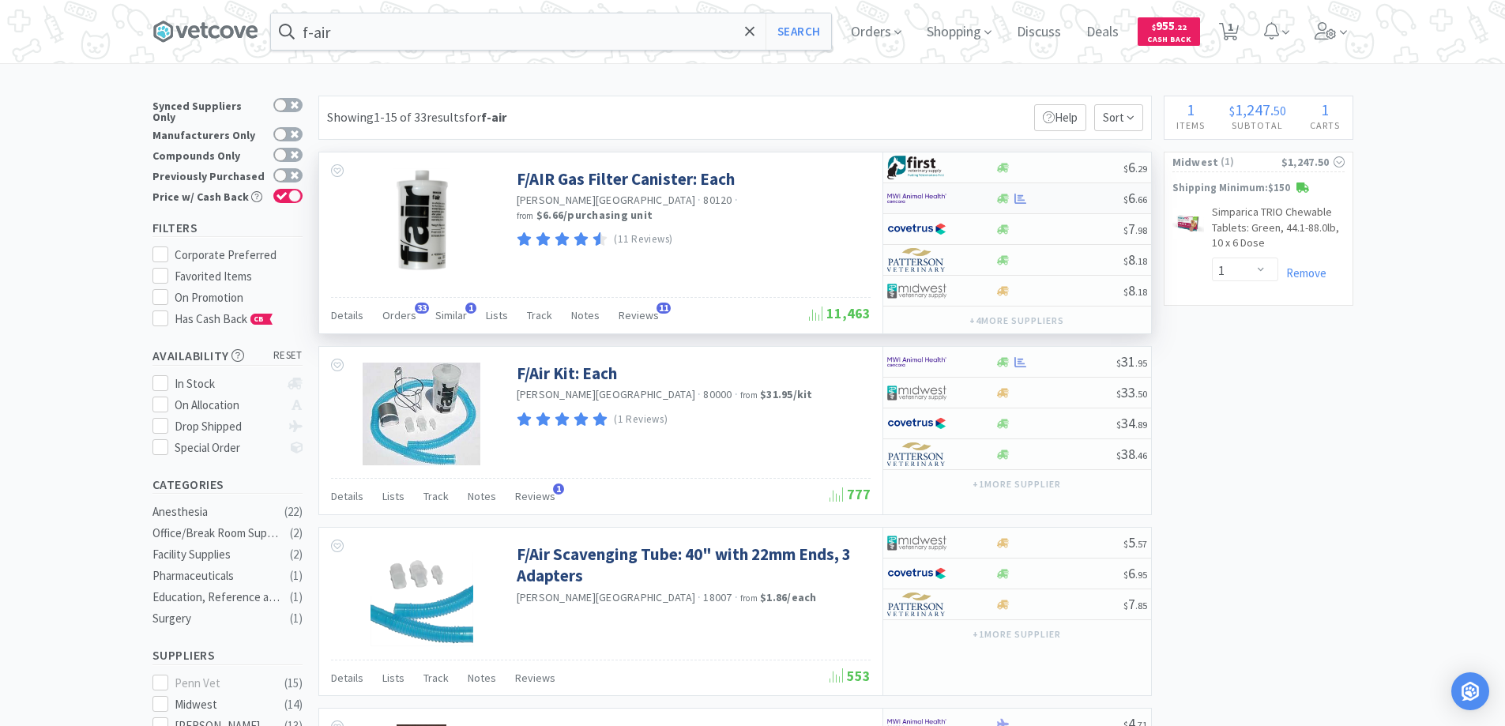
click at [962, 190] on div at bounding box center [930, 198] width 87 height 27
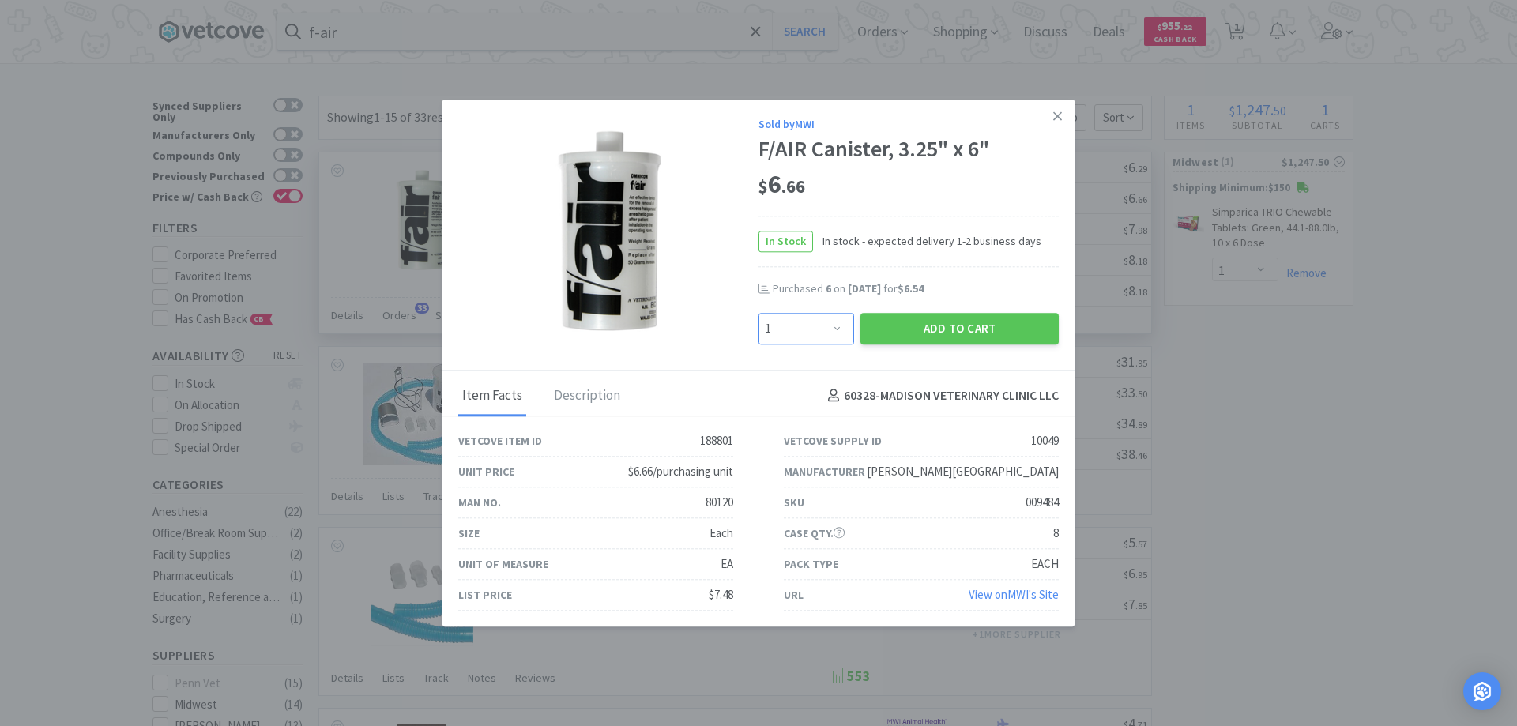
click at [838, 330] on select "Enter Quantity 1 2 3 4 5 6 7 8 9 10 11 12 13 14 15 16 17 18 19 20 Enter Quantity" at bounding box center [807, 329] width 96 height 32
select select "6"
click at [759, 313] on select "Enter Quantity 1 2 3 4 5 6 7 8 9 10 11 12 13 14 15 16 17 18 19 20 Enter Quantity" at bounding box center [807, 329] width 96 height 32
click at [928, 326] on button "Add to Cart" at bounding box center [959, 329] width 198 height 32
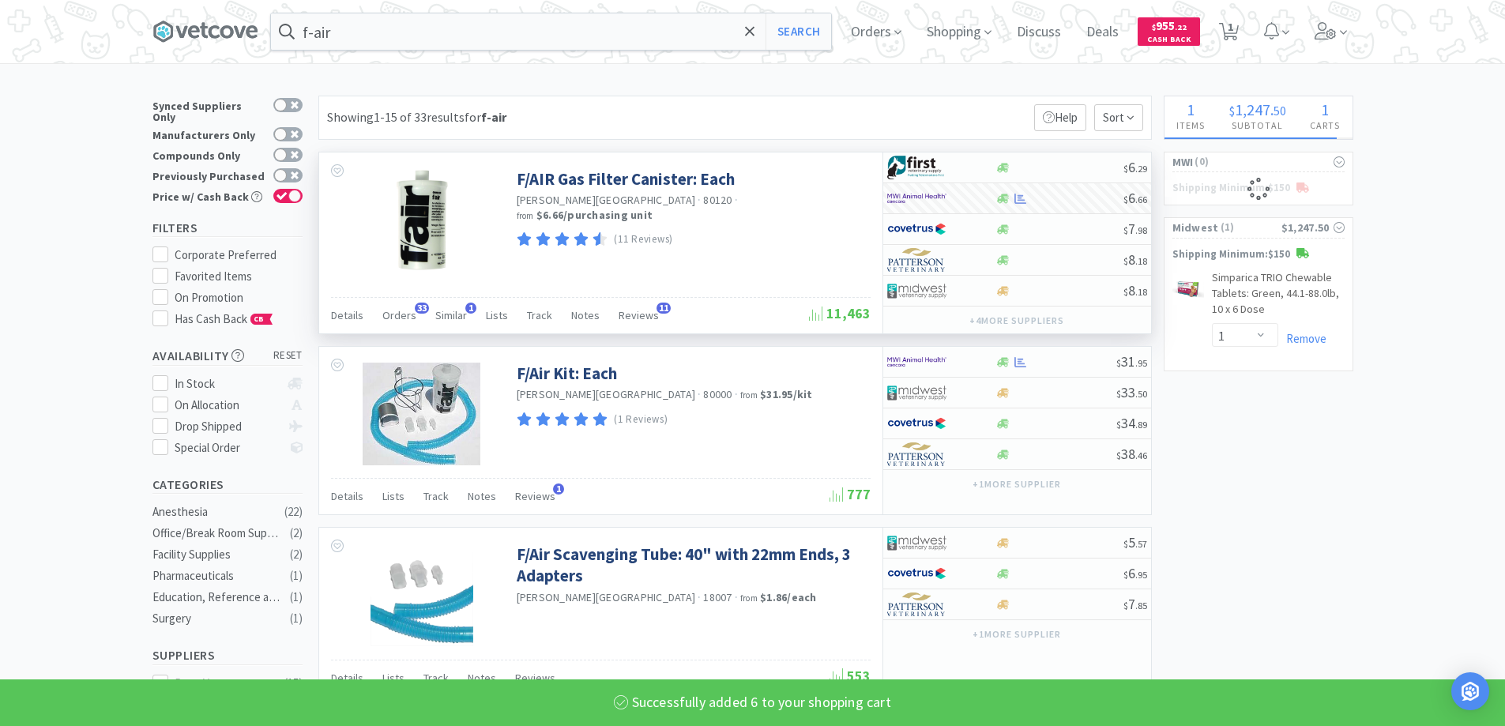
select select "6"
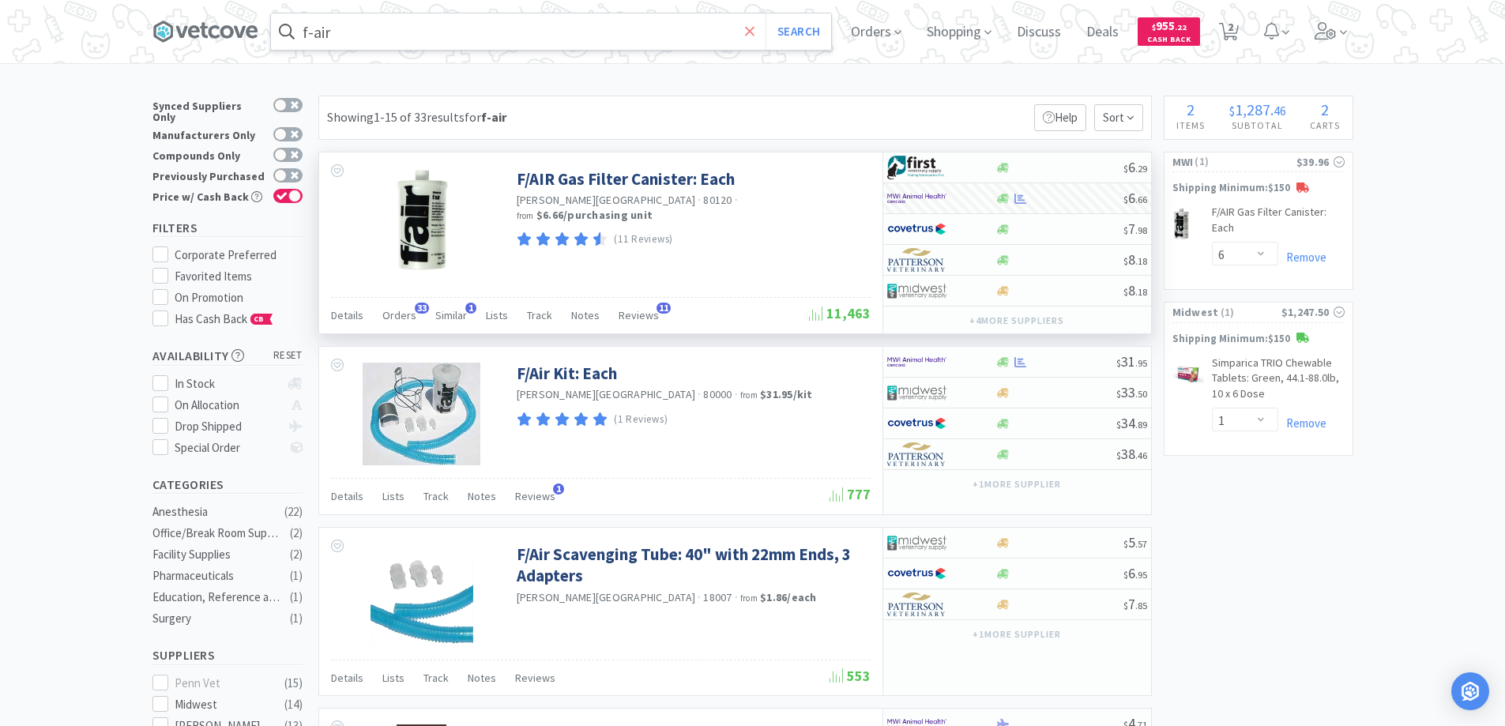
click at [754, 32] on icon at bounding box center [749, 30] width 9 height 9
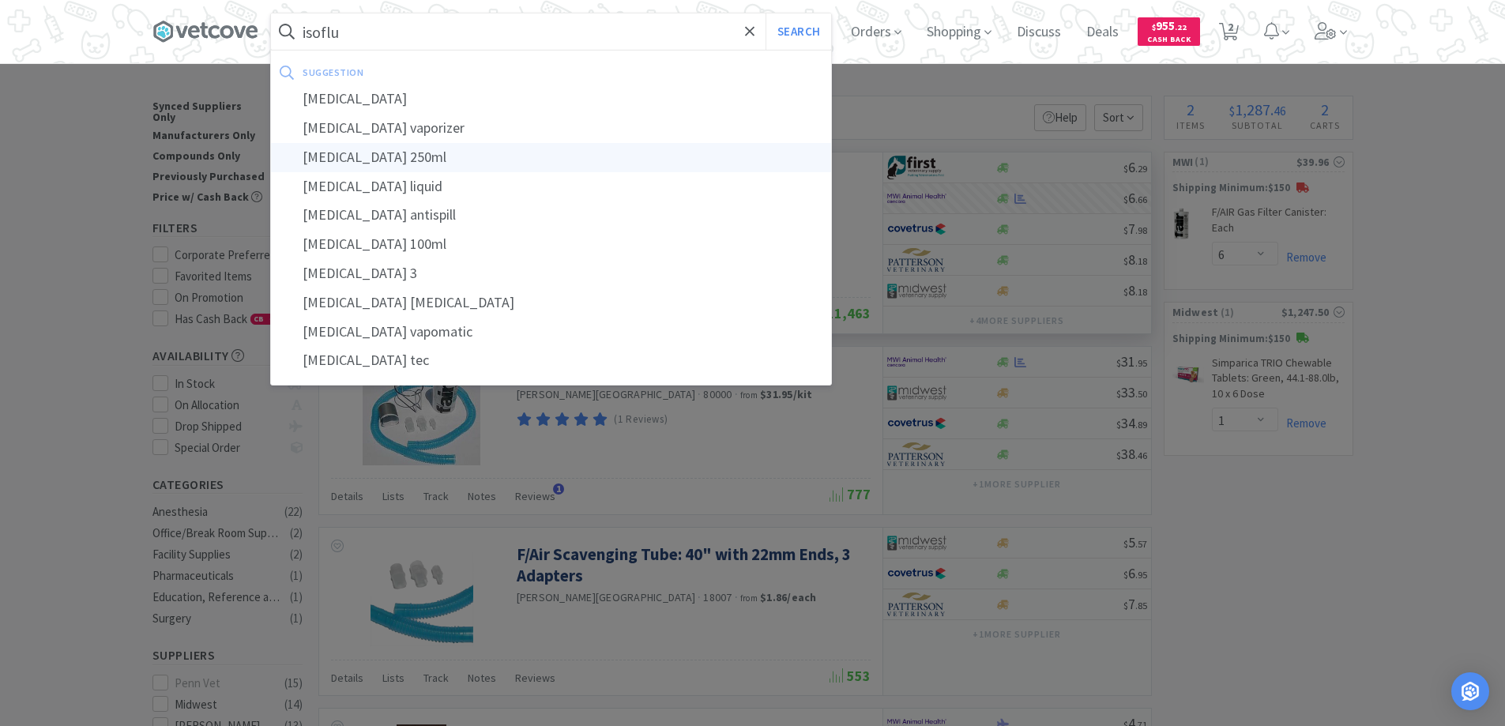
click at [337, 156] on div "[MEDICAL_DATA] 250ml" at bounding box center [551, 157] width 560 height 29
type input "[MEDICAL_DATA] 250ml"
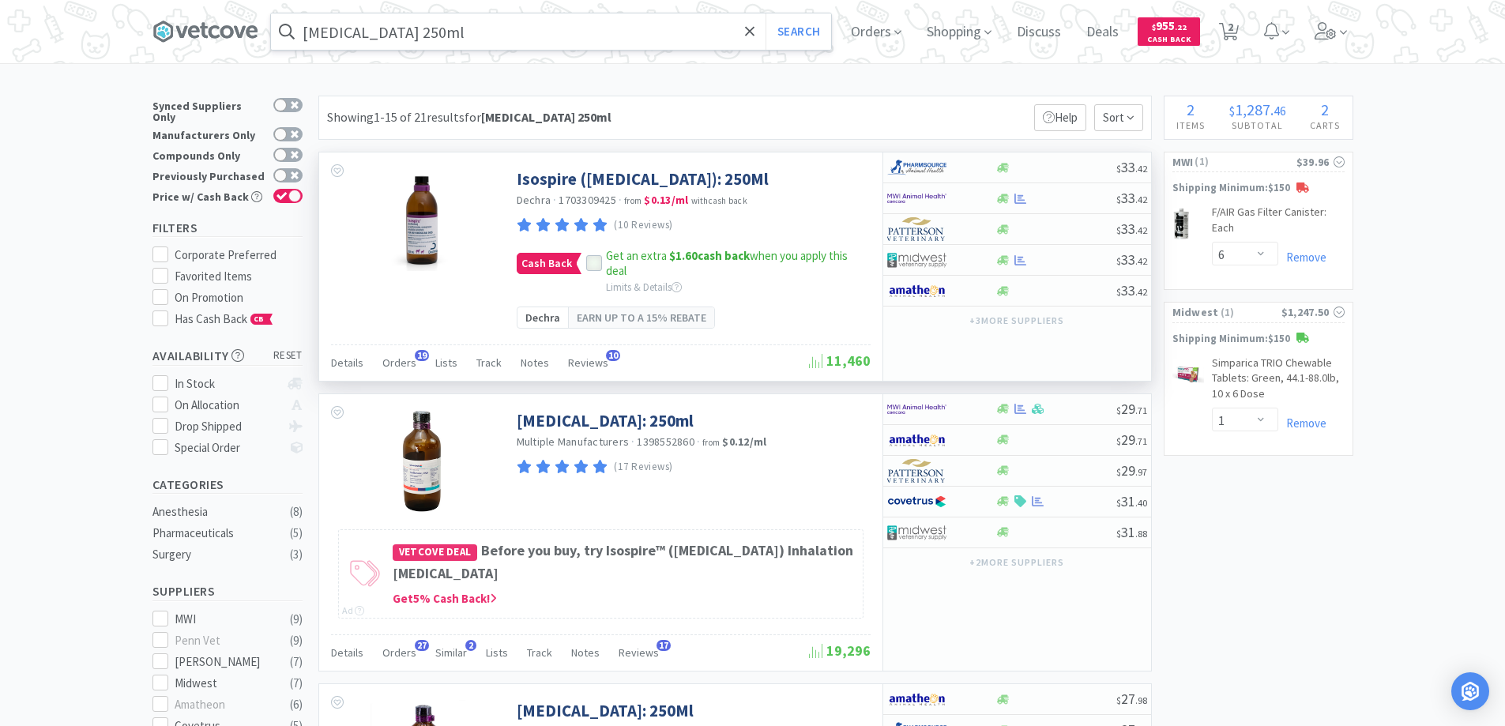
click at [589, 263] on icon at bounding box center [594, 263] width 11 height 11
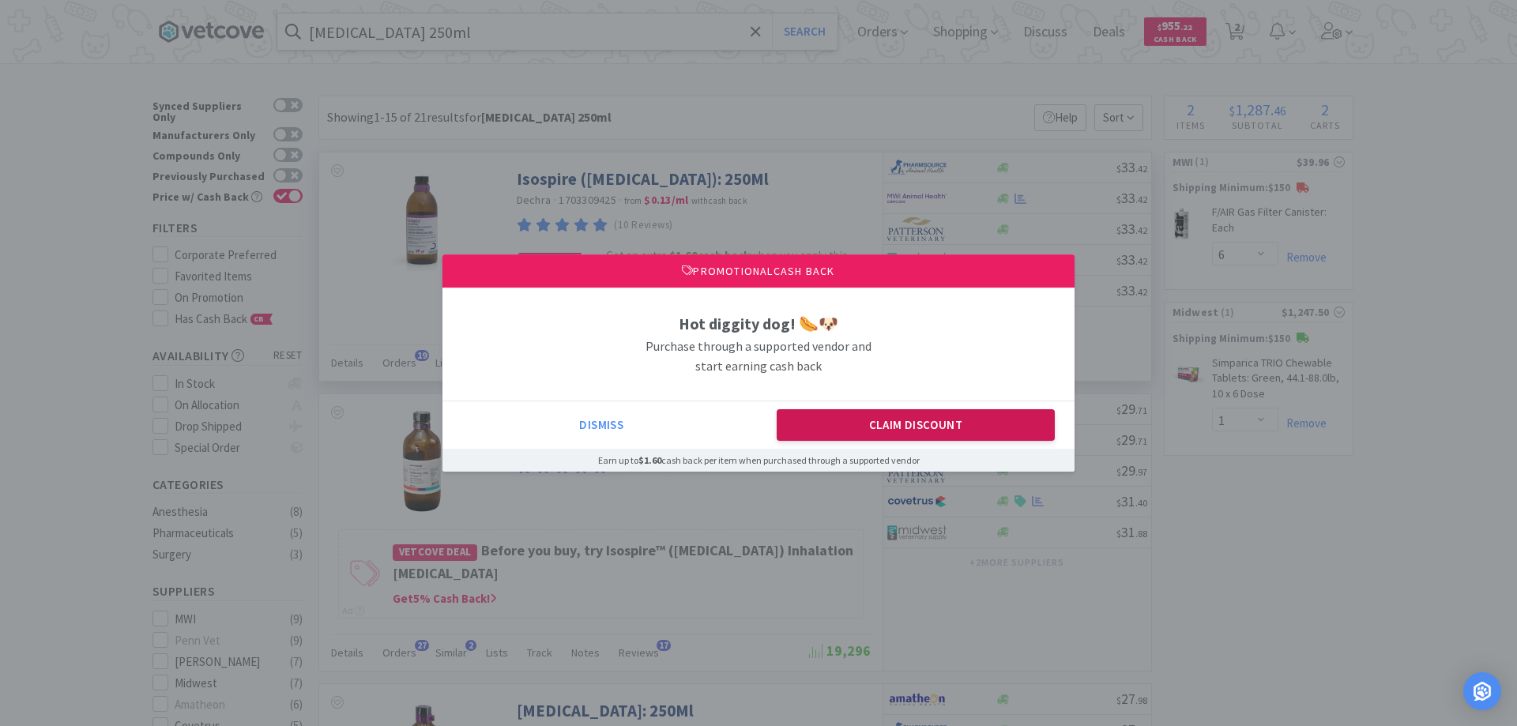
click at [891, 428] on button "Claim Discount" at bounding box center [916, 425] width 279 height 32
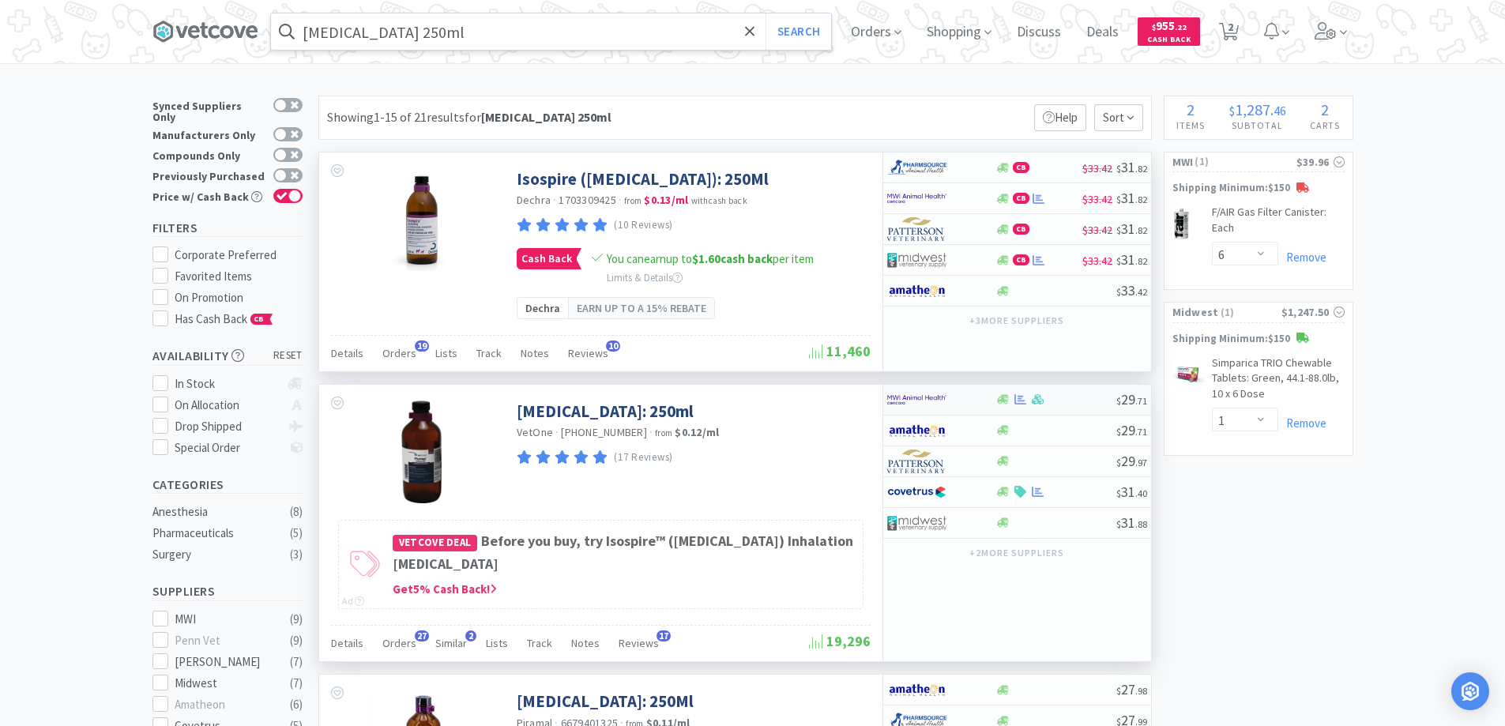
click at [963, 401] on div at bounding box center [930, 399] width 87 height 27
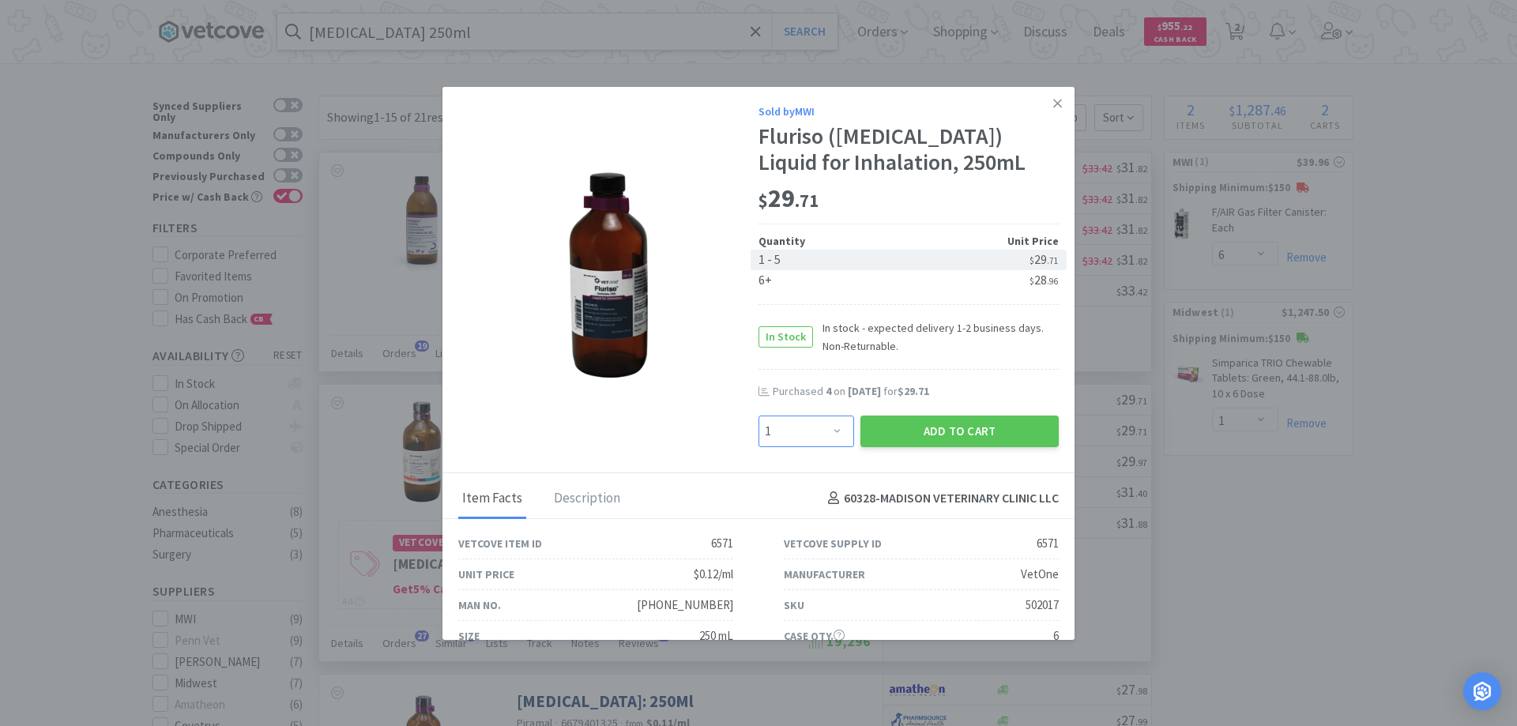
click at [830, 428] on select "Enter Quantity 1 2 3 4 5 6 7 8 9 10 11 12 13 14 15 16 17 18 19 20 Enter Quantity" at bounding box center [807, 432] width 96 height 32
select select "4"
click at [759, 416] on select "Enter Quantity 1 2 3 4 5 6 7 8 9 10 11 12 13 14 15 16 17 18 19 20 Enter Quantity" at bounding box center [807, 432] width 96 height 32
click at [910, 432] on button "Add to Cart" at bounding box center [959, 432] width 198 height 32
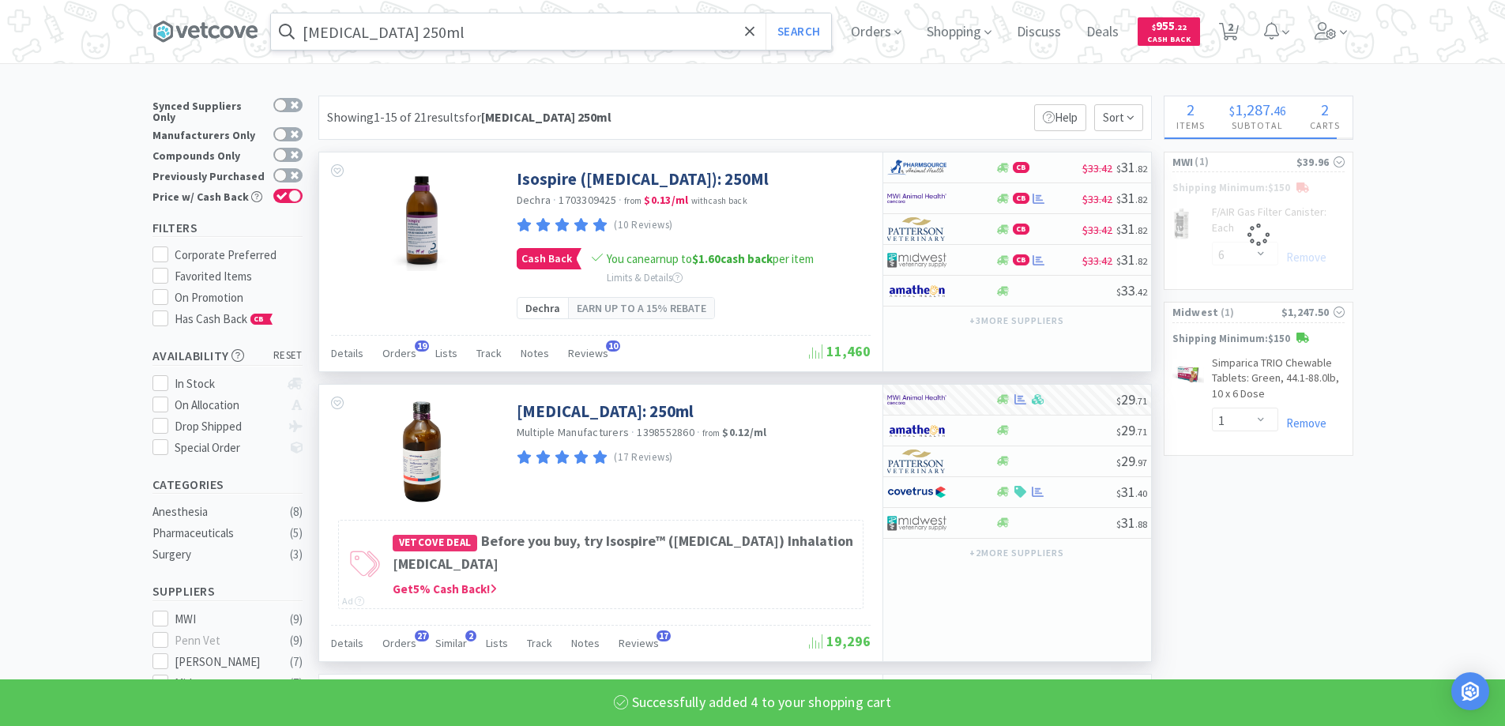
select select "4"
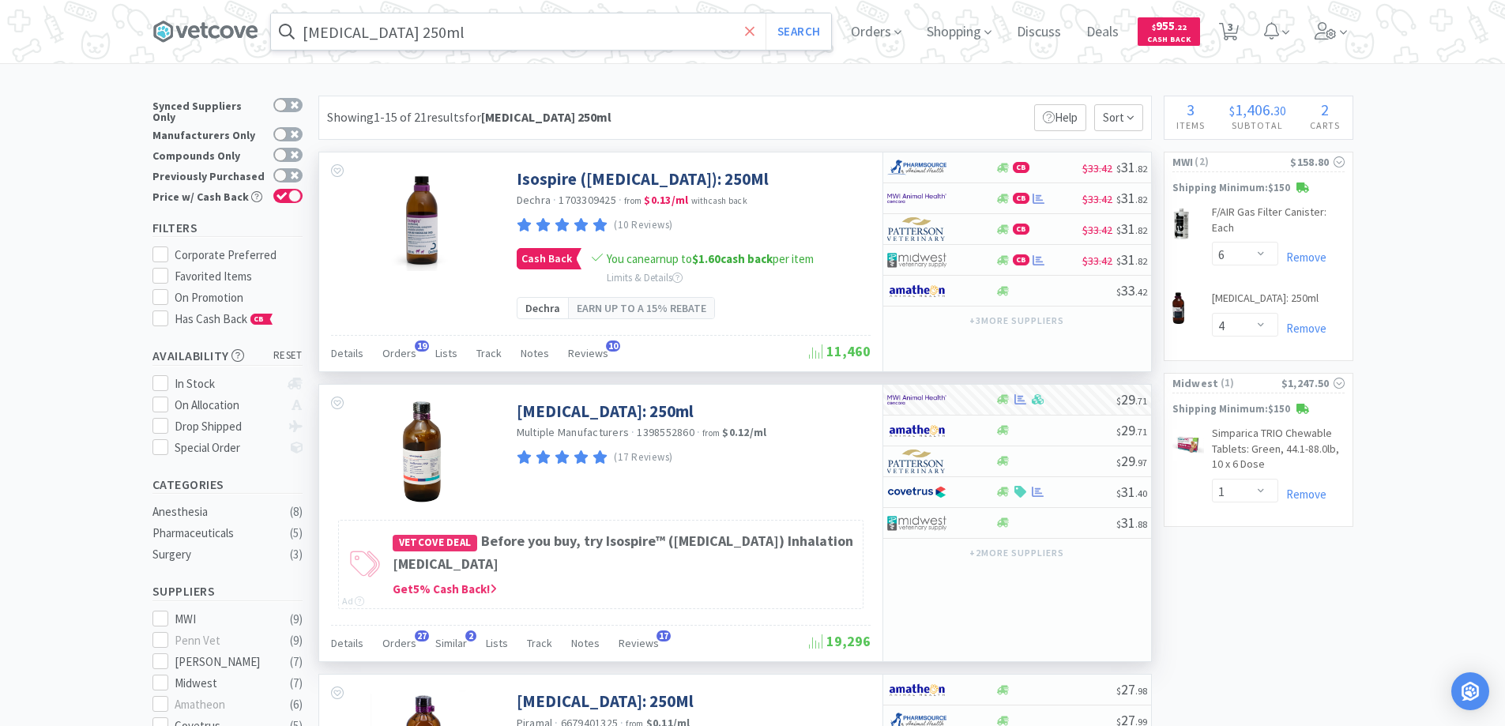
click at [753, 30] on icon at bounding box center [749, 30] width 9 height 9
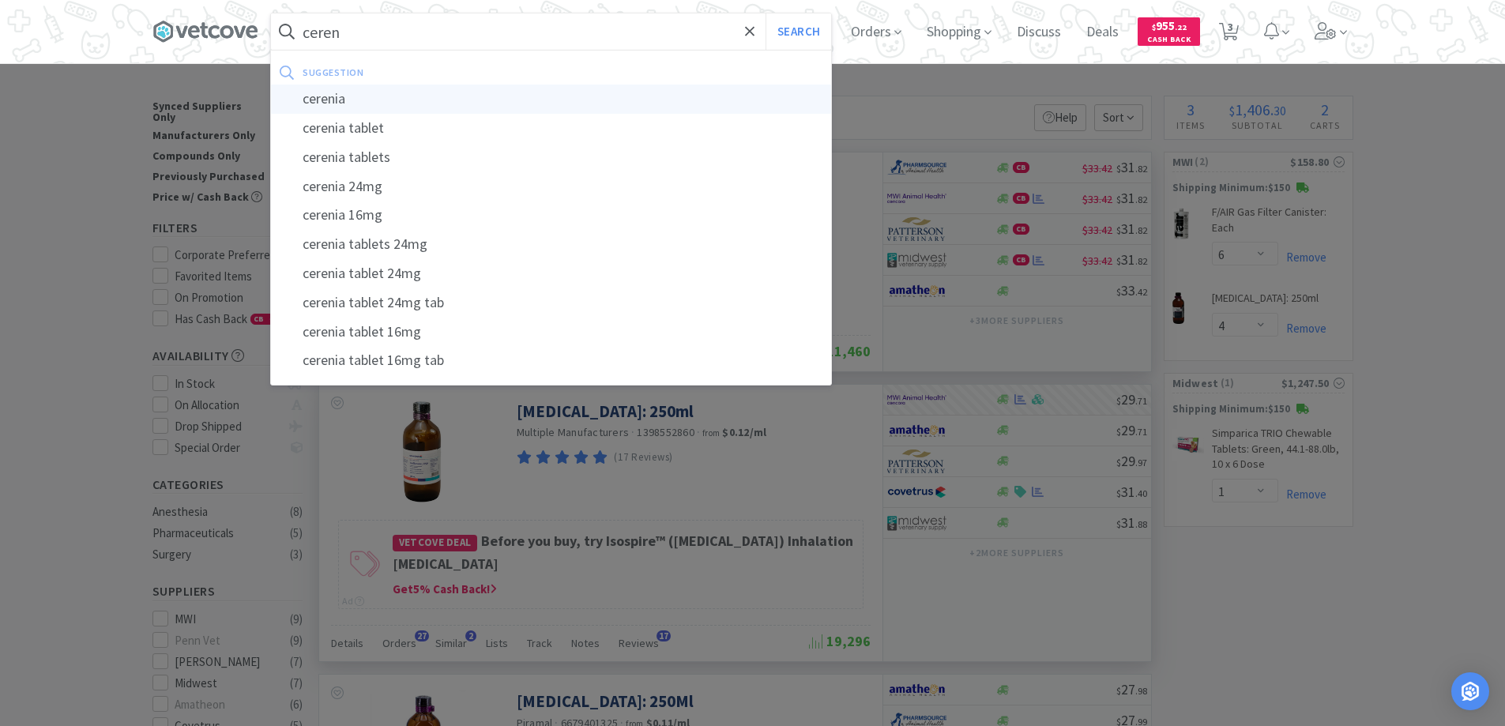
click at [337, 97] on div "cerenia" at bounding box center [551, 99] width 560 height 29
type input "cerenia"
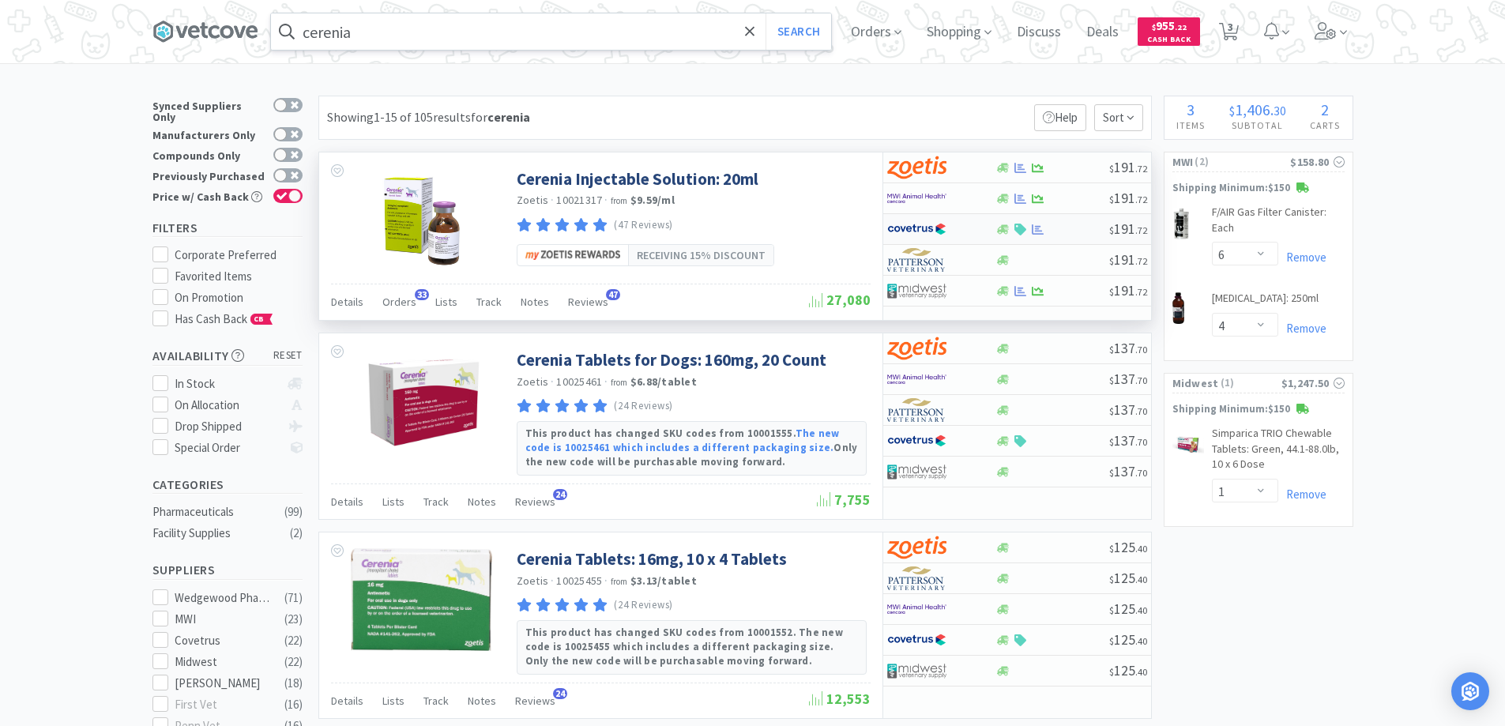
click at [962, 227] on div at bounding box center [930, 229] width 87 height 27
select select "1"
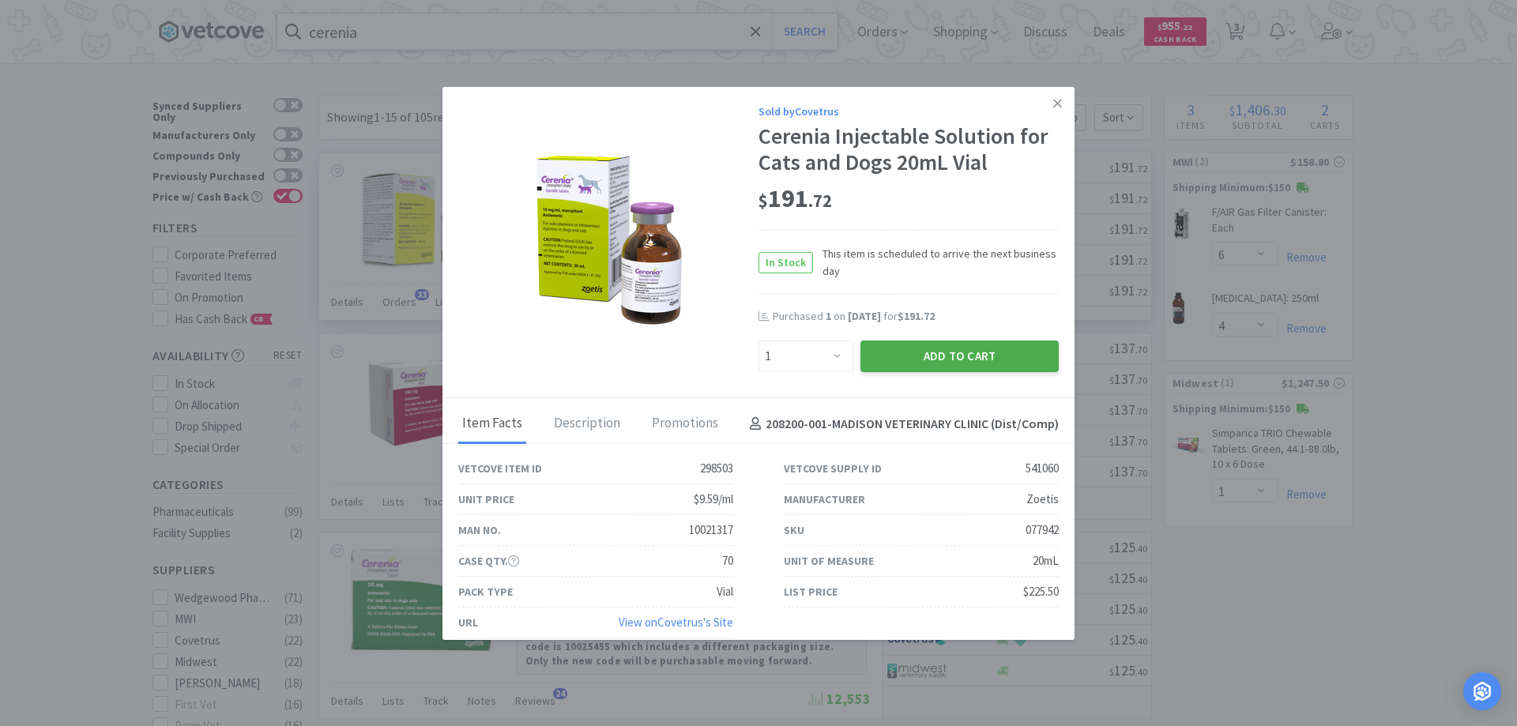
click at [936, 358] on button "Add to Cart" at bounding box center [959, 357] width 198 height 32
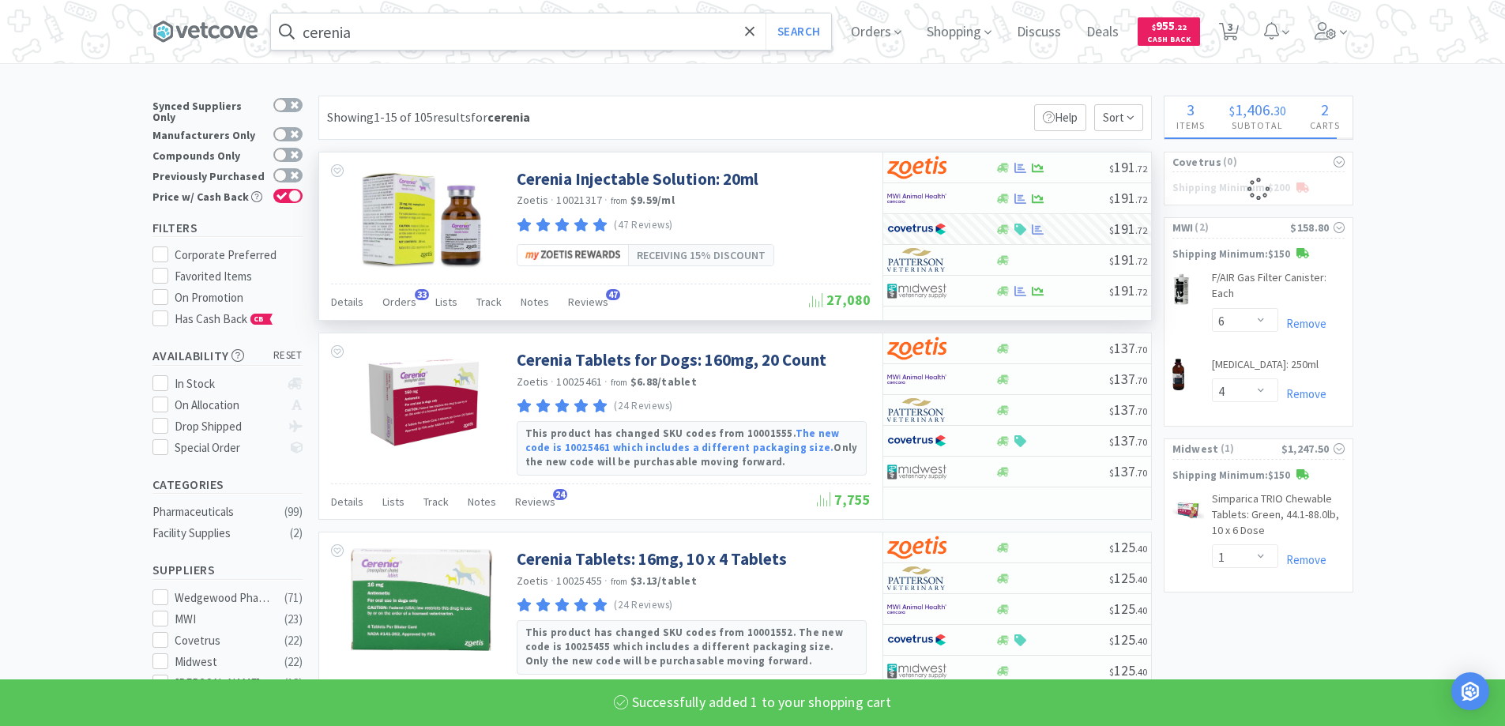
select select "1"
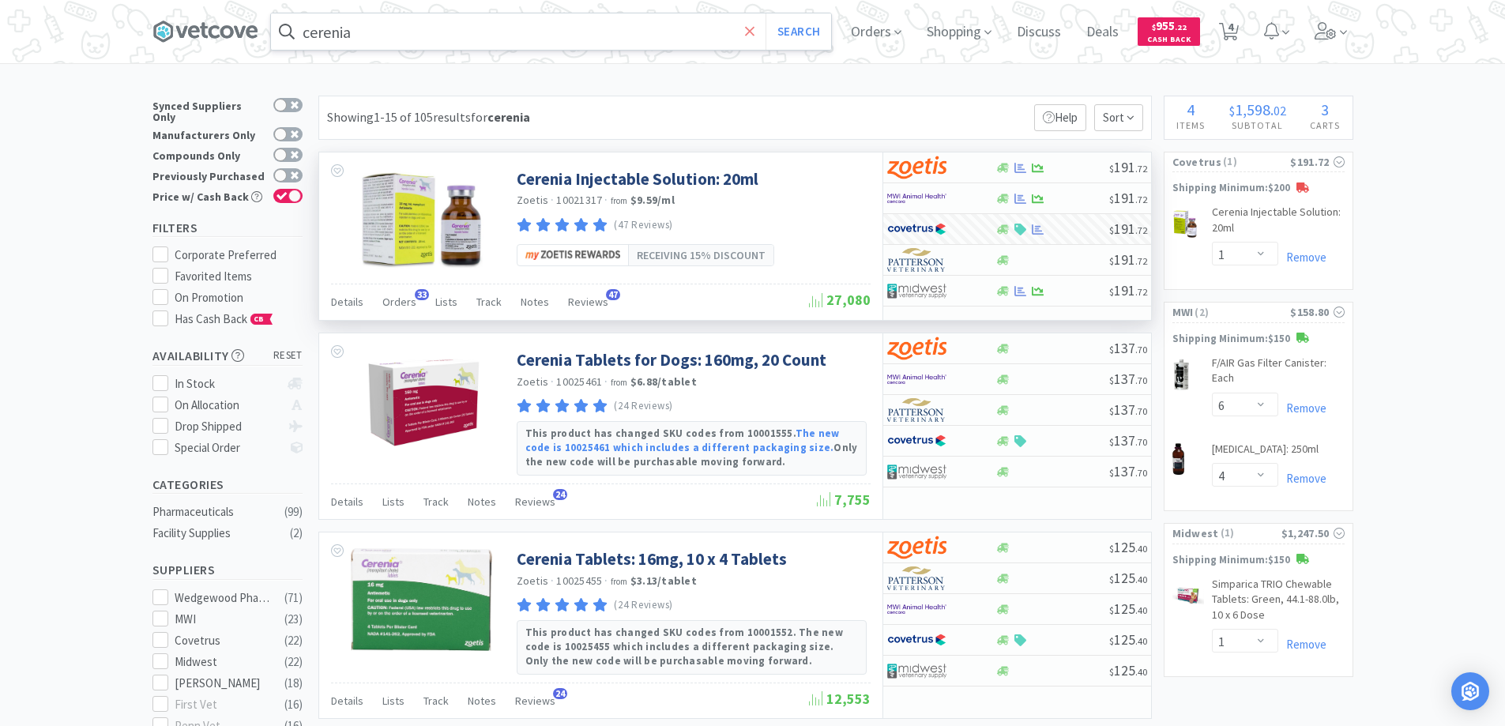
click at [753, 32] on icon at bounding box center [750, 32] width 10 height 16
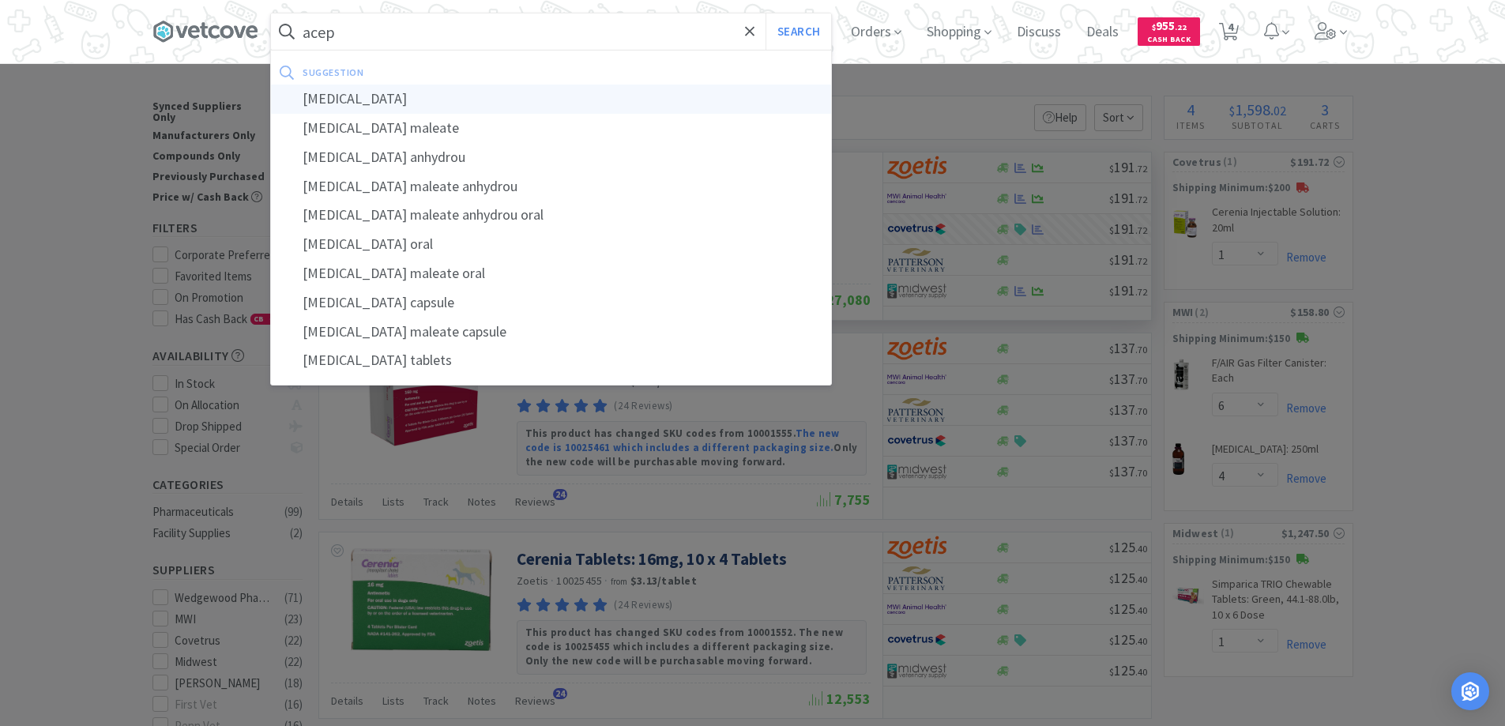
click at [341, 97] on div "[MEDICAL_DATA]" at bounding box center [551, 99] width 560 height 29
type input "[MEDICAL_DATA]"
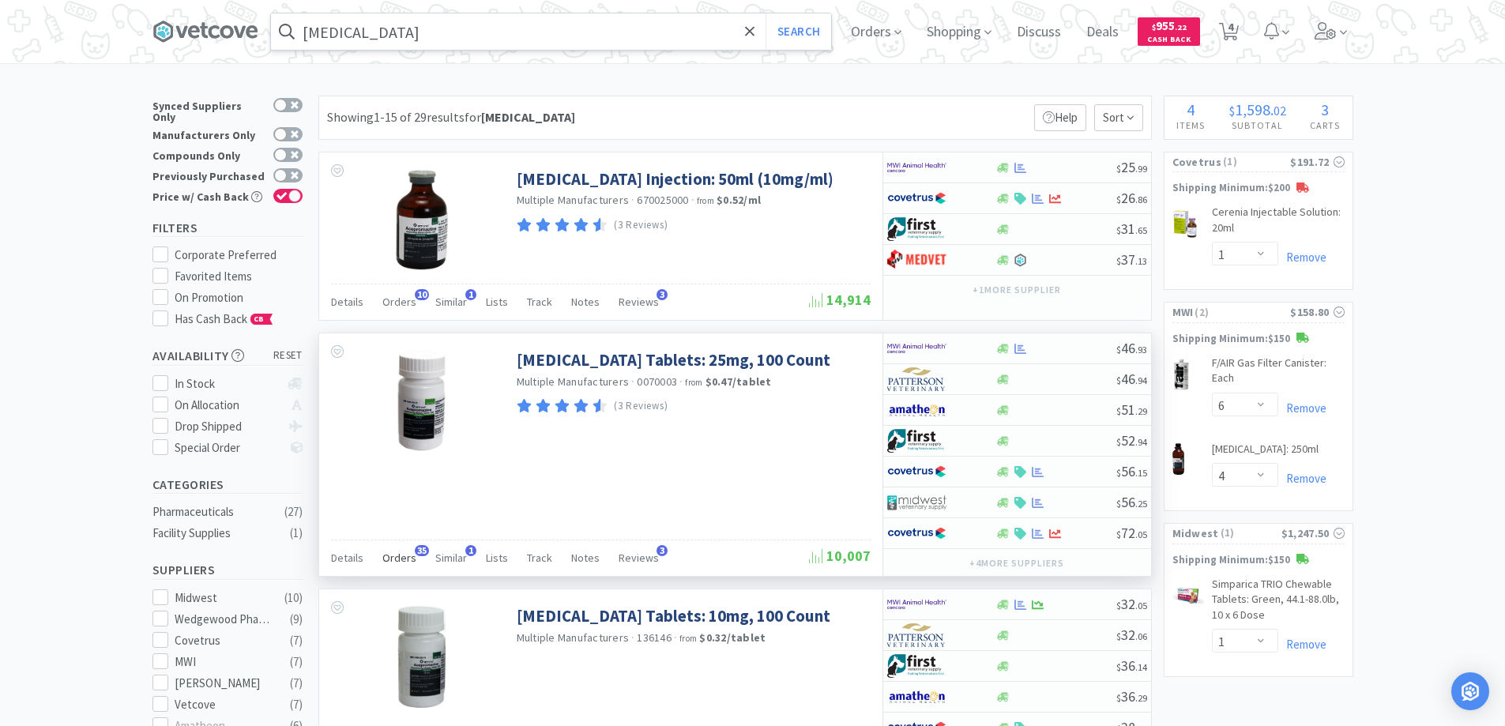
click at [416, 547] on span "35" at bounding box center [422, 550] width 14 height 11
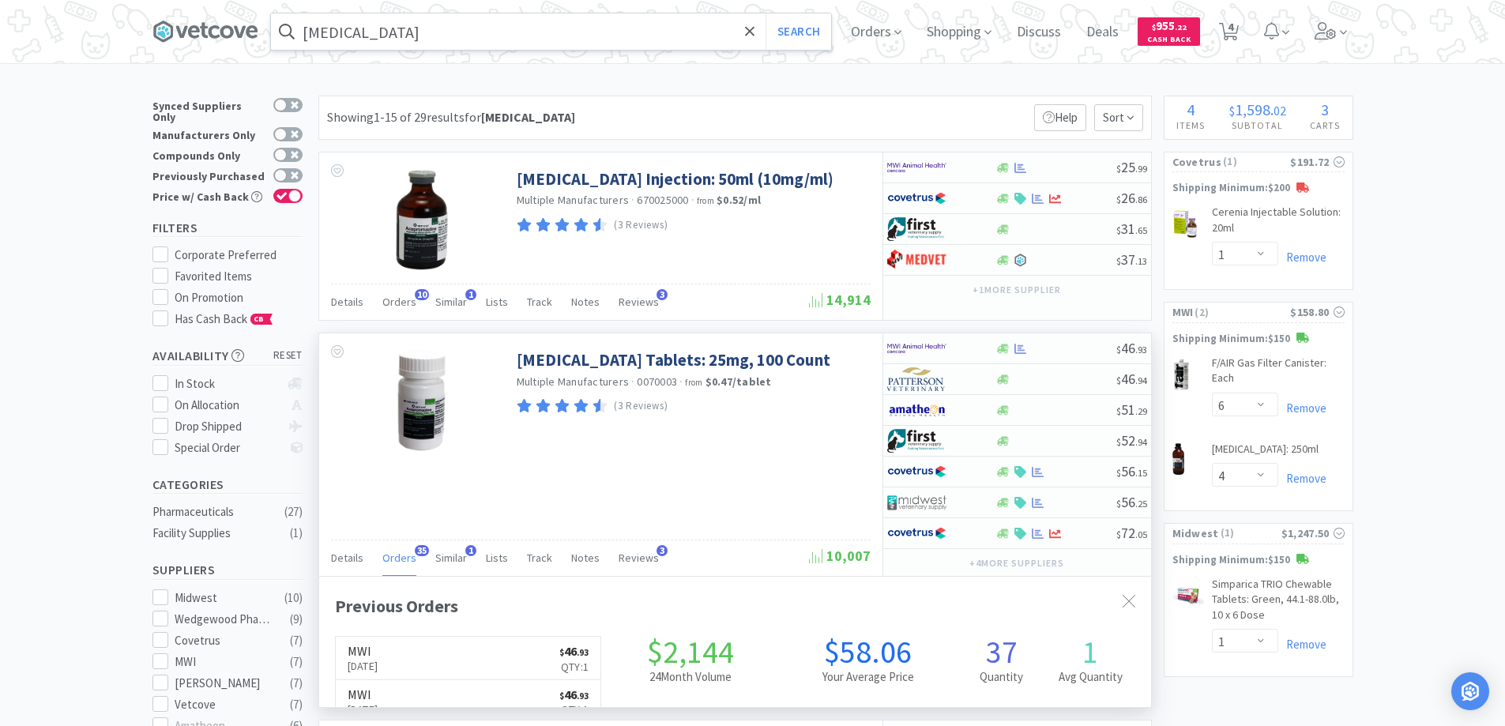
scroll to position [424, 832]
click at [416, 547] on span "35" at bounding box center [422, 550] width 14 height 11
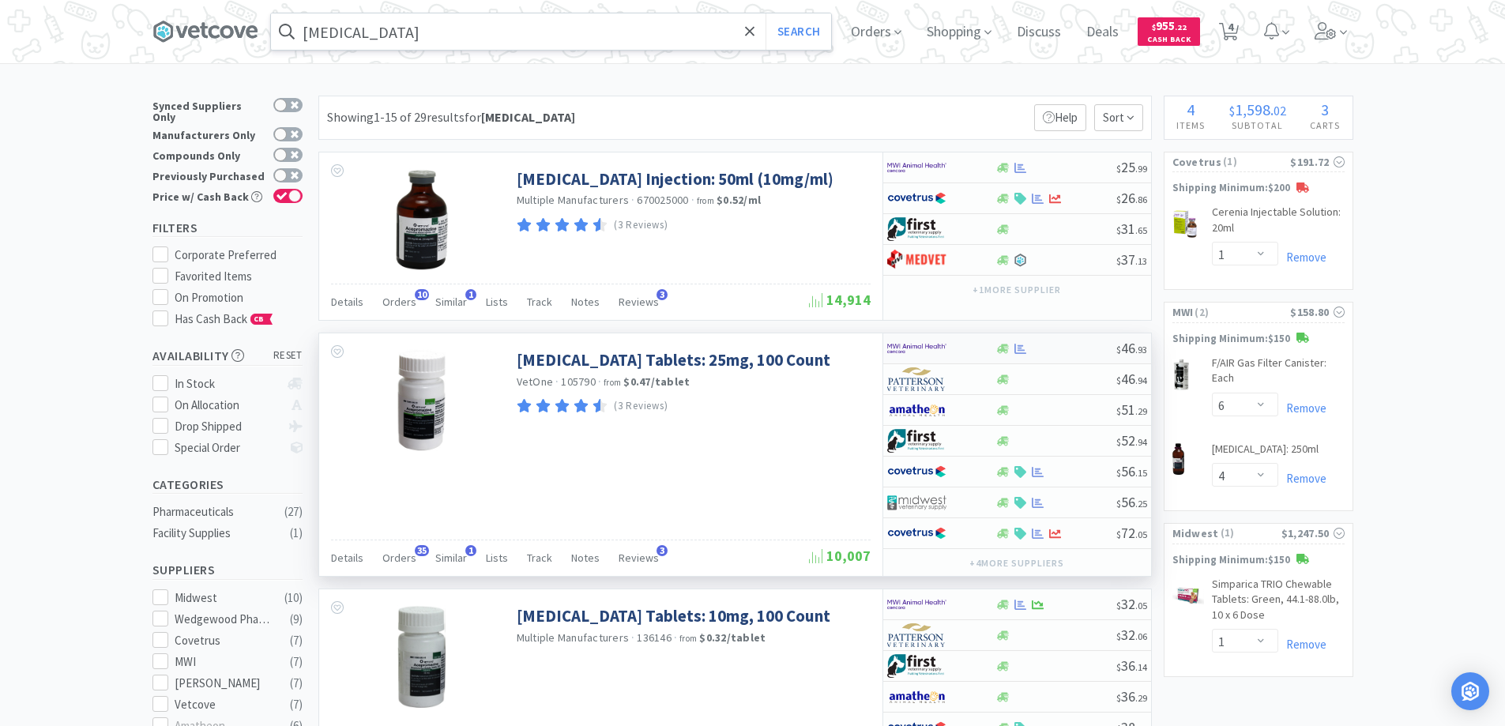
click at [964, 345] on div at bounding box center [930, 348] width 87 height 27
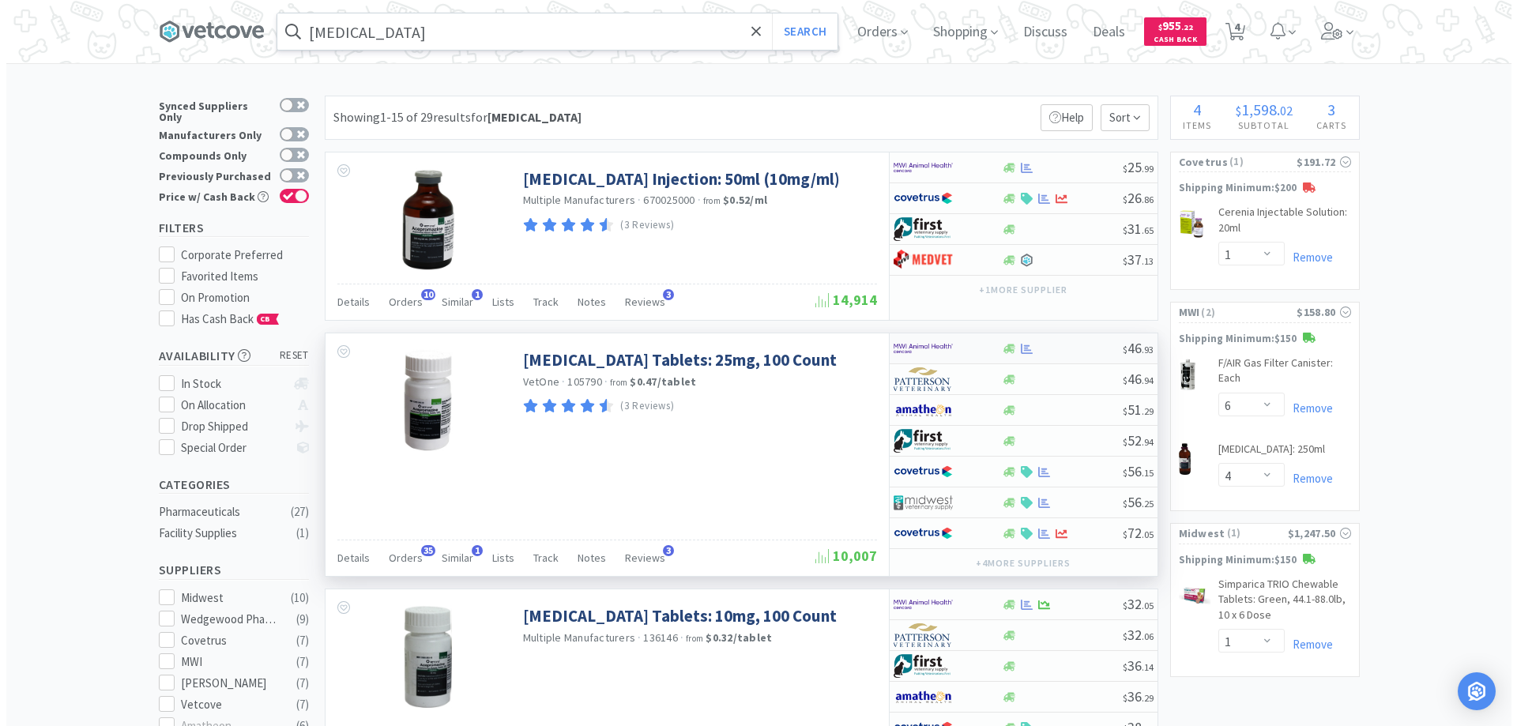
select select "1"
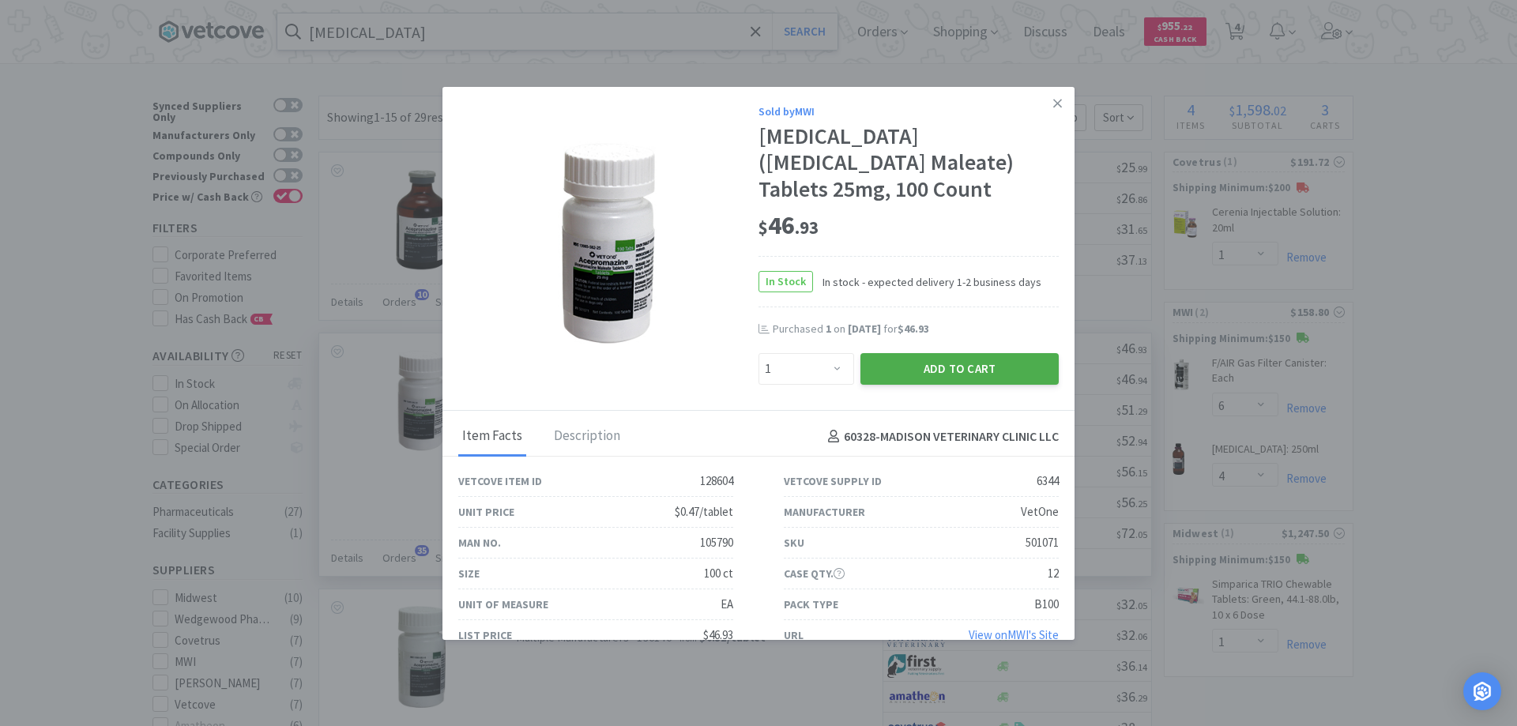
click at [935, 367] on button "Add to Cart" at bounding box center [959, 369] width 198 height 32
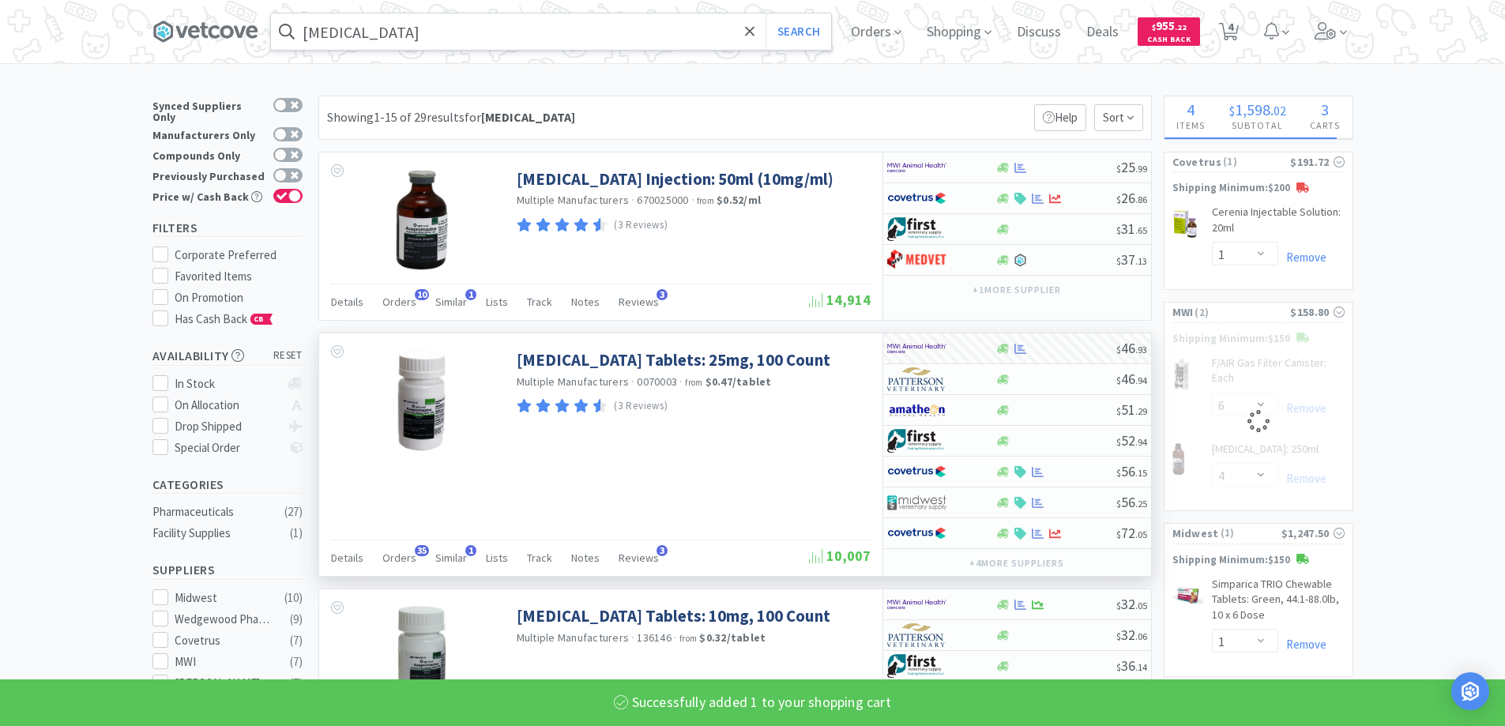
select select "1"
select select "6"
select select "4"
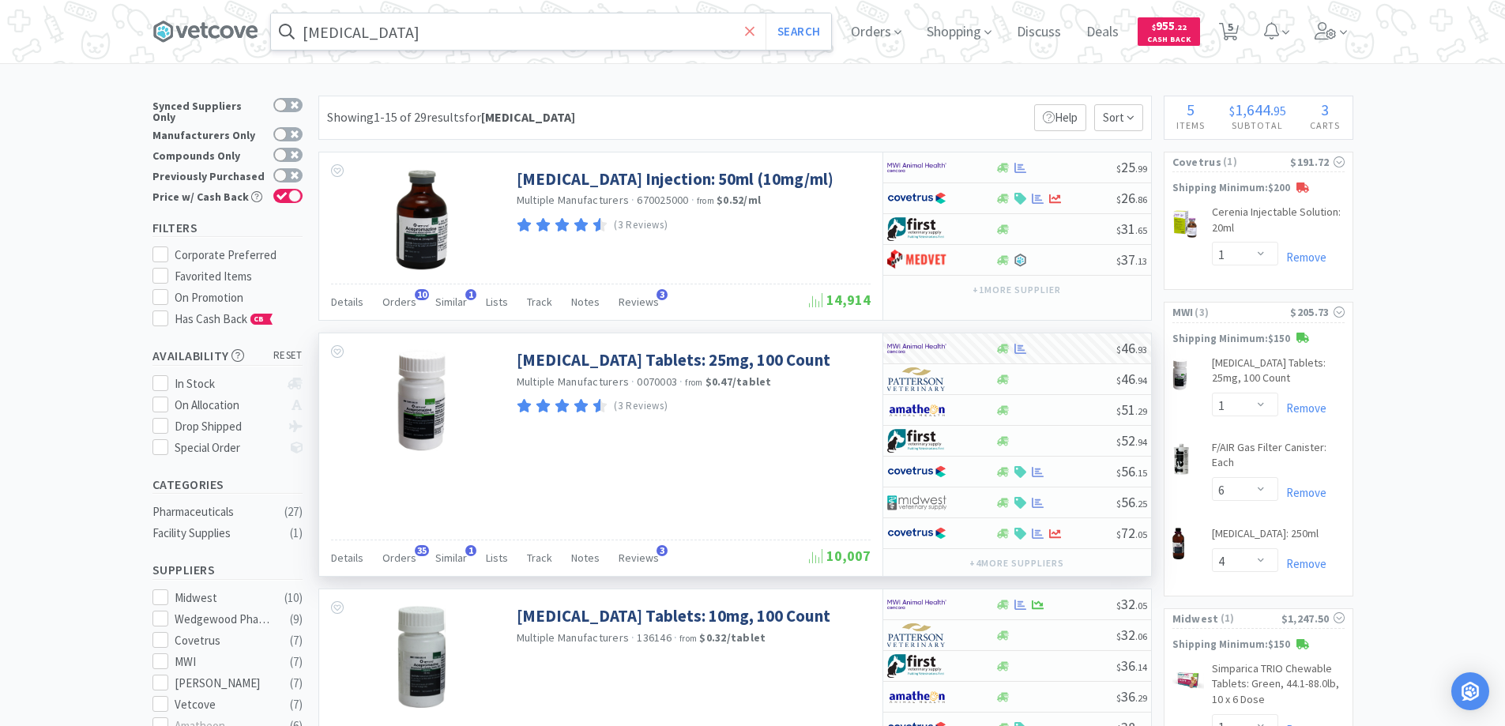
click at [755, 29] on icon at bounding box center [750, 32] width 10 height 16
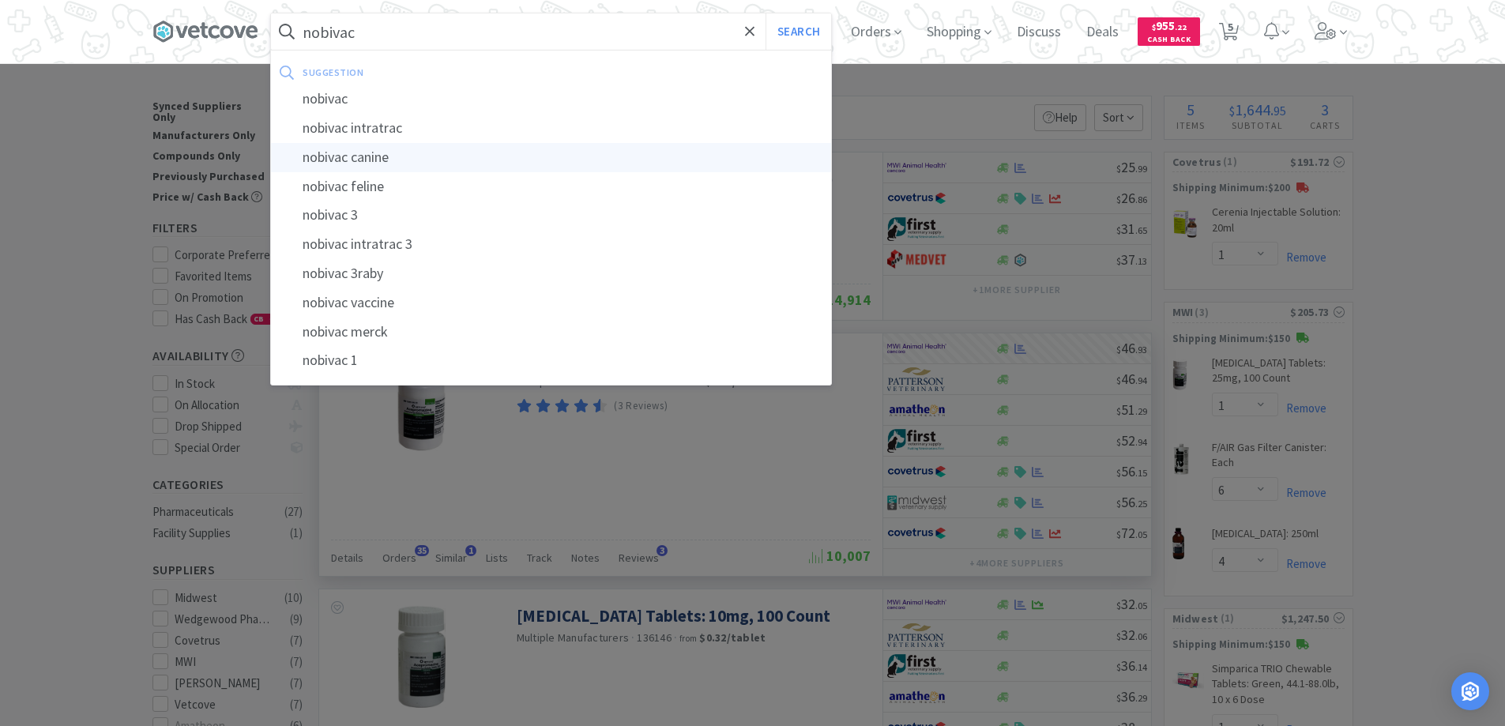
click at [340, 156] on div "nobivac canine" at bounding box center [551, 157] width 560 height 29
type input "nobivac canine"
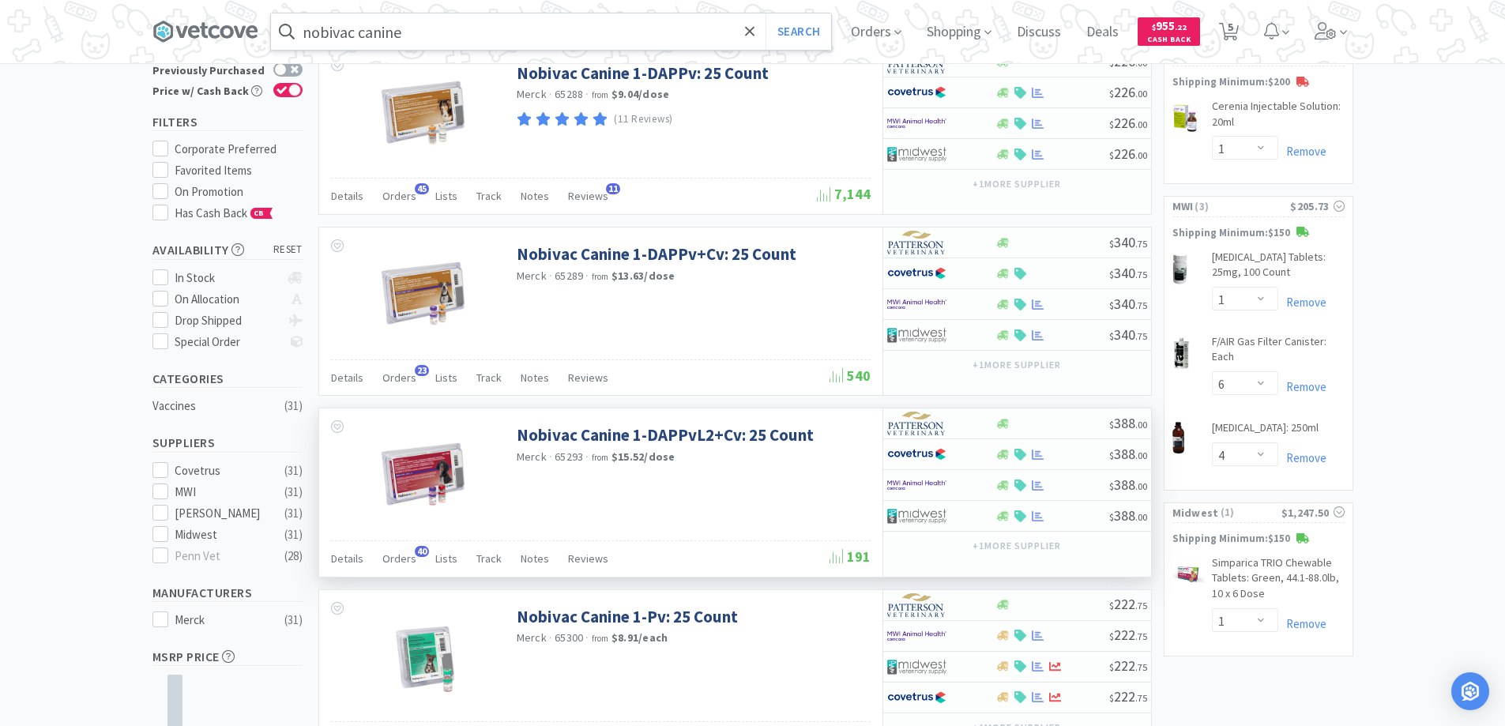
scroll to position [79, 0]
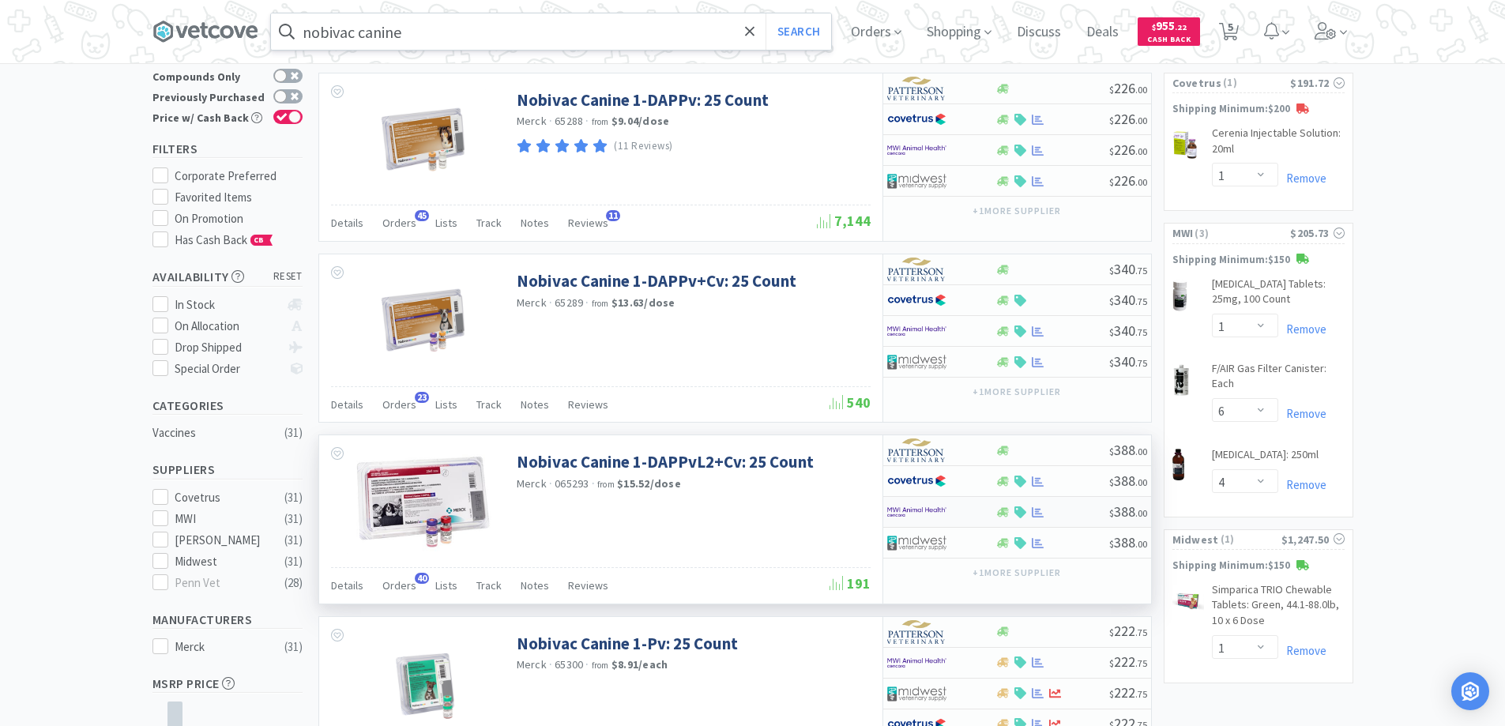
click at [959, 510] on div at bounding box center [930, 512] width 87 height 27
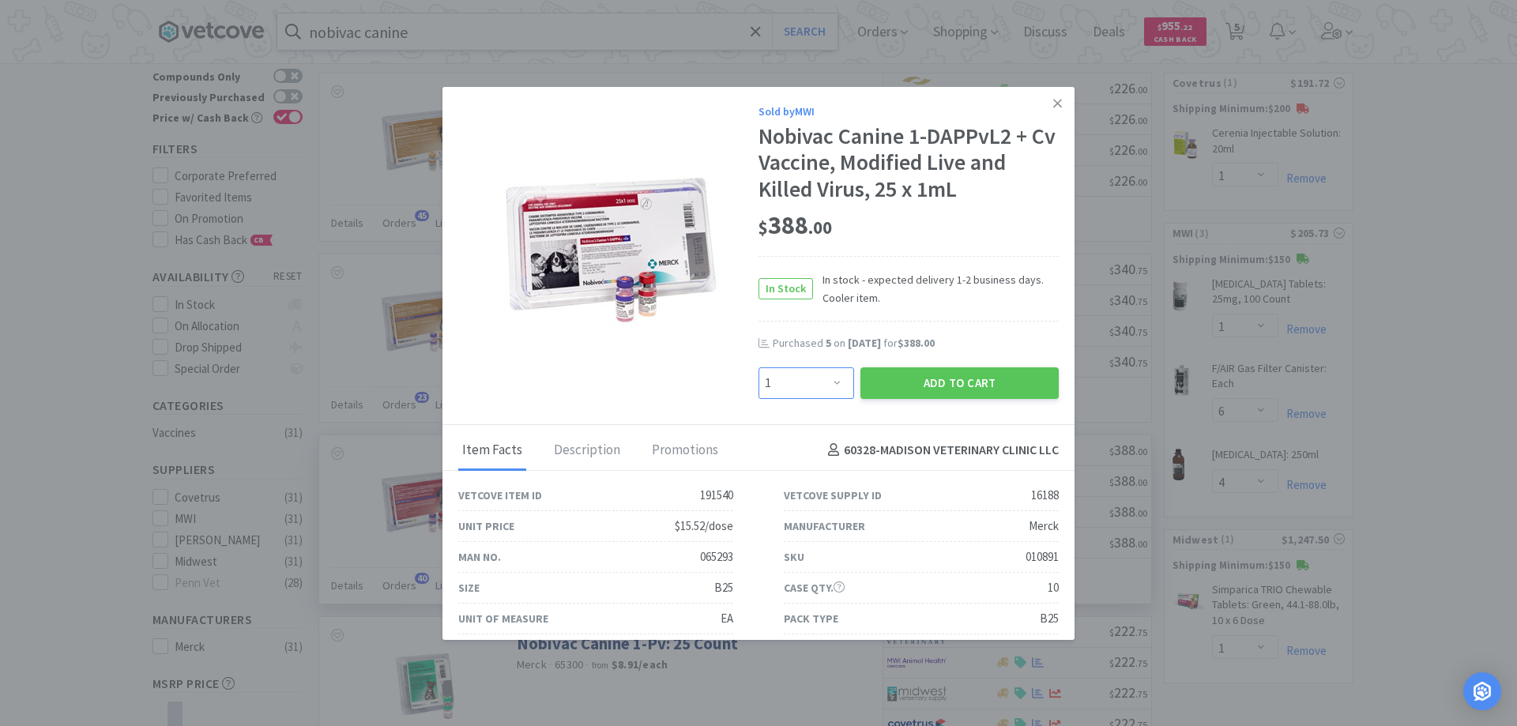
click at [828, 381] on select "Enter Quantity 1 2 3 4 5 6 7 8 9 10 11 12 13 14 15 16 17 18 19 20 Enter Quantity" at bounding box center [807, 383] width 96 height 32
select select "10"
click at [759, 367] on select "Enter Quantity 1 2 3 4 5 6 7 8 9 10 11 12 13 14 15 16 17 18 19 20 Enter Quantity" at bounding box center [807, 383] width 96 height 32
click at [938, 382] on button "Add to Cart" at bounding box center [959, 383] width 198 height 32
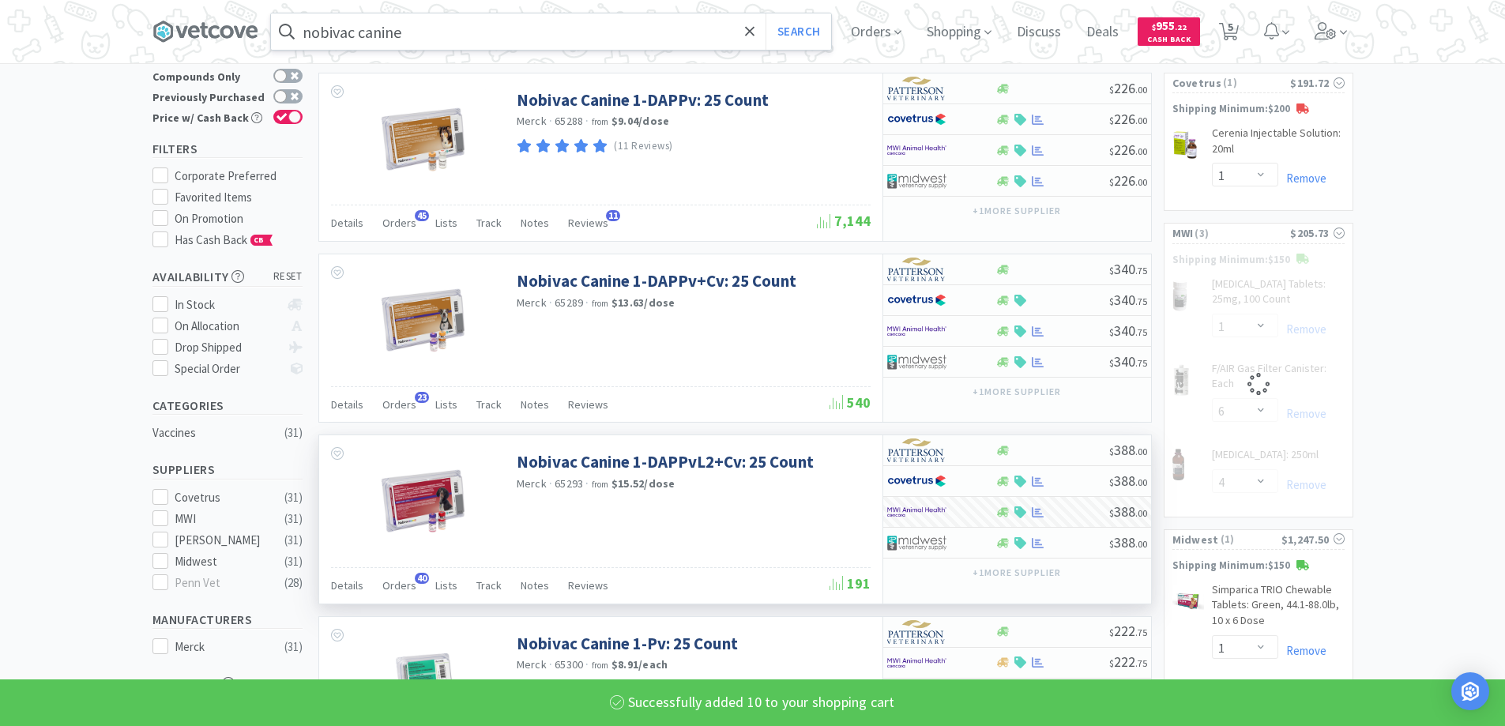
select select "10"
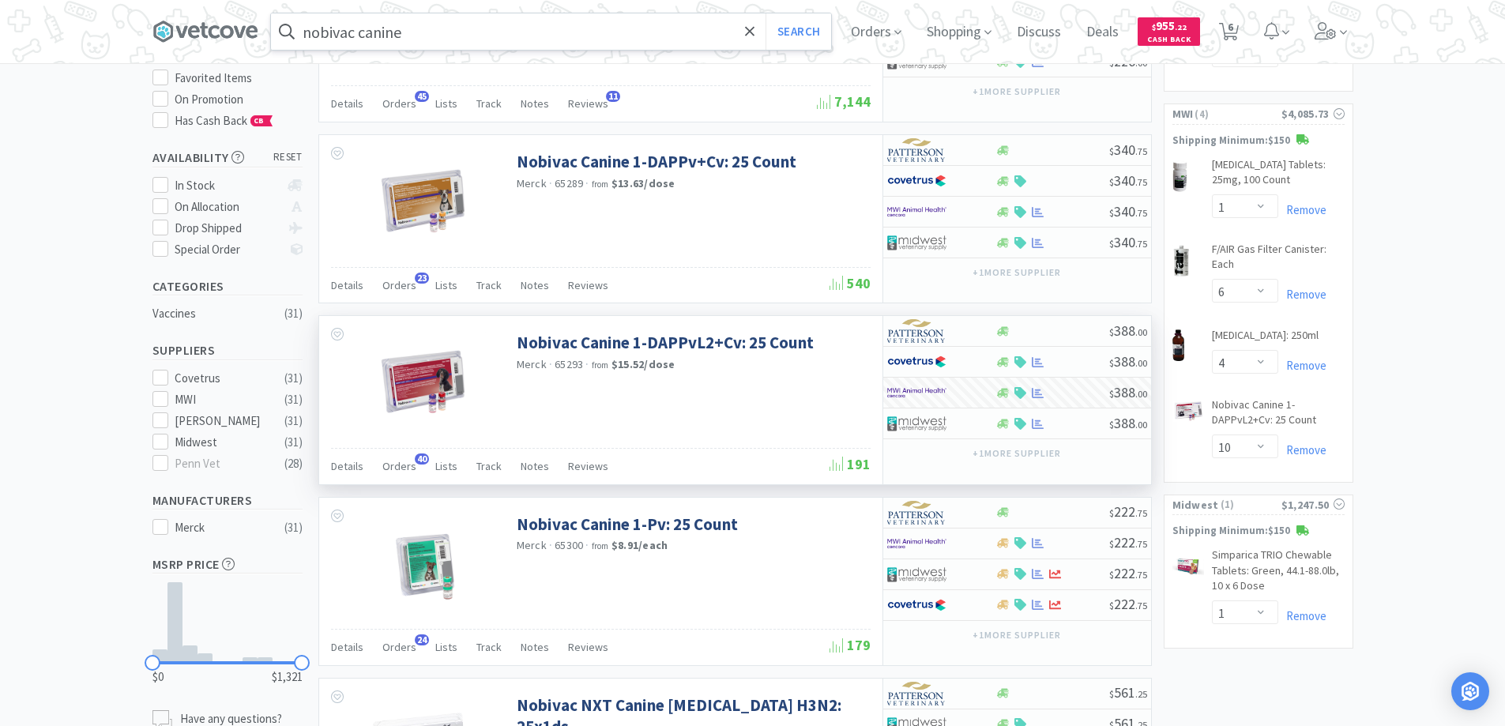
scroll to position [0, 0]
